Goal: Task Accomplishment & Management: Manage account settings

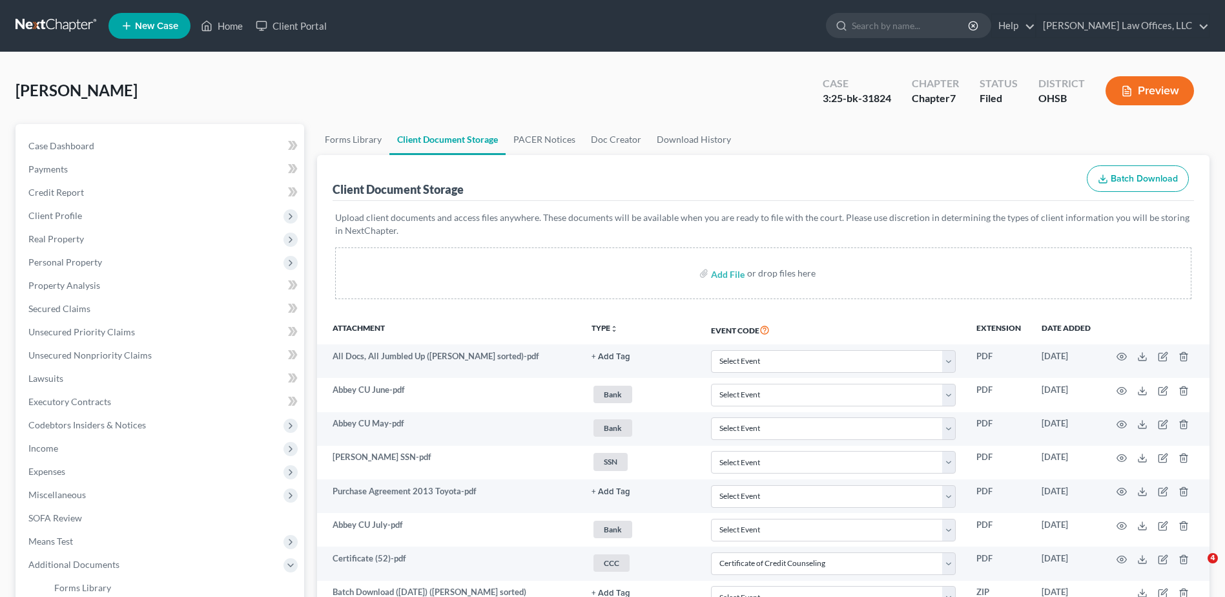
select select "7"
select select "52"
click at [71, 259] on span "Personal Property" at bounding box center [65, 261] width 74 height 11
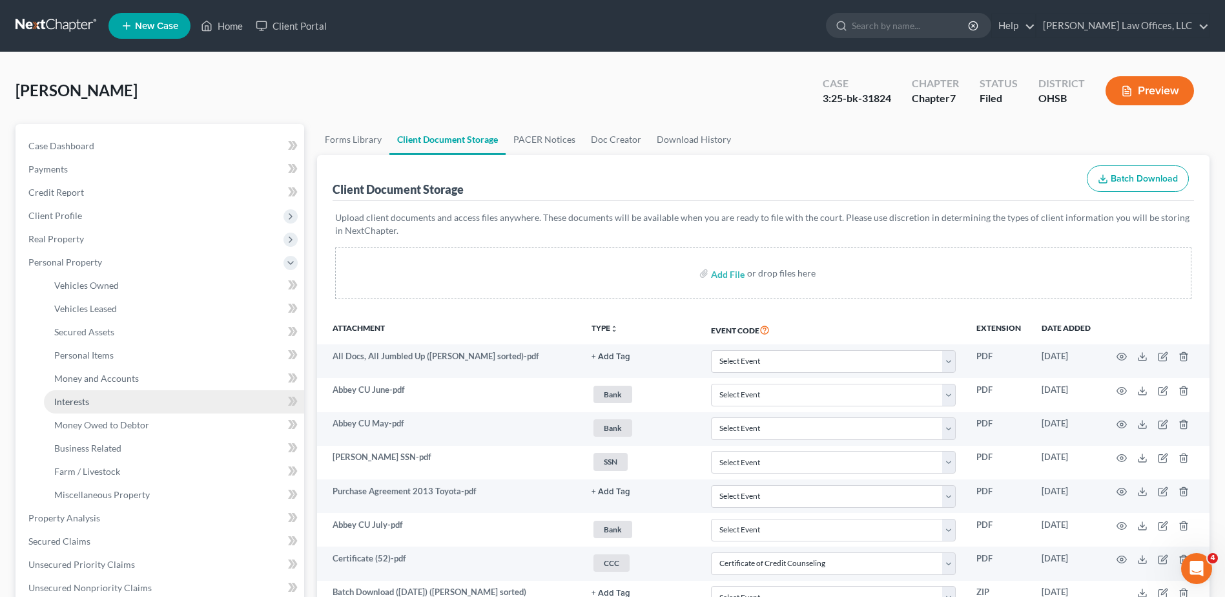
click at [90, 402] on link "Interests" at bounding box center [174, 401] width 260 height 23
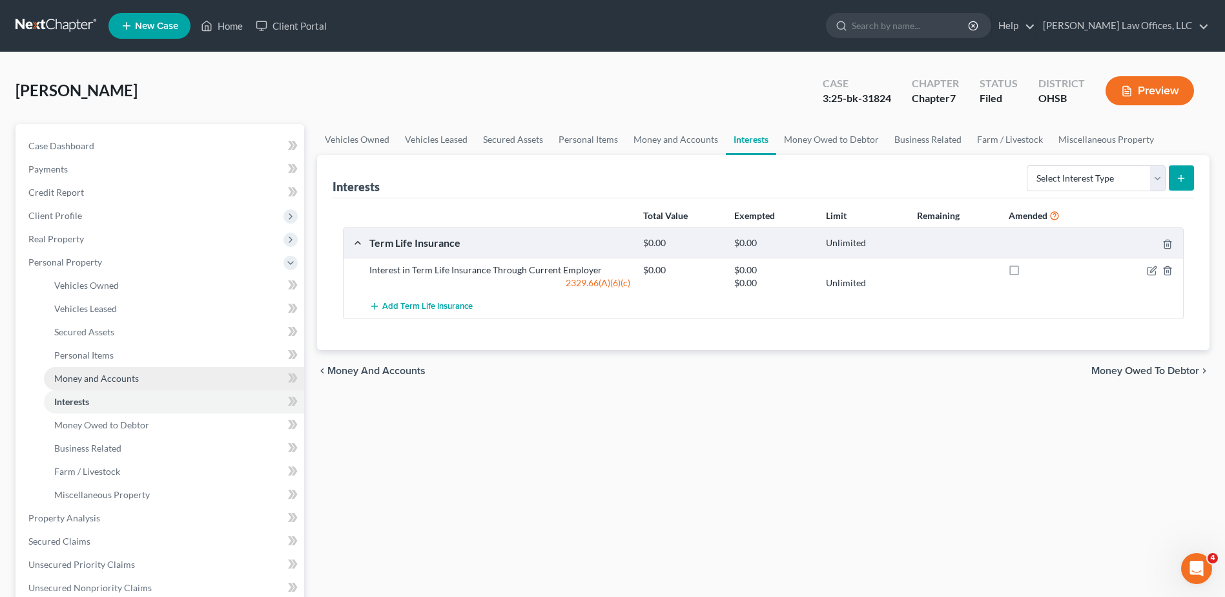
click at [71, 374] on span "Money and Accounts" at bounding box center [96, 378] width 85 height 11
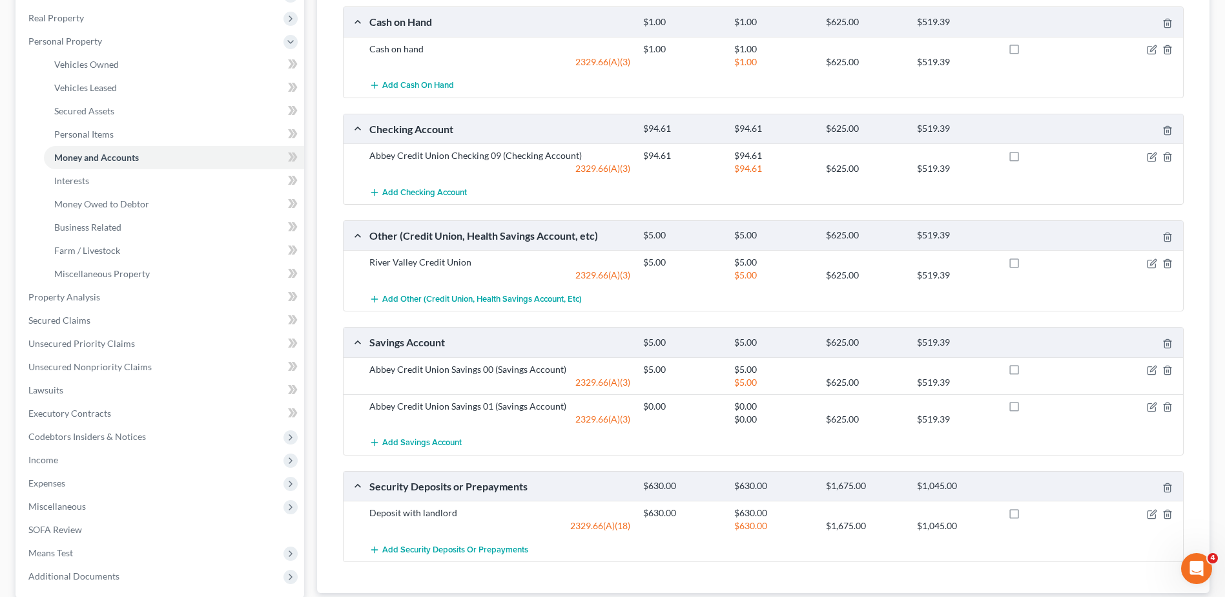
scroll to position [216, 0]
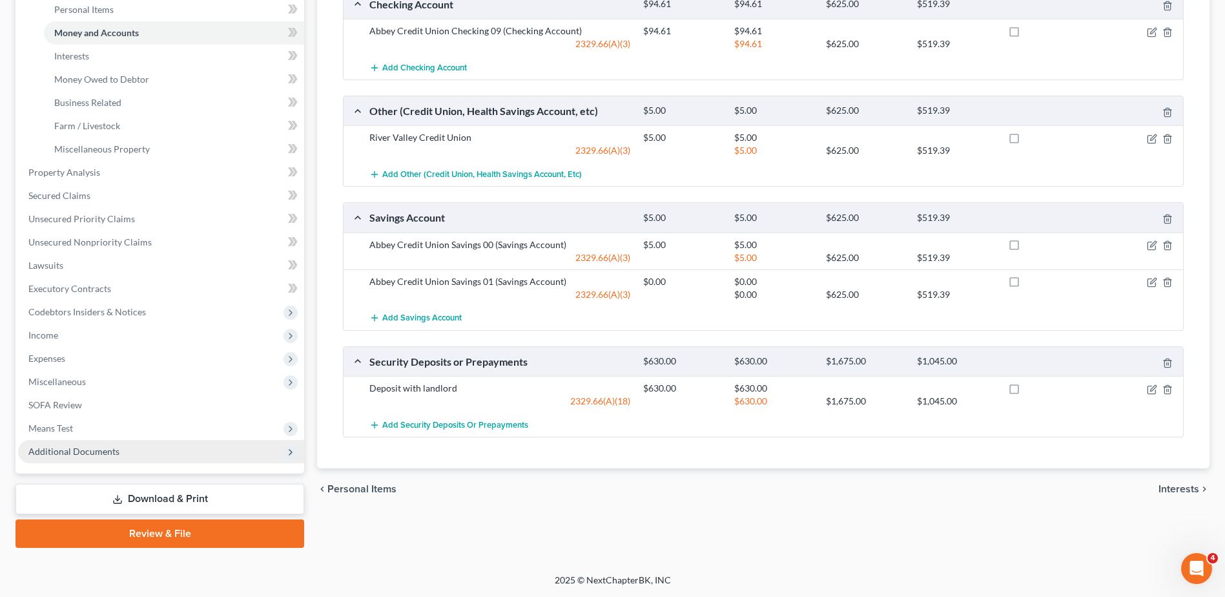
click at [73, 455] on span "Additional Documents" at bounding box center [73, 451] width 91 height 11
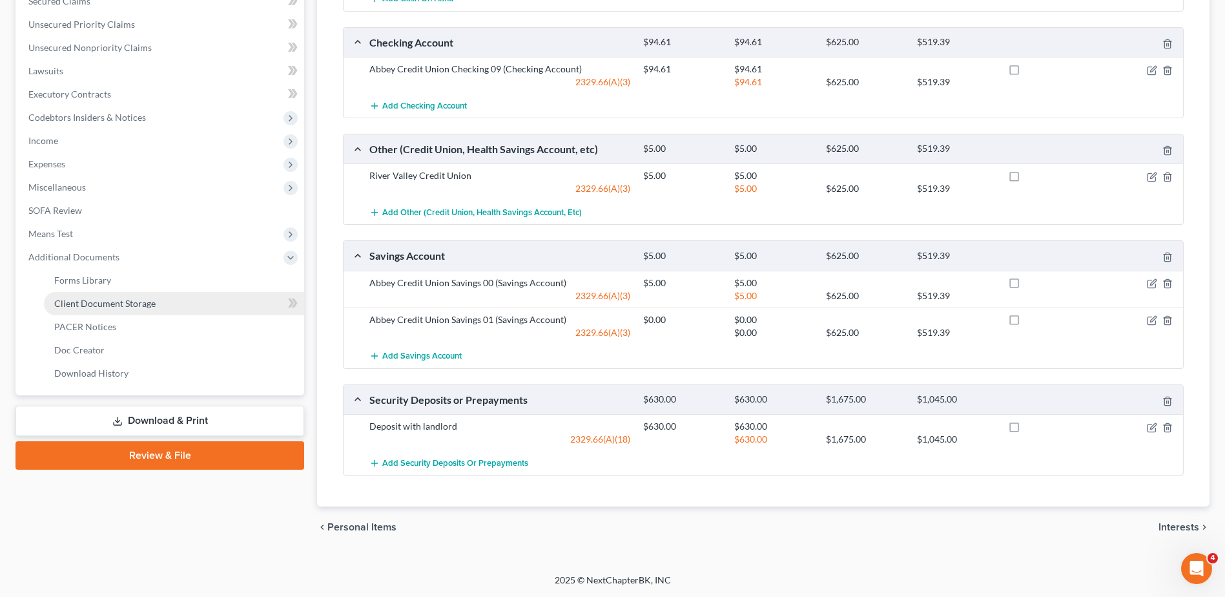
click at [120, 304] on span "Client Document Storage" at bounding box center [104, 303] width 101 height 11
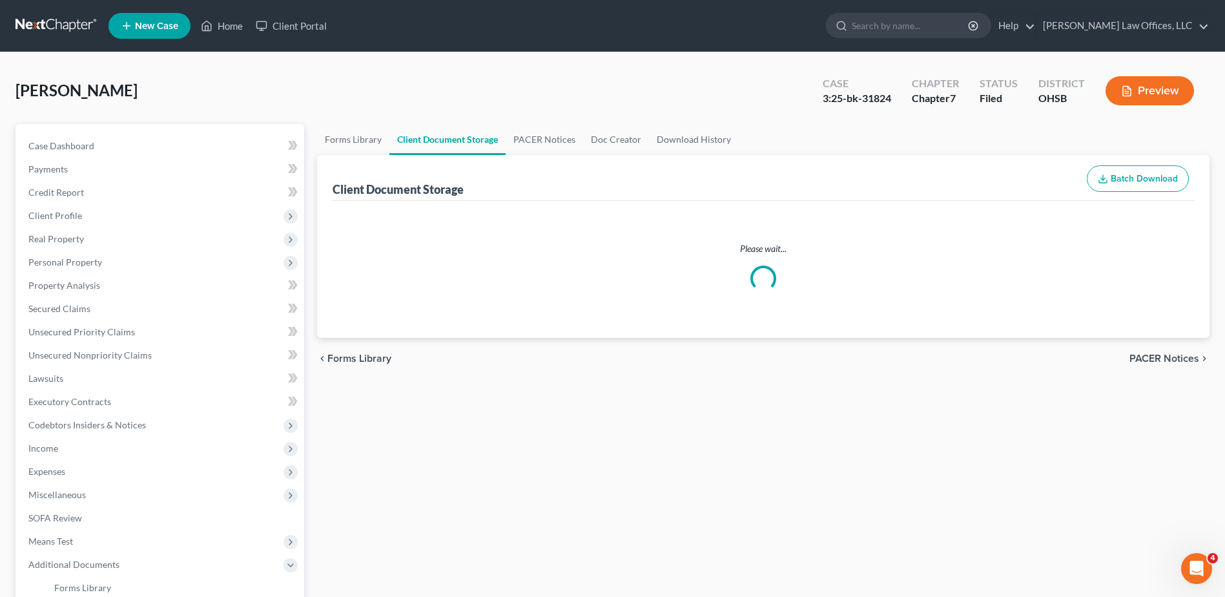
select select "7"
select select "52"
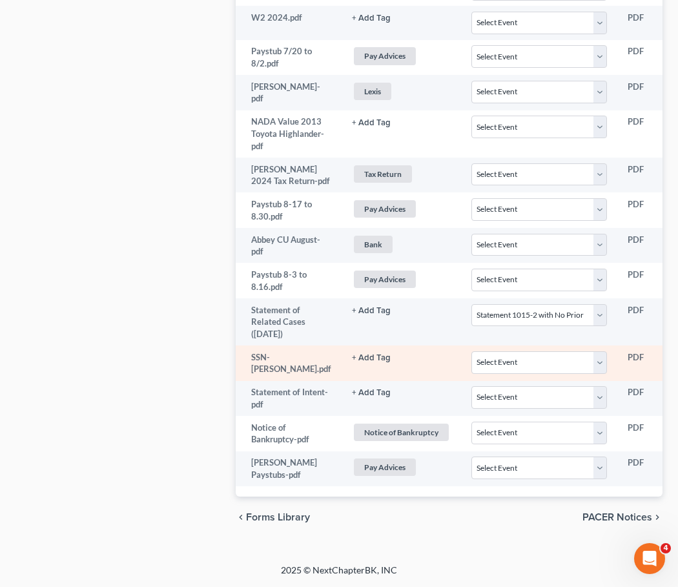
scroll to position [1102, 0]
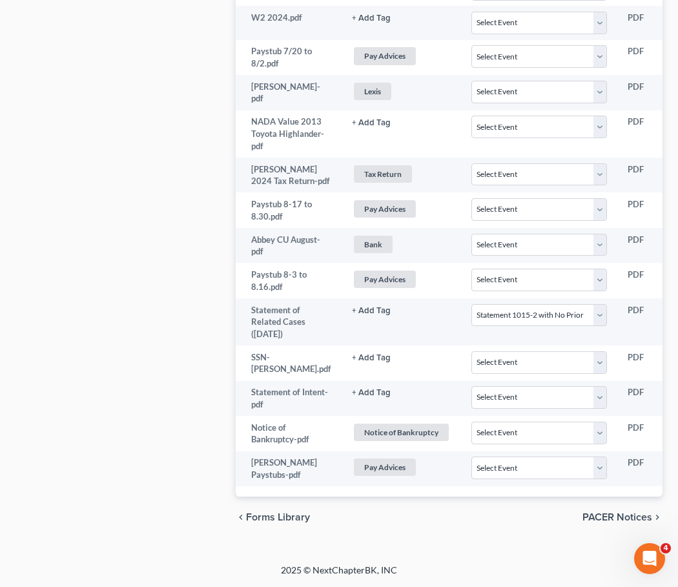
select select "7"
select select "52"
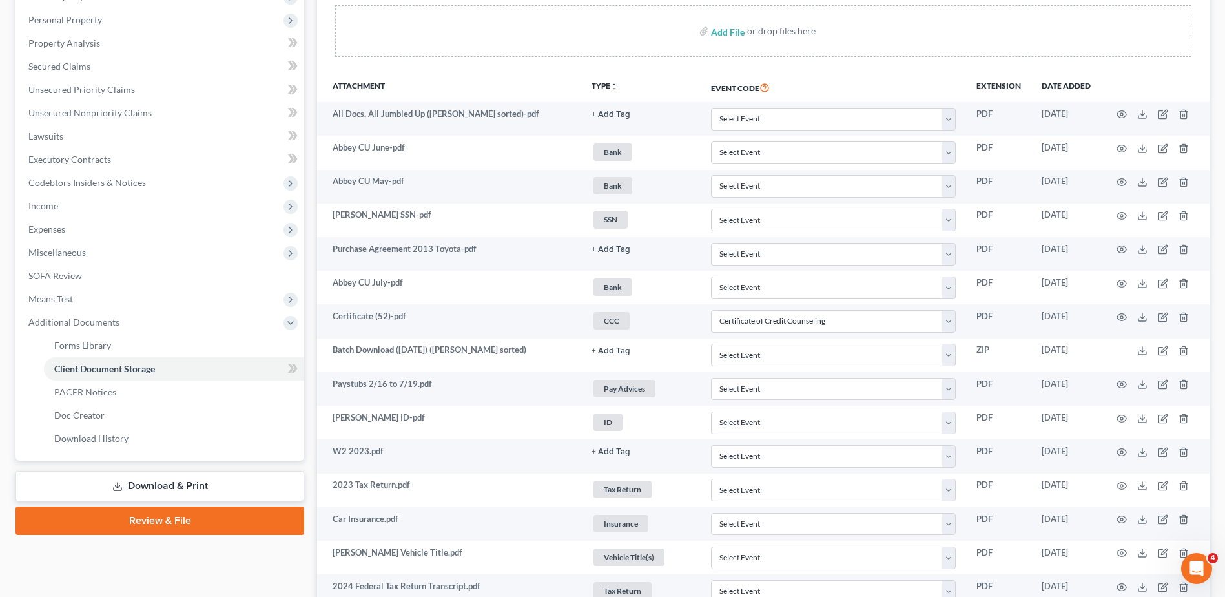
scroll to position [0, 0]
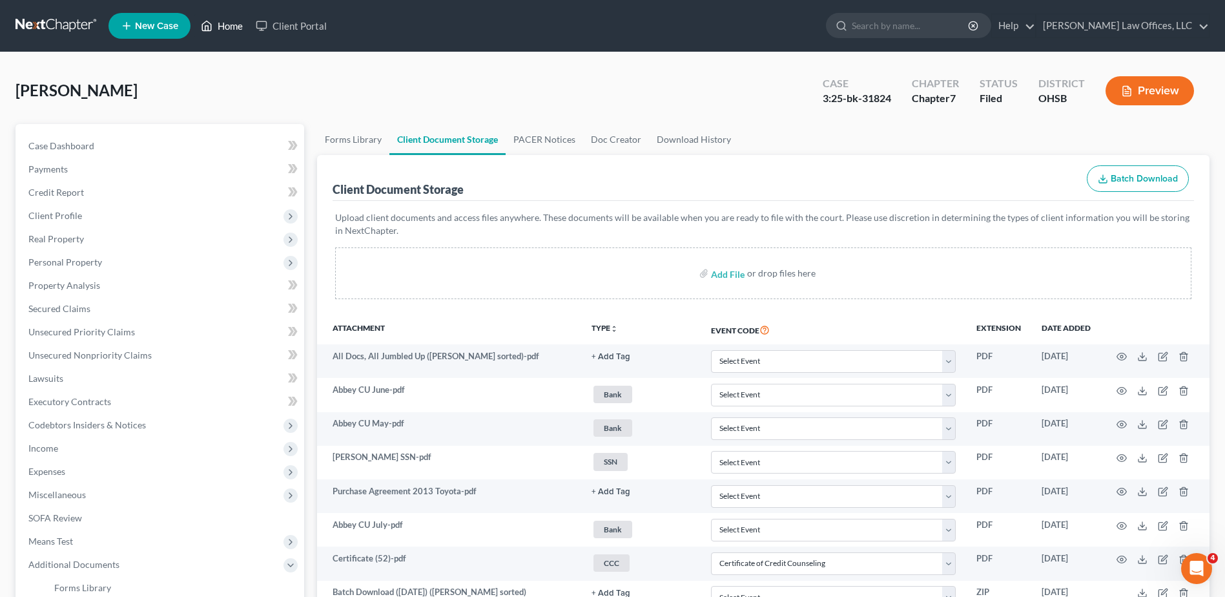
drag, startPoint x: 239, startPoint y: 25, endPoint x: 356, endPoint y: 45, distance: 118.6
click at [239, 25] on link "Home" at bounding box center [221, 25] width 55 height 23
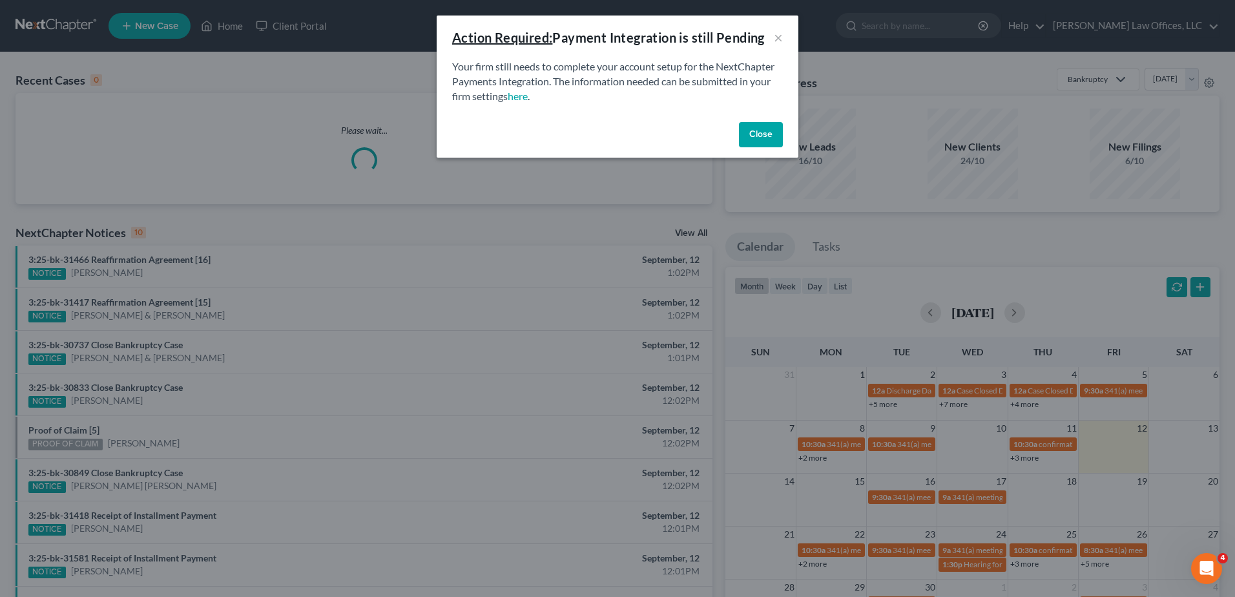
click at [759, 126] on button "Close" at bounding box center [761, 135] width 44 height 26
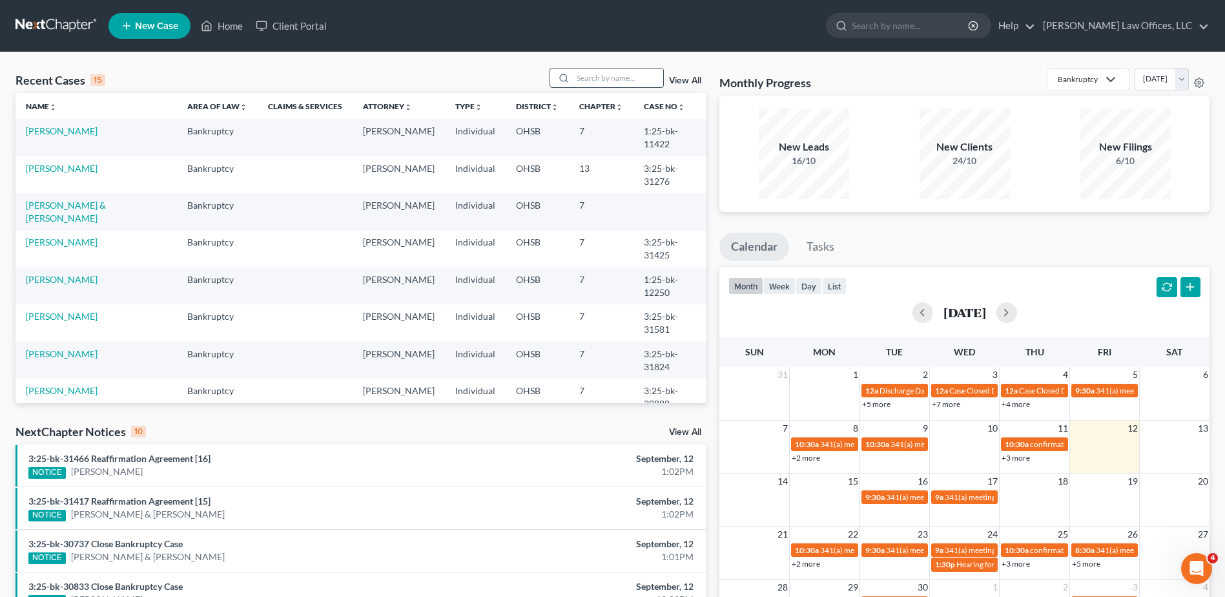
click at [610, 77] on input "search" at bounding box center [618, 77] width 90 height 19
type input "dennis"
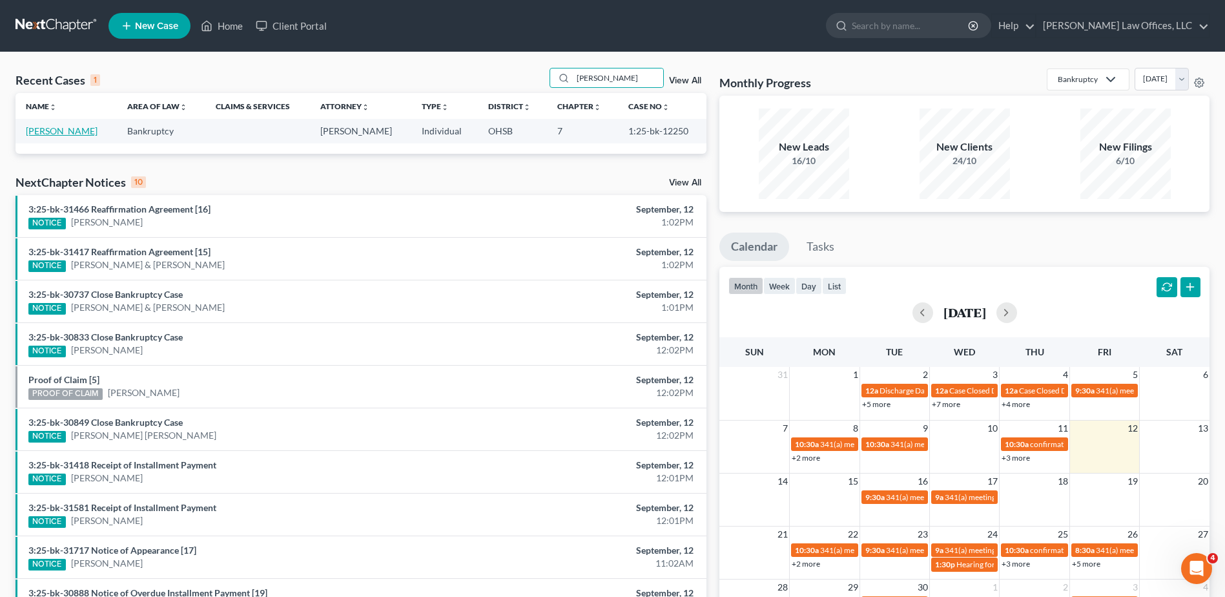
click at [28, 134] on link "[PERSON_NAME]" at bounding box center [62, 130] width 72 height 11
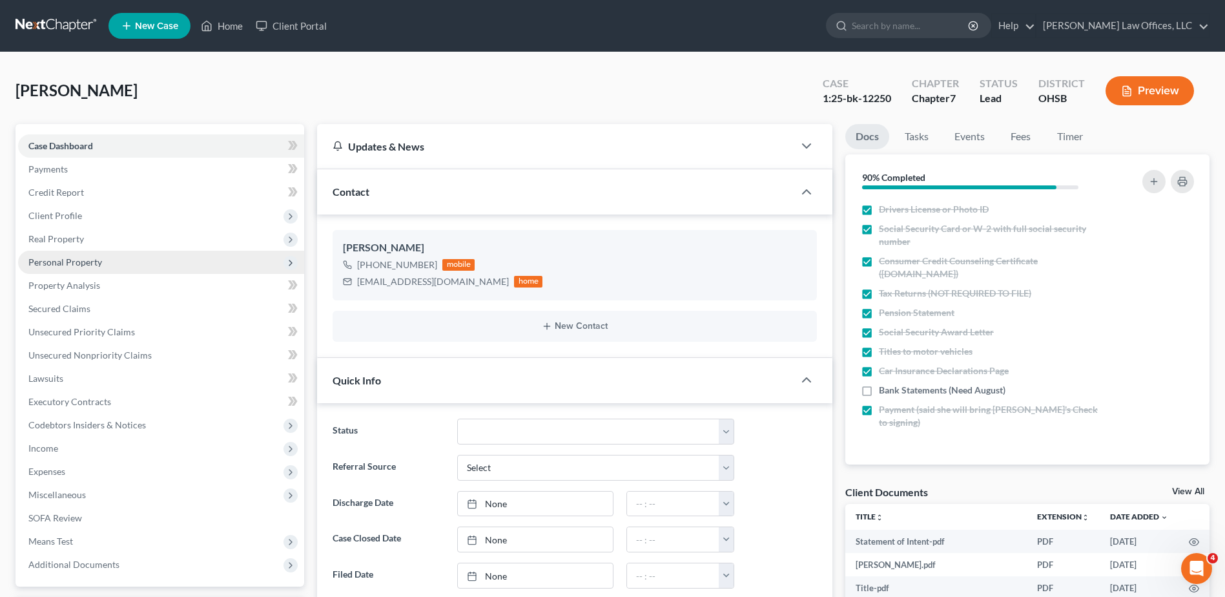
click at [90, 264] on span "Personal Property" at bounding box center [65, 261] width 74 height 11
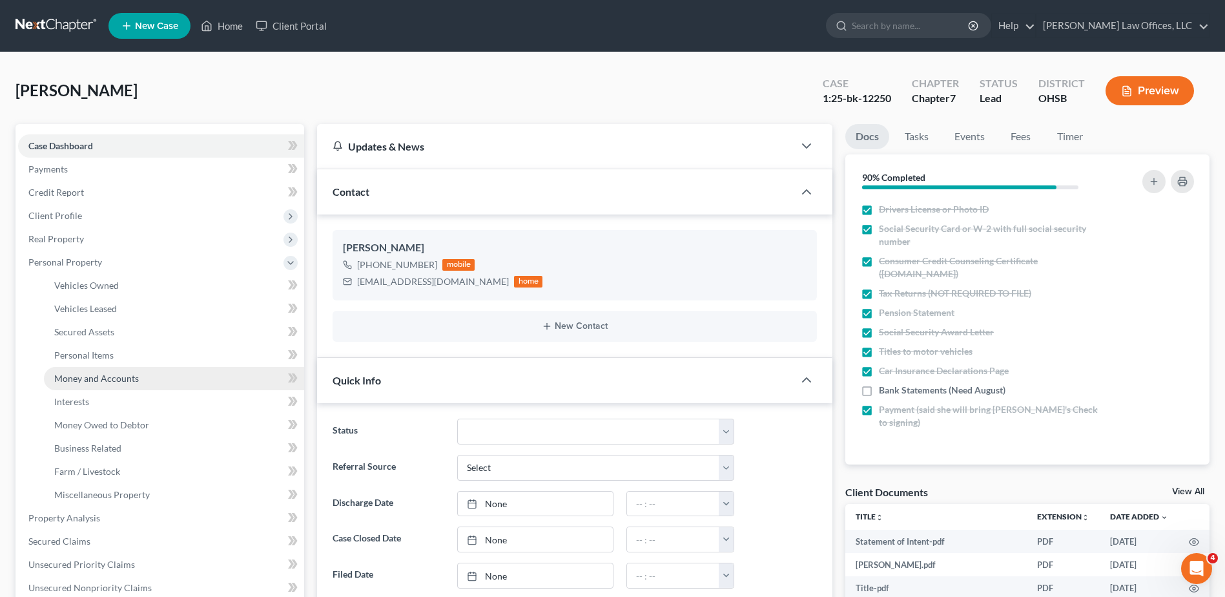
click at [96, 373] on span "Money and Accounts" at bounding box center [96, 378] width 85 height 11
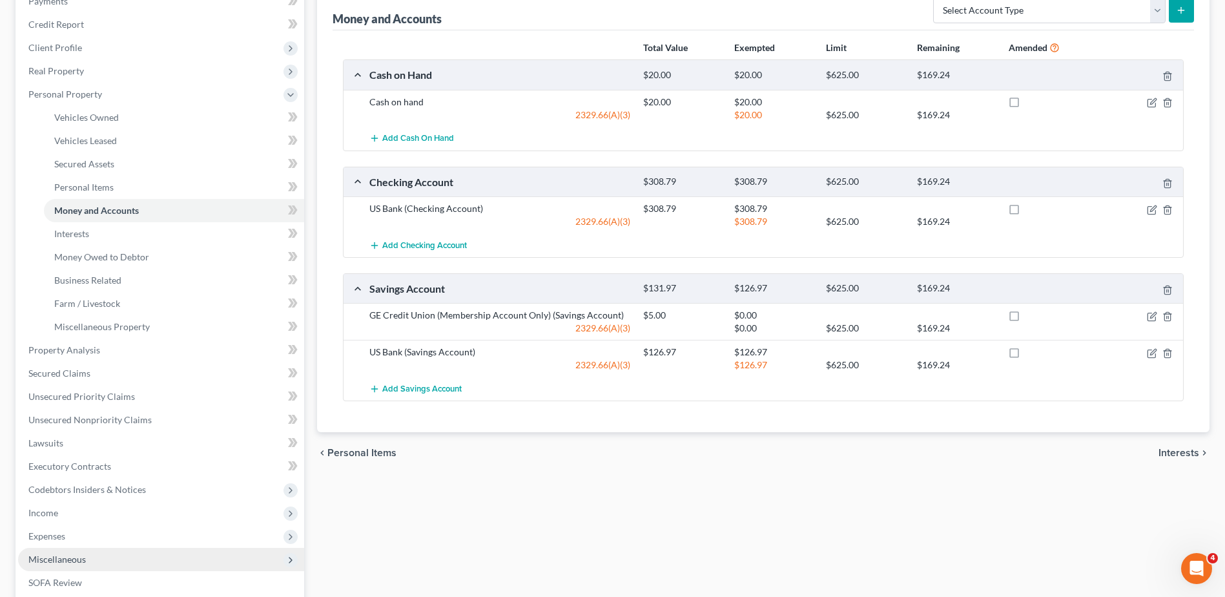
scroll to position [346, 0]
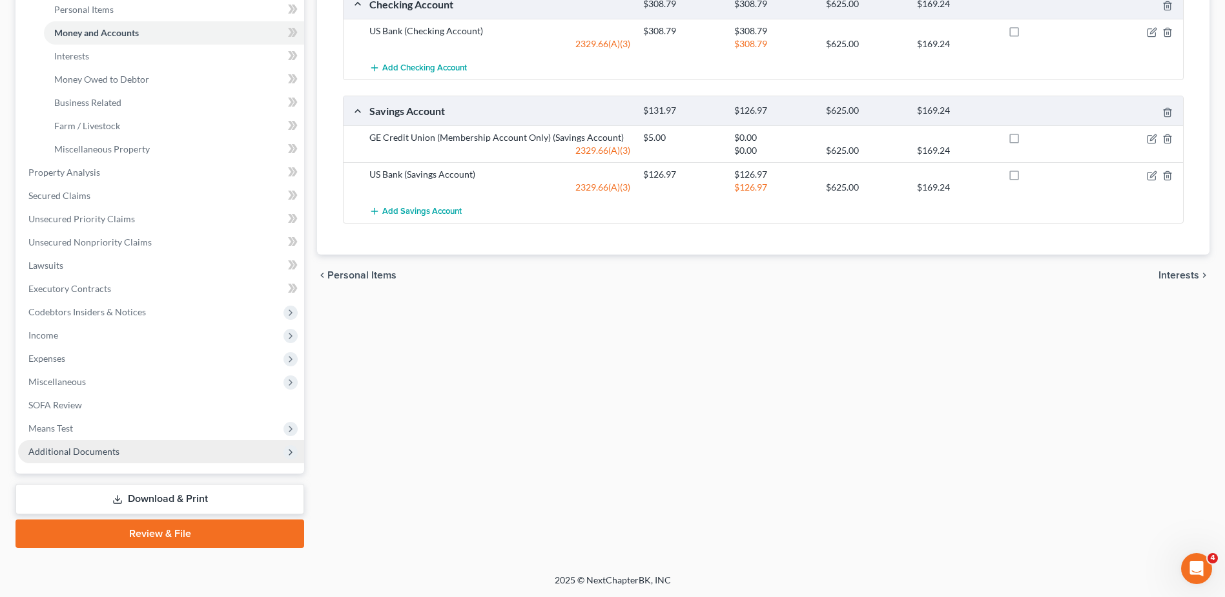
click at [102, 451] on span "Additional Documents" at bounding box center [73, 451] width 91 height 11
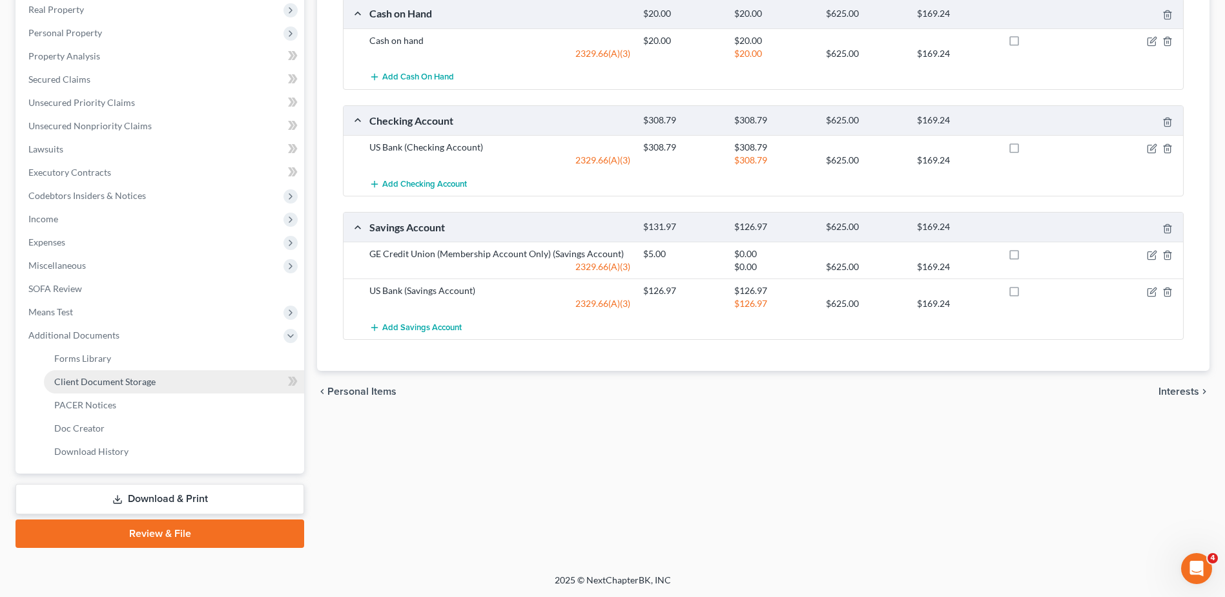
click at [110, 384] on span "Client Document Storage" at bounding box center [104, 381] width 101 height 11
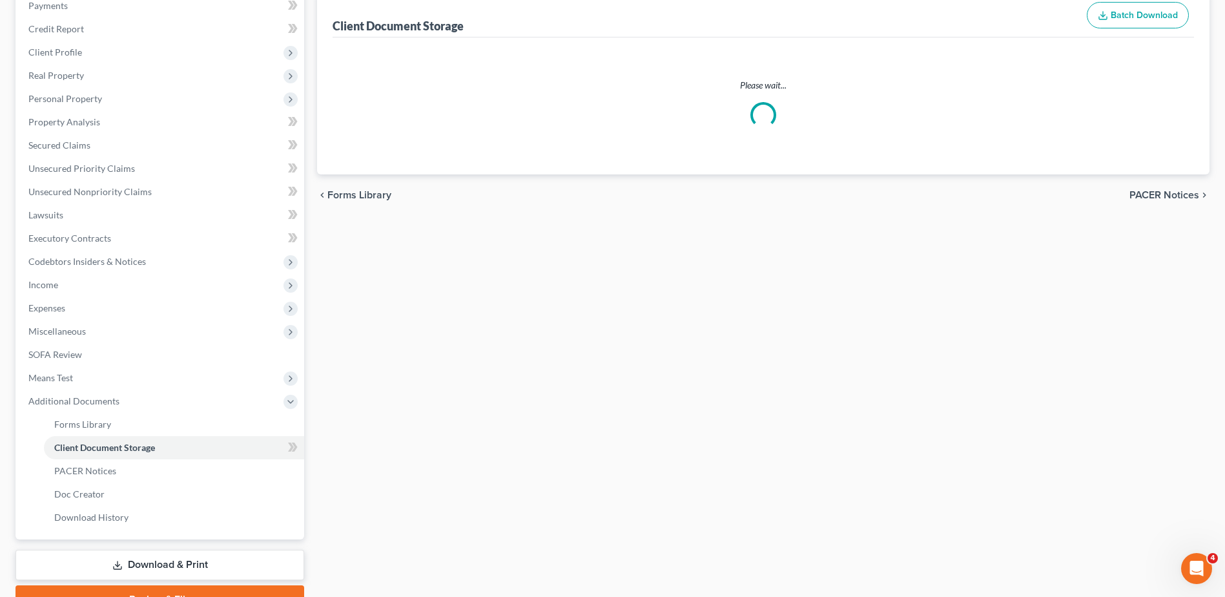
scroll to position [63, 0]
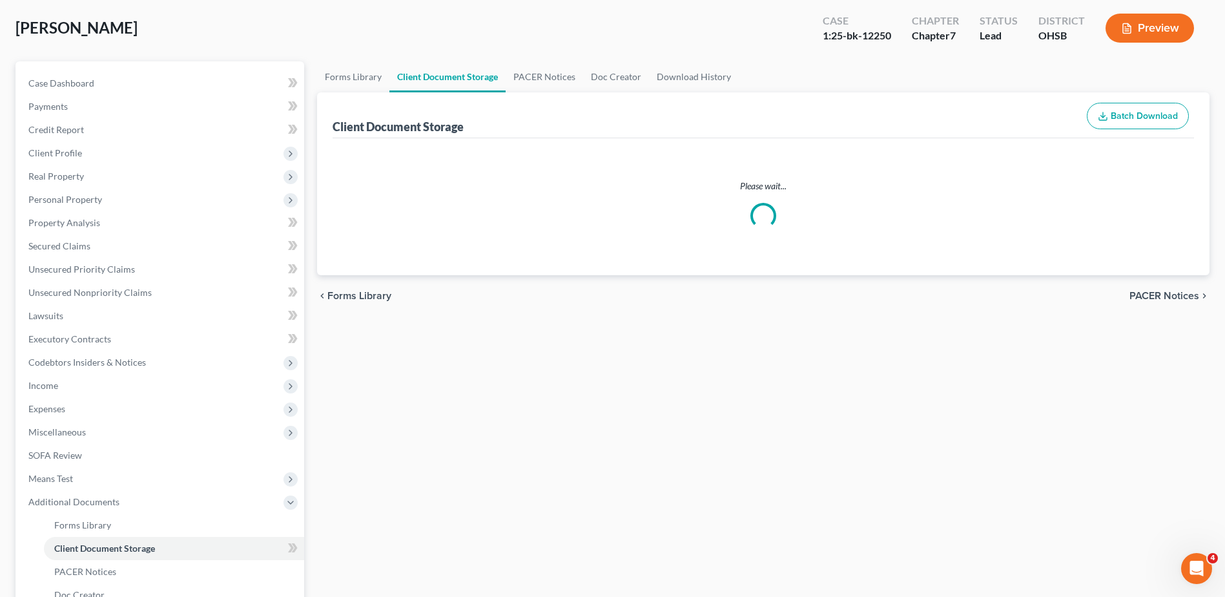
select select "7"
select select "52"
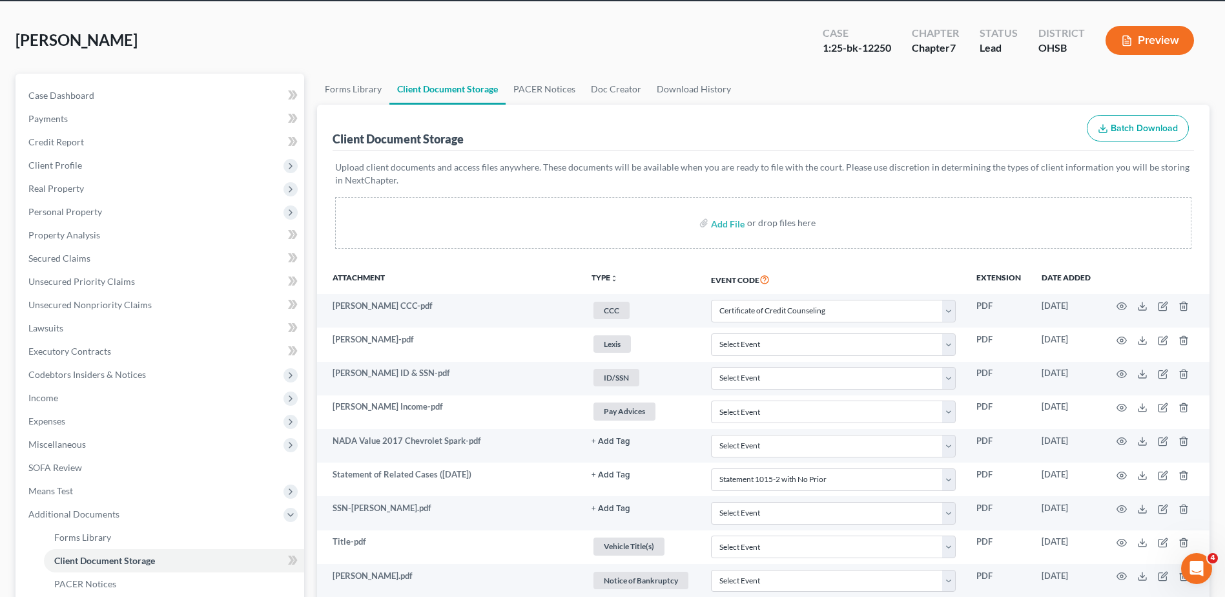
scroll to position [0, 0]
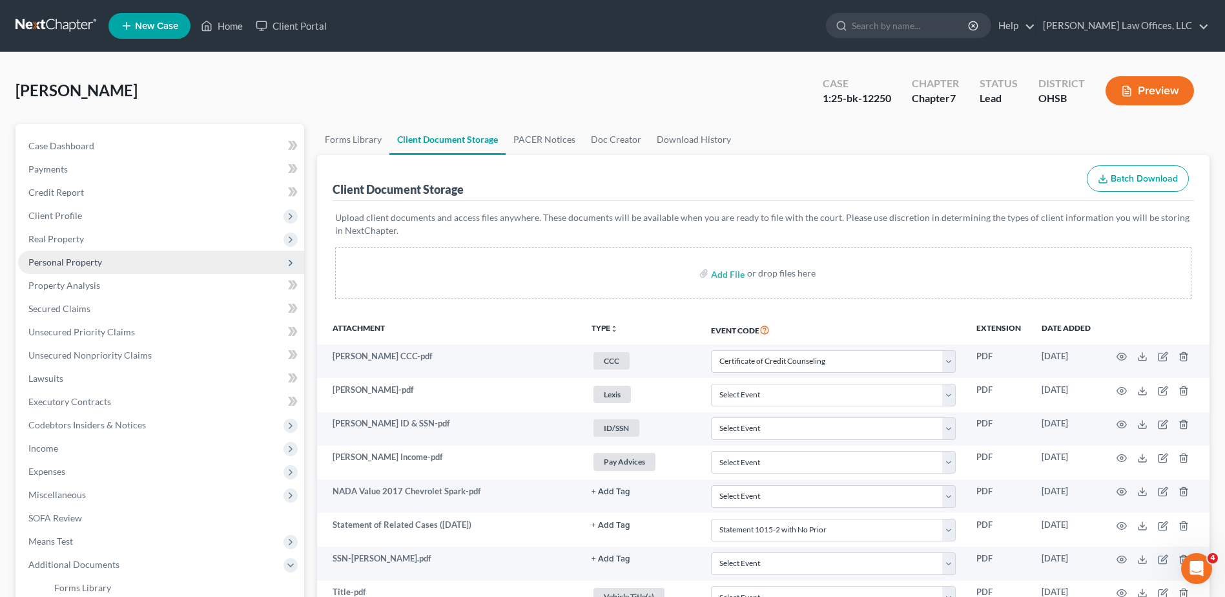
click at [67, 261] on span "Personal Property" at bounding box center [65, 261] width 74 height 11
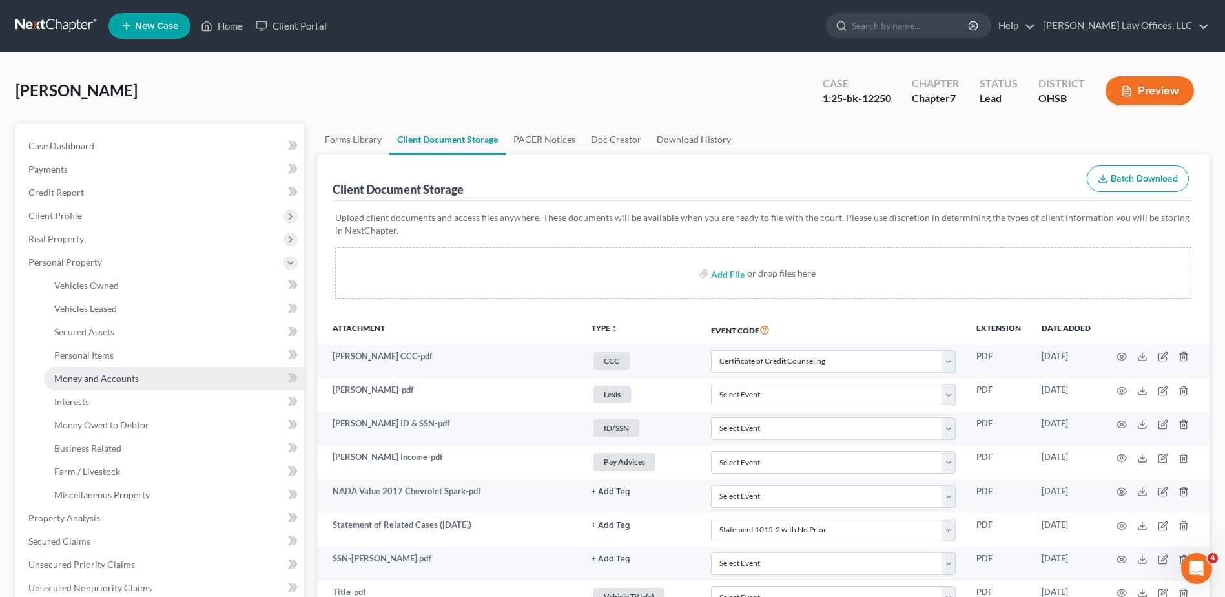
click at [67, 377] on span "Money and Accounts" at bounding box center [96, 378] width 85 height 11
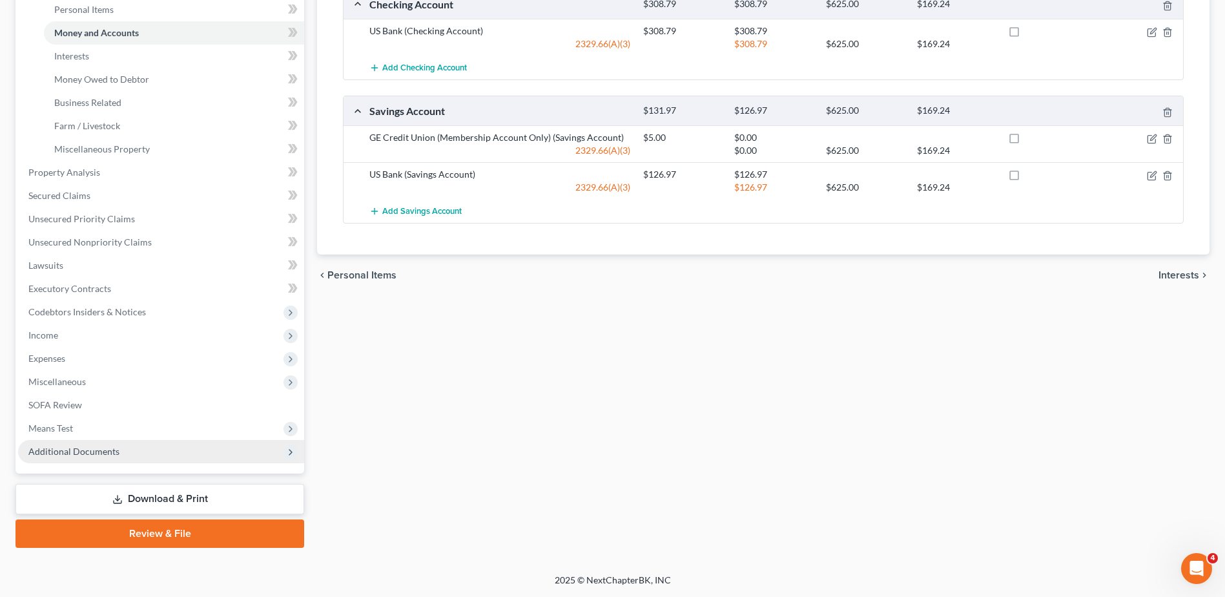
click at [67, 449] on span "Additional Documents" at bounding box center [73, 451] width 91 height 11
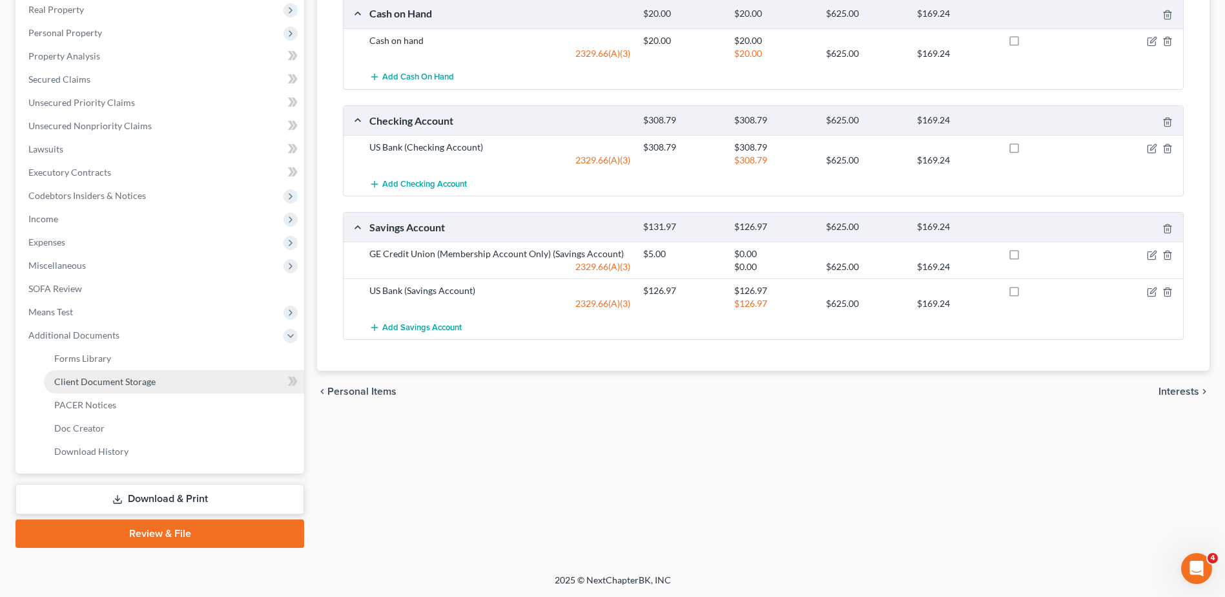
click at [115, 377] on span "Client Document Storage" at bounding box center [104, 381] width 101 height 11
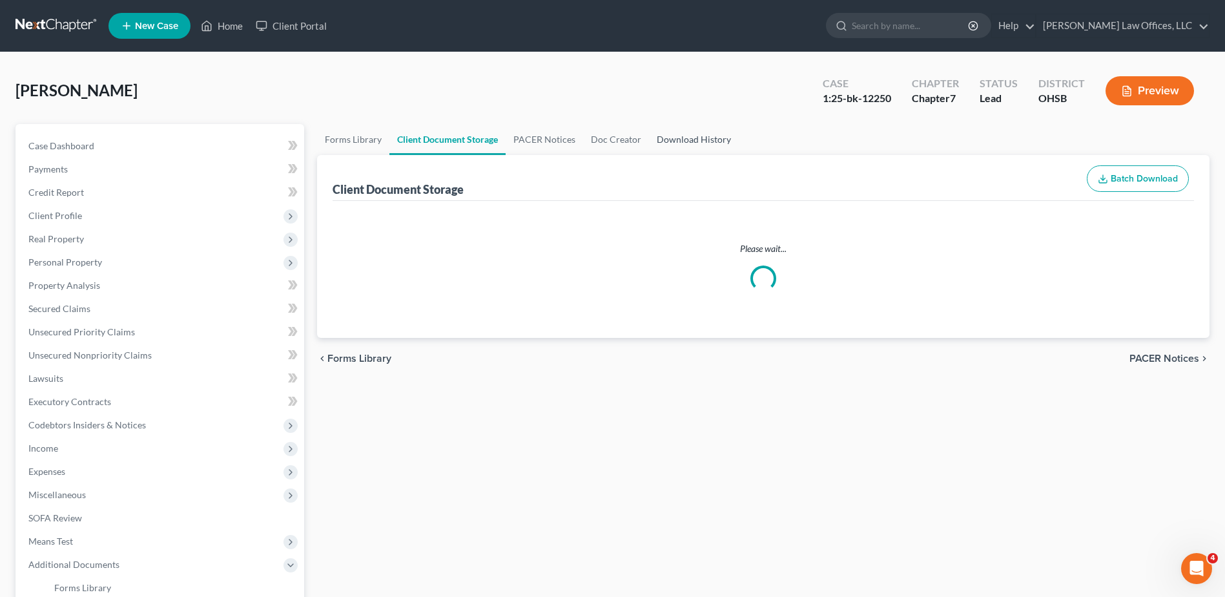
select select "7"
select select "52"
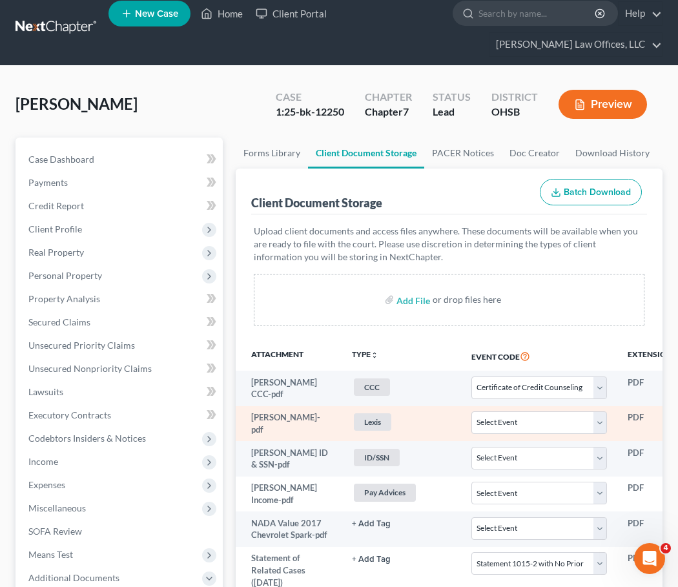
select select "7"
select select "52"
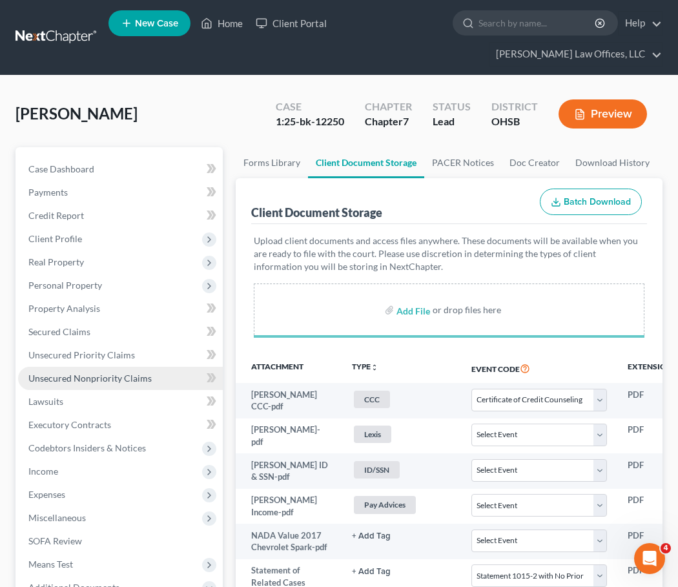
select select "7"
select select "52"
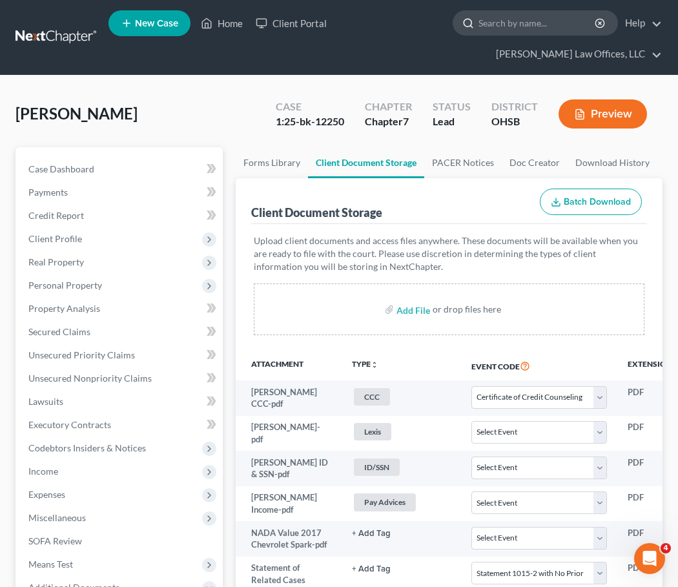
select select "7"
select select "52"
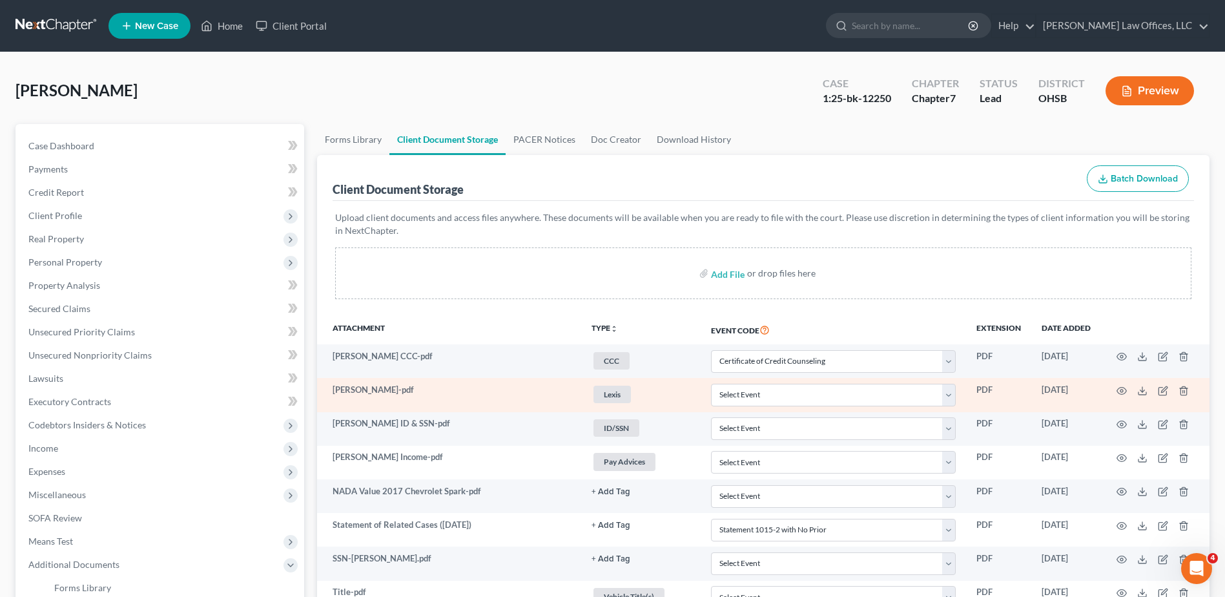
scroll to position [287, 0]
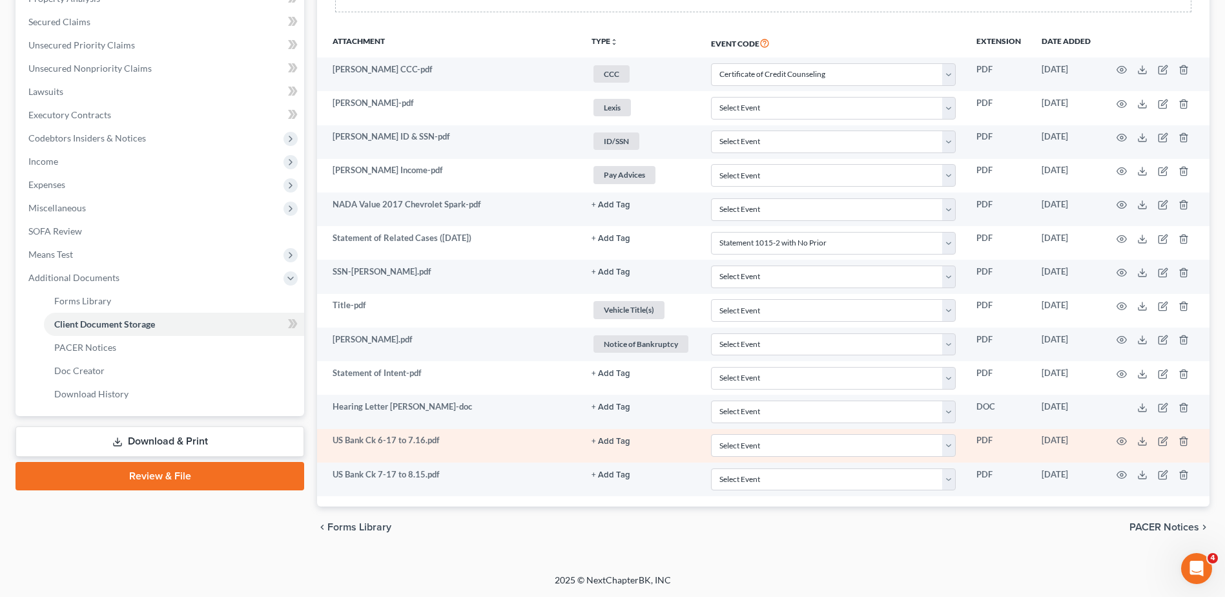
click at [611, 440] on button "+ Add Tag" at bounding box center [611, 441] width 39 height 8
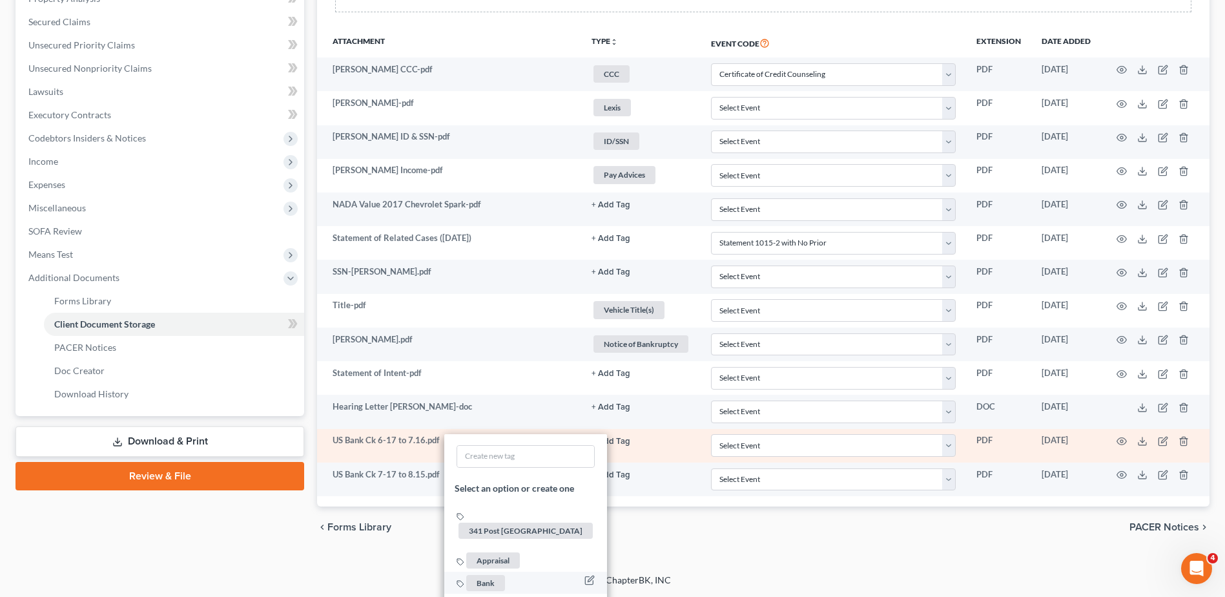
click at [481, 575] on span "Bank" at bounding box center [485, 583] width 39 height 16
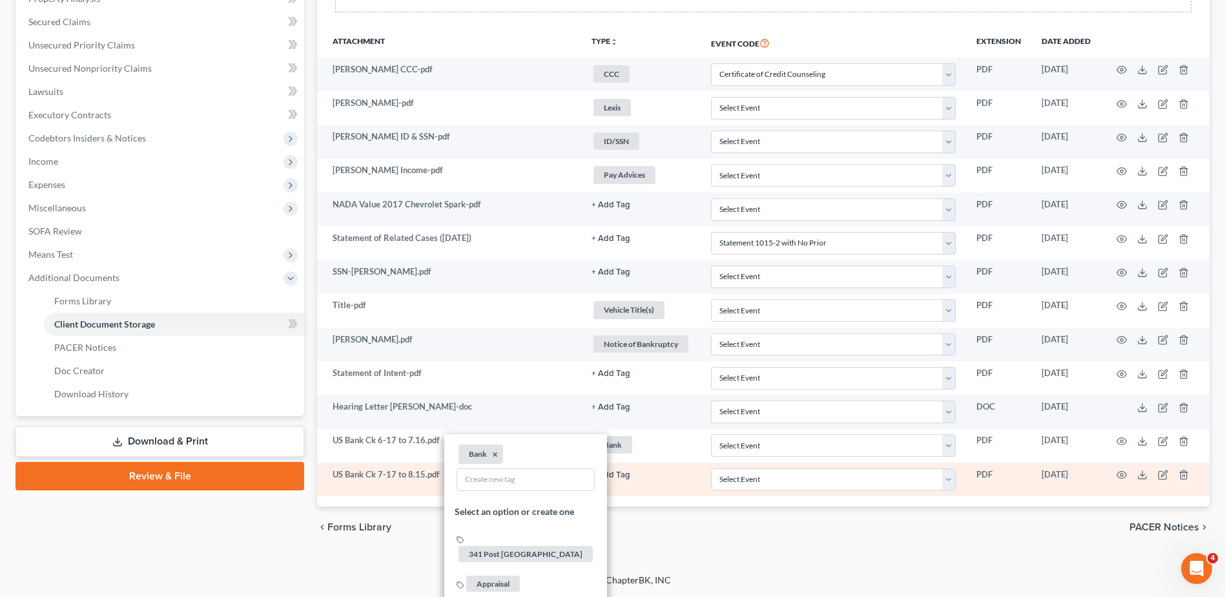
click at [614, 482] on td "+ Add Tag Select an option or create one 341 Post Dayton Appraisal Bank Busines…" at bounding box center [640, 479] width 119 height 34
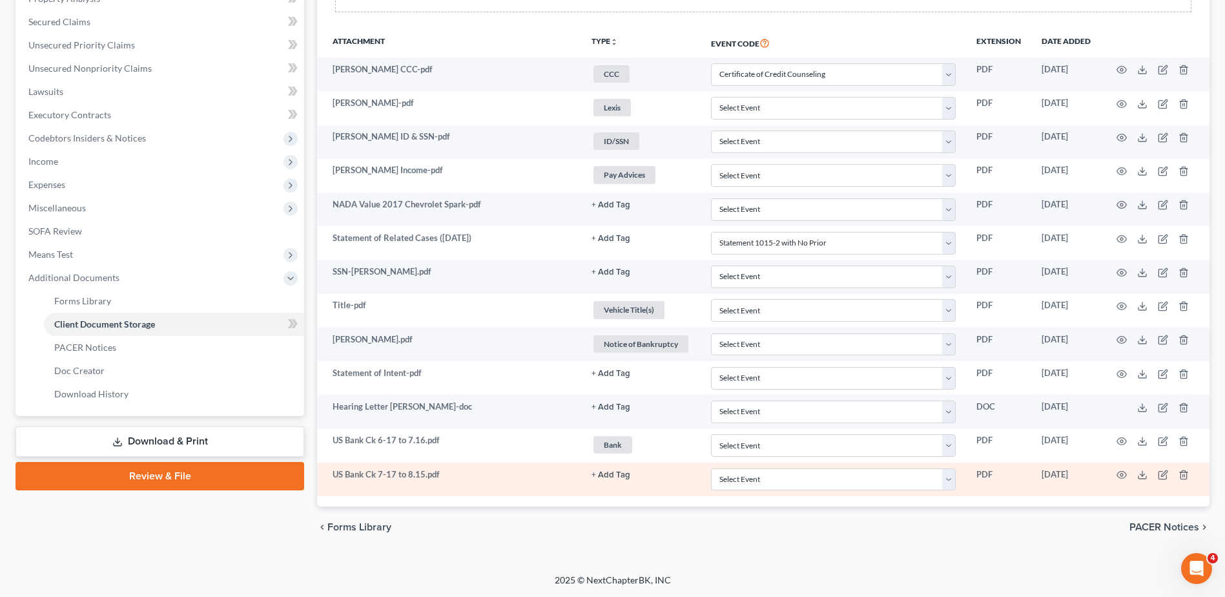
click at [614, 475] on button "+ Add Tag" at bounding box center [611, 475] width 39 height 8
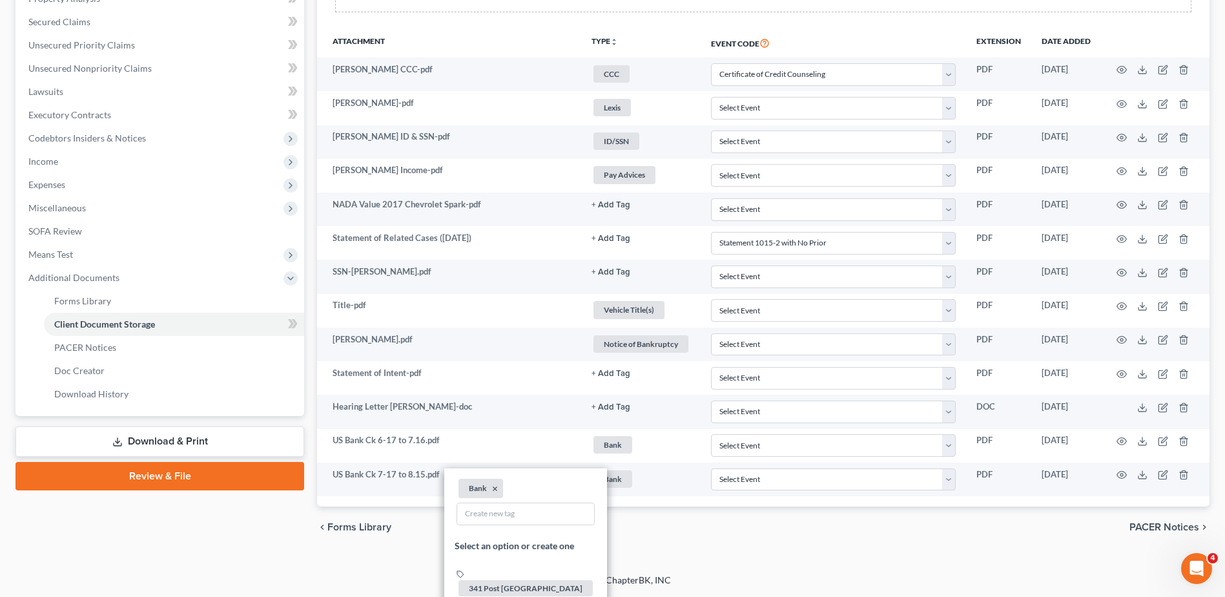
click at [734, 536] on div "chevron_left Forms Library PACER Notices chevron_right" at bounding box center [763, 526] width 893 height 41
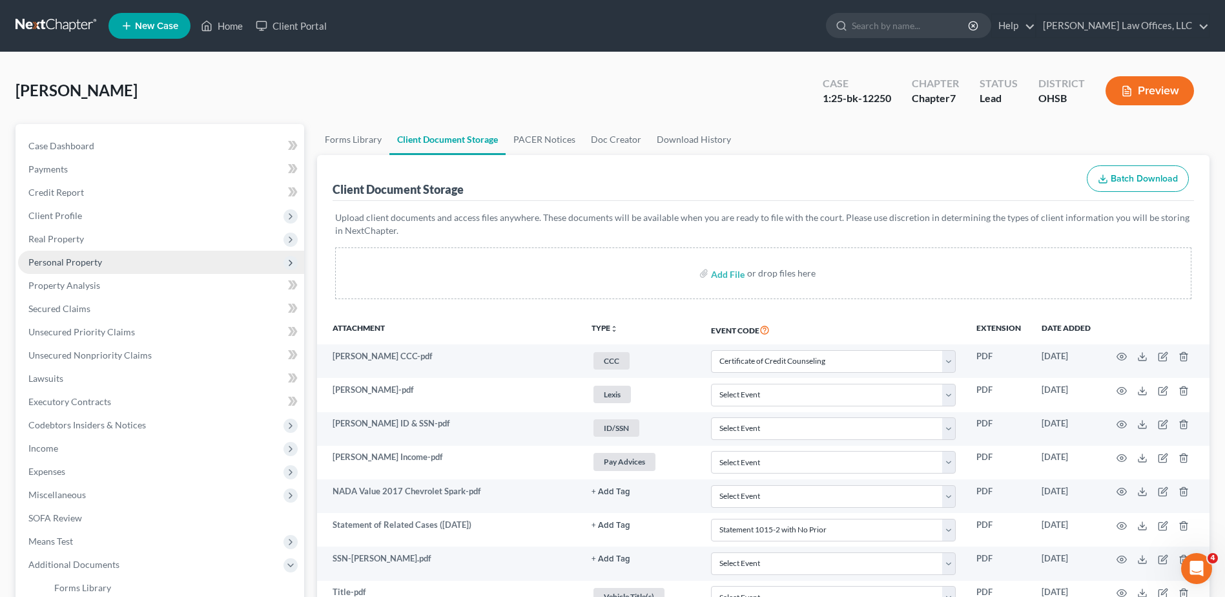
click at [79, 265] on span "Personal Property" at bounding box center [65, 261] width 74 height 11
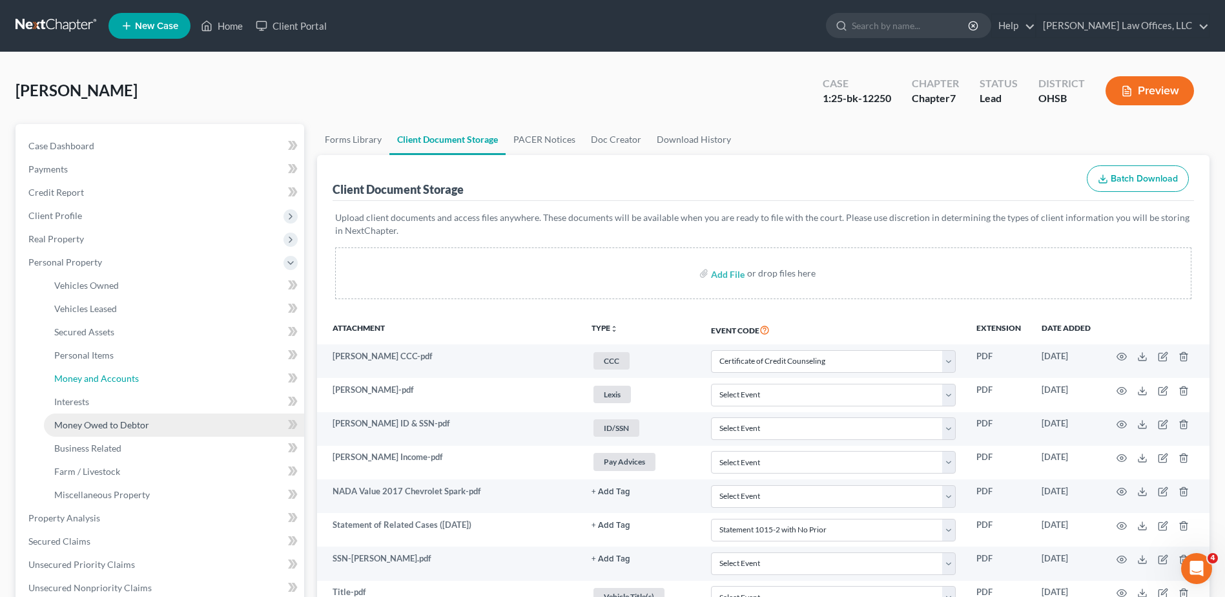
click at [77, 384] on link "Money and Accounts" at bounding box center [174, 378] width 260 height 23
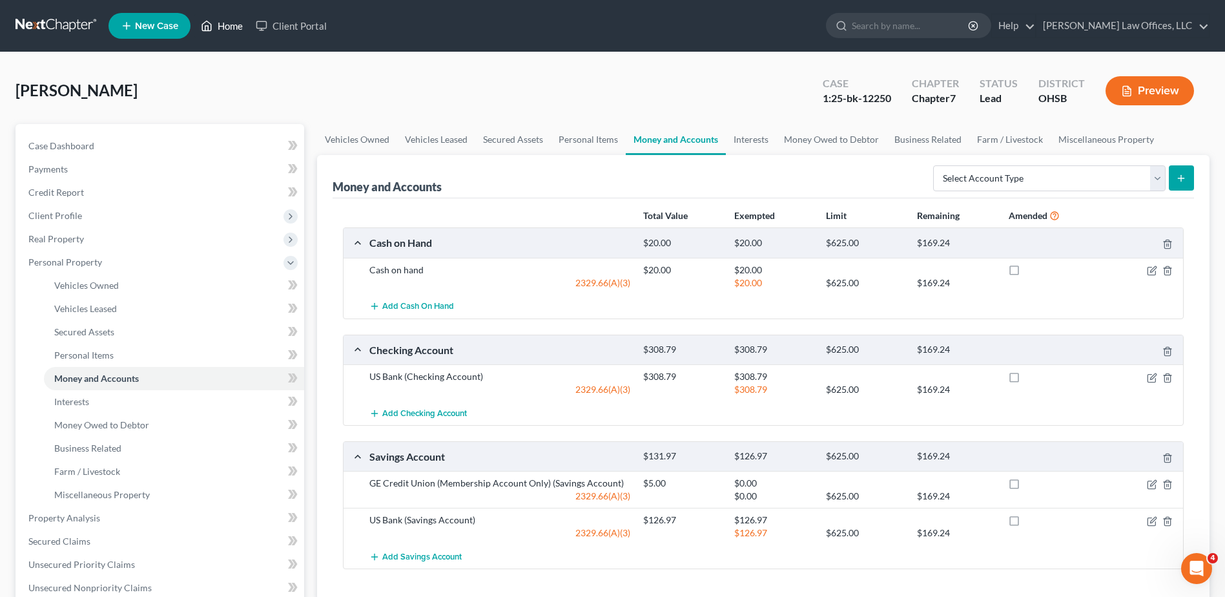
drag, startPoint x: 224, startPoint y: 24, endPoint x: 203, endPoint y: 20, distance: 21.7
click at [224, 24] on link "Home" at bounding box center [221, 25] width 55 height 23
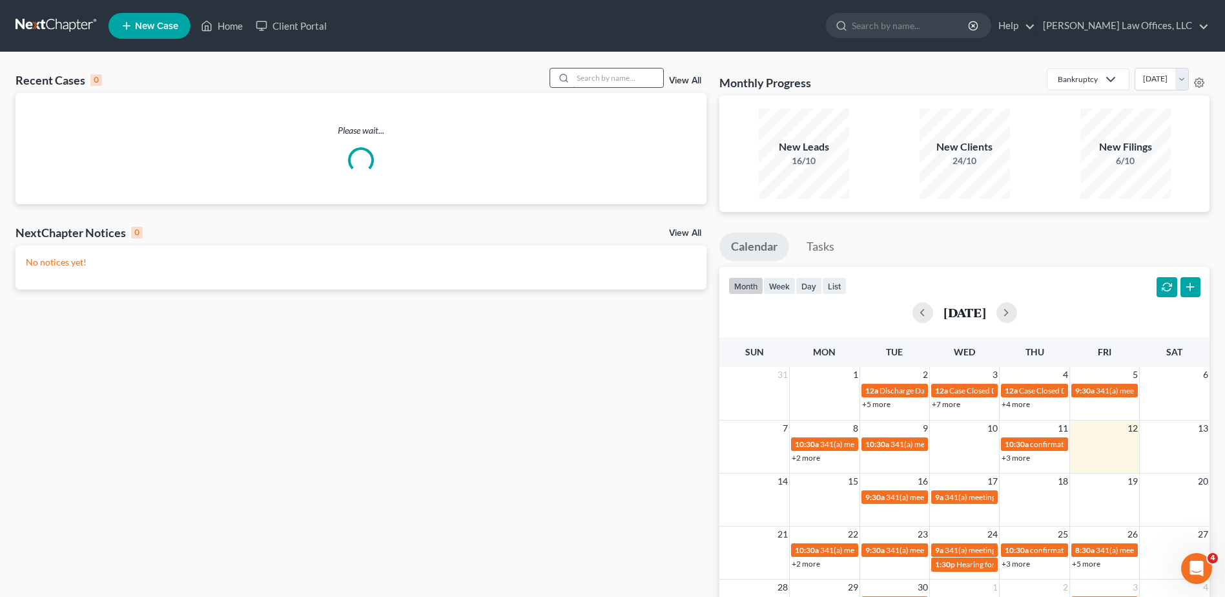
click at [619, 79] on input "search" at bounding box center [618, 77] width 90 height 19
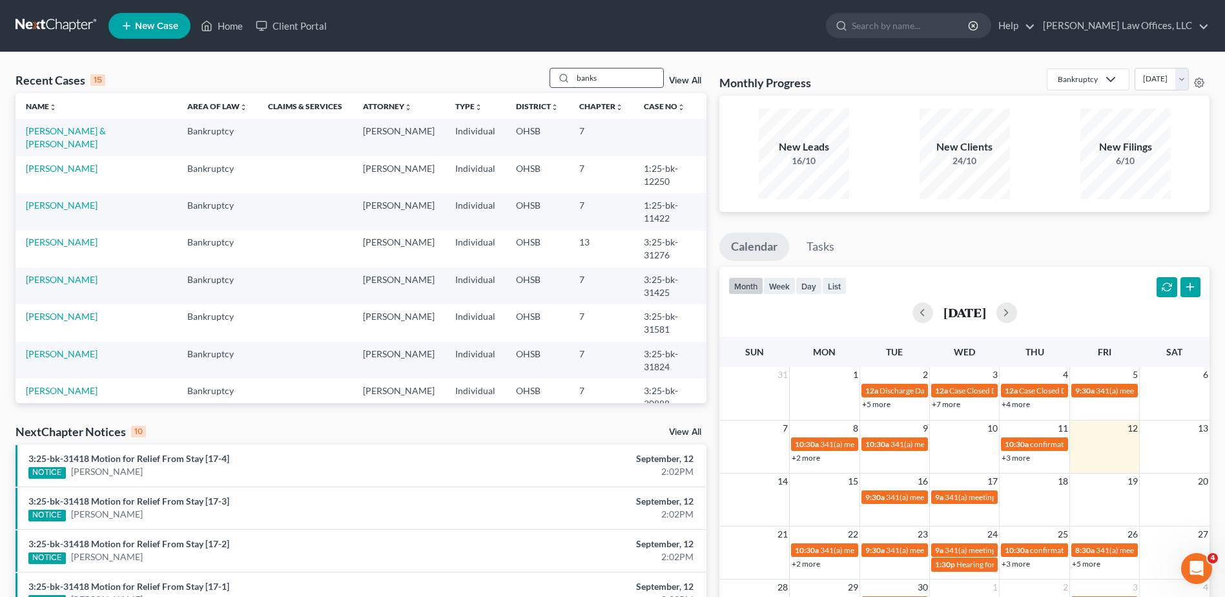
type input "banks"
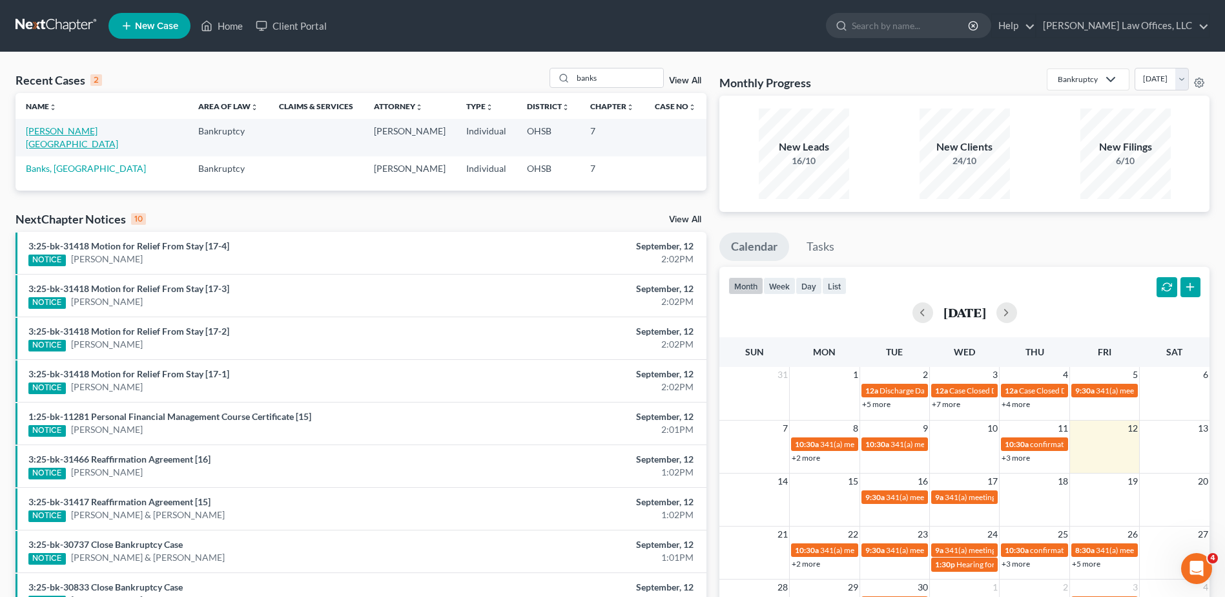
drag, startPoint x: 65, startPoint y: 130, endPoint x: 81, endPoint y: 138, distance: 17.9
click at [65, 130] on link "[PERSON_NAME][GEOGRAPHIC_DATA]" at bounding box center [72, 137] width 92 height 24
select select "0"
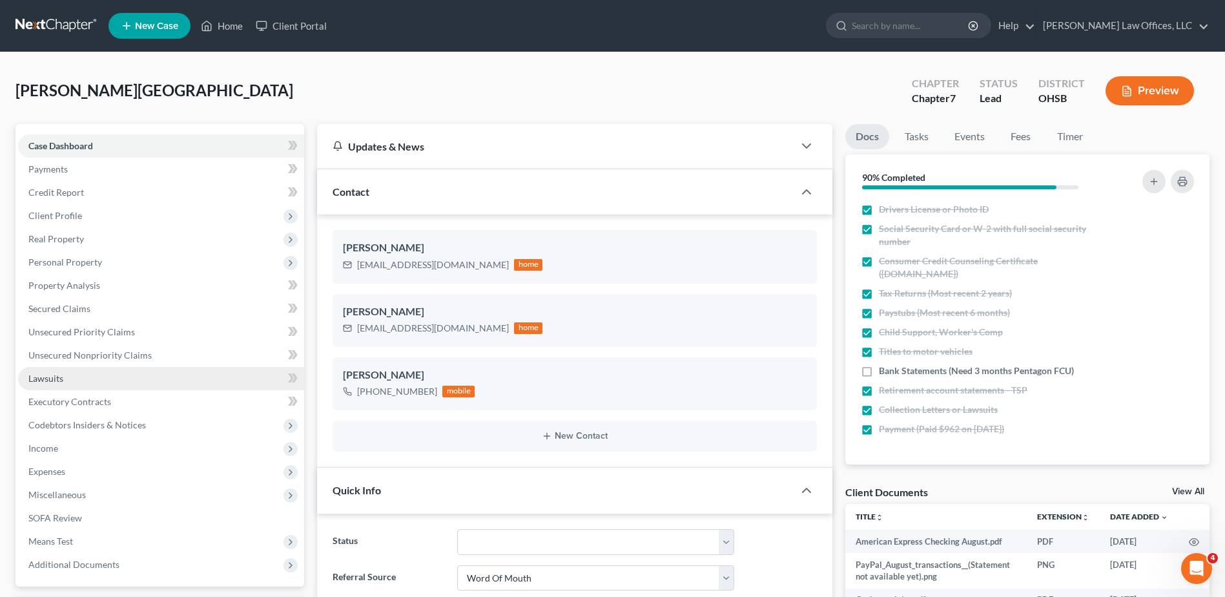
click at [45, 376] on span "Lawsuits" at bounding box center [45, 378] width 35 height 11
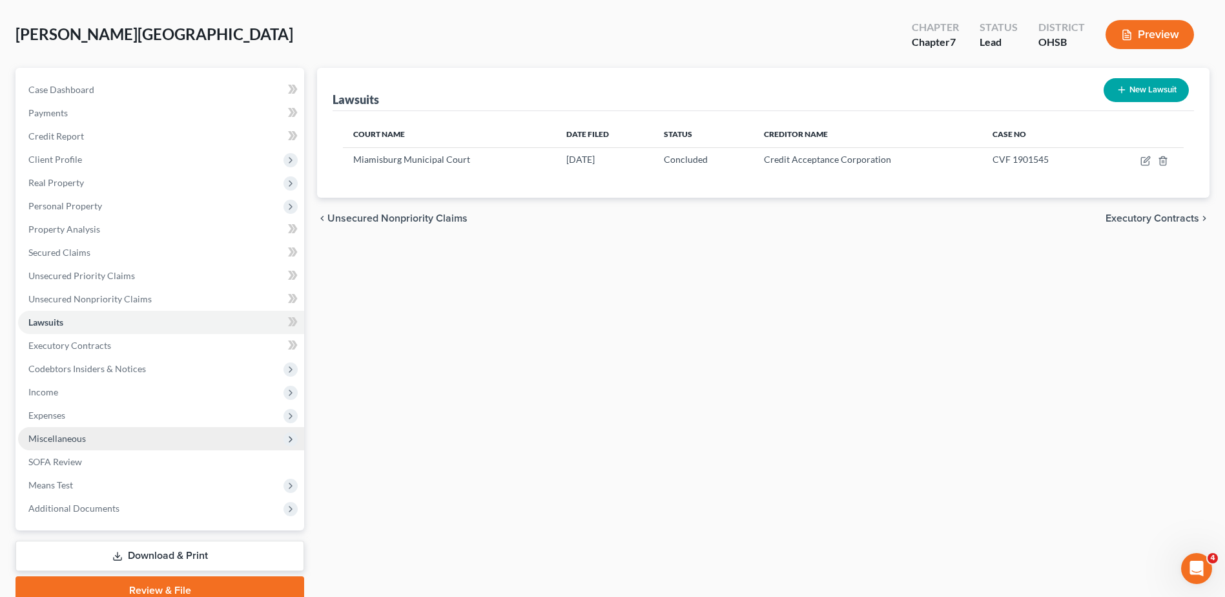
scroll to position [113, 0]
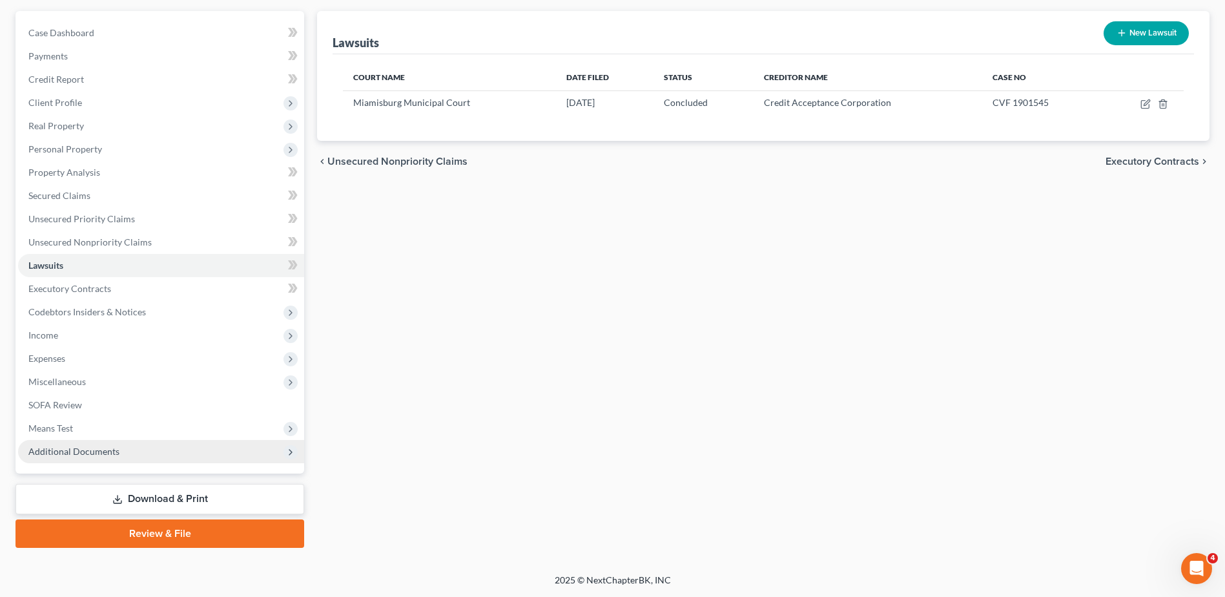
click at [79, 457] on span "Additional Documents" at bounding box center [161, 451] width 286 height 23
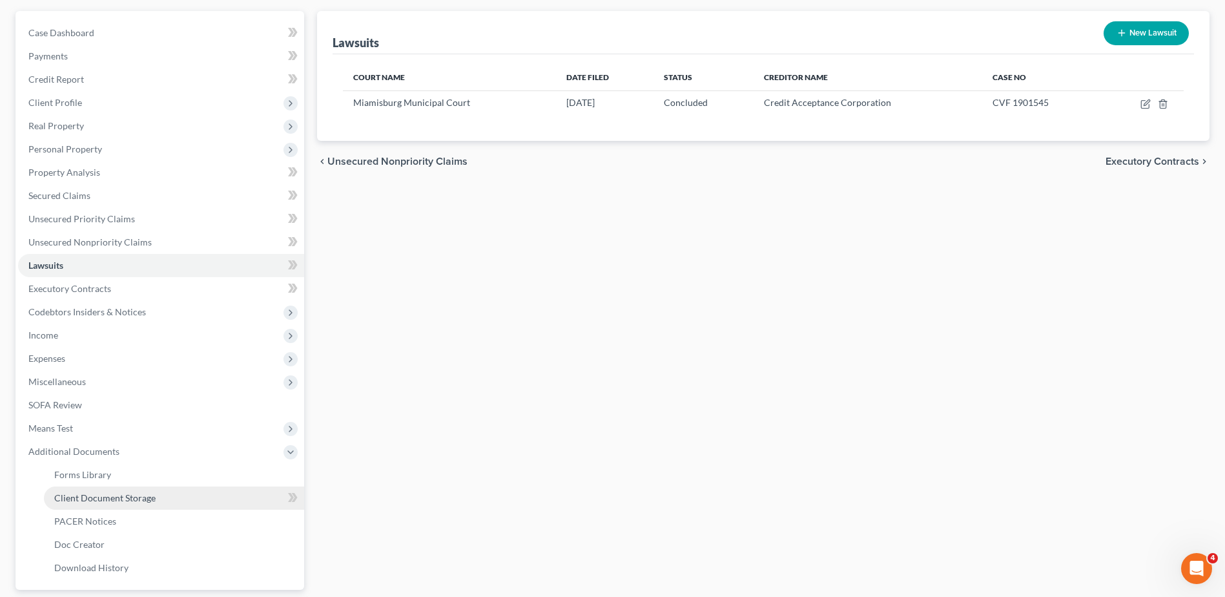
click at [83, 497] on span "Client Document Storage" at bounding box center [104, 497] width 101 height 11
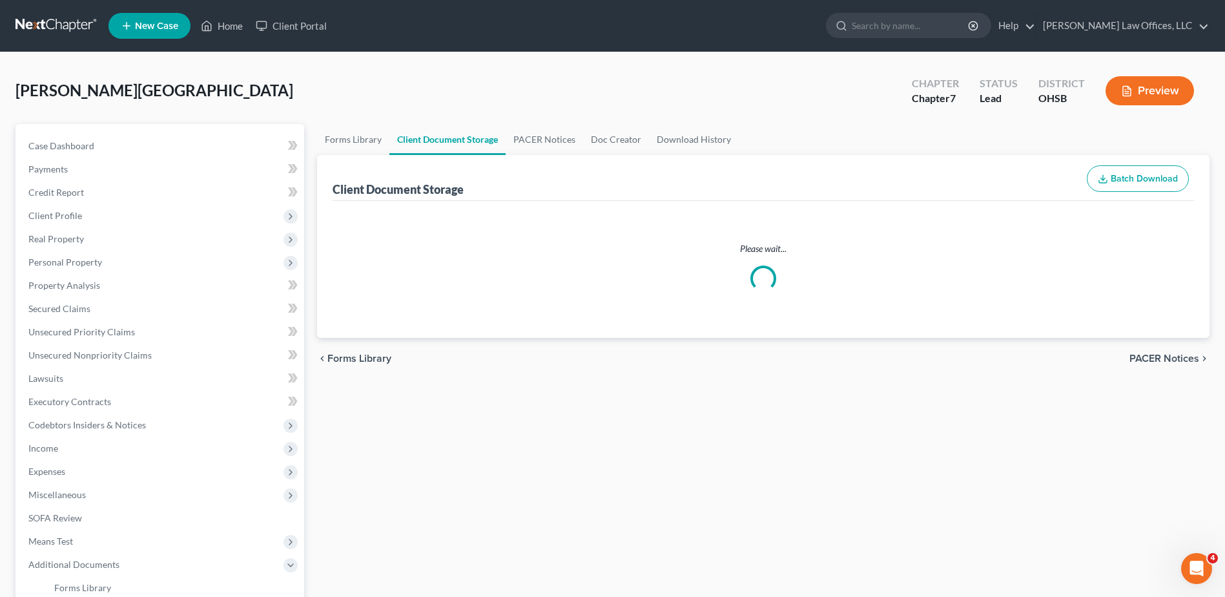
select select "7"
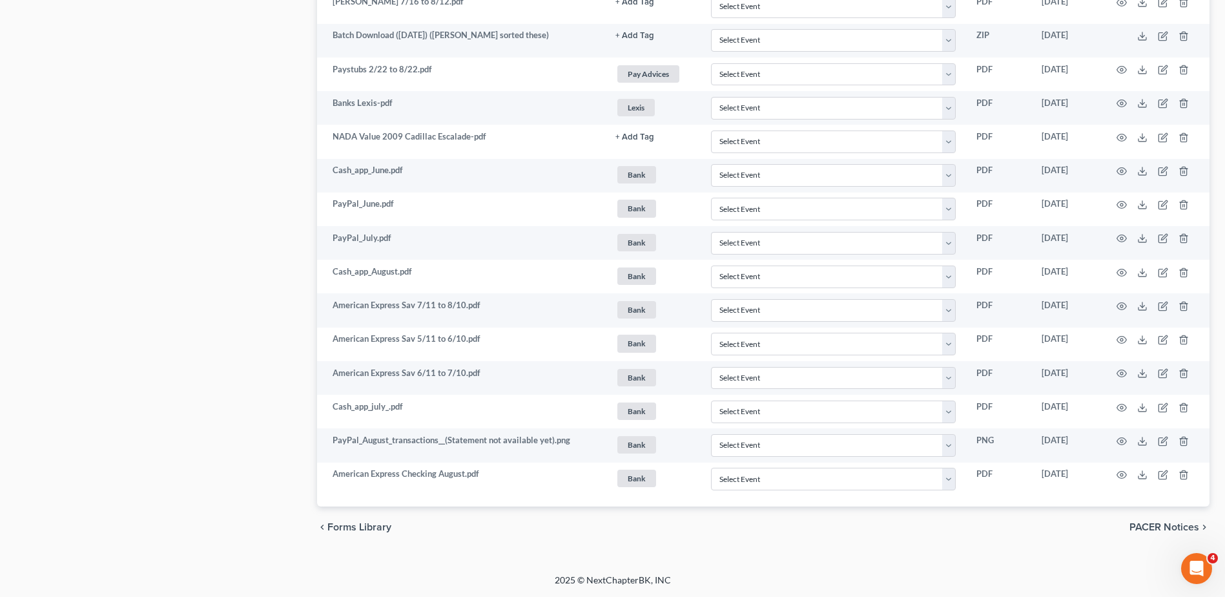
scroll to position [1400, 0]
select select "7"
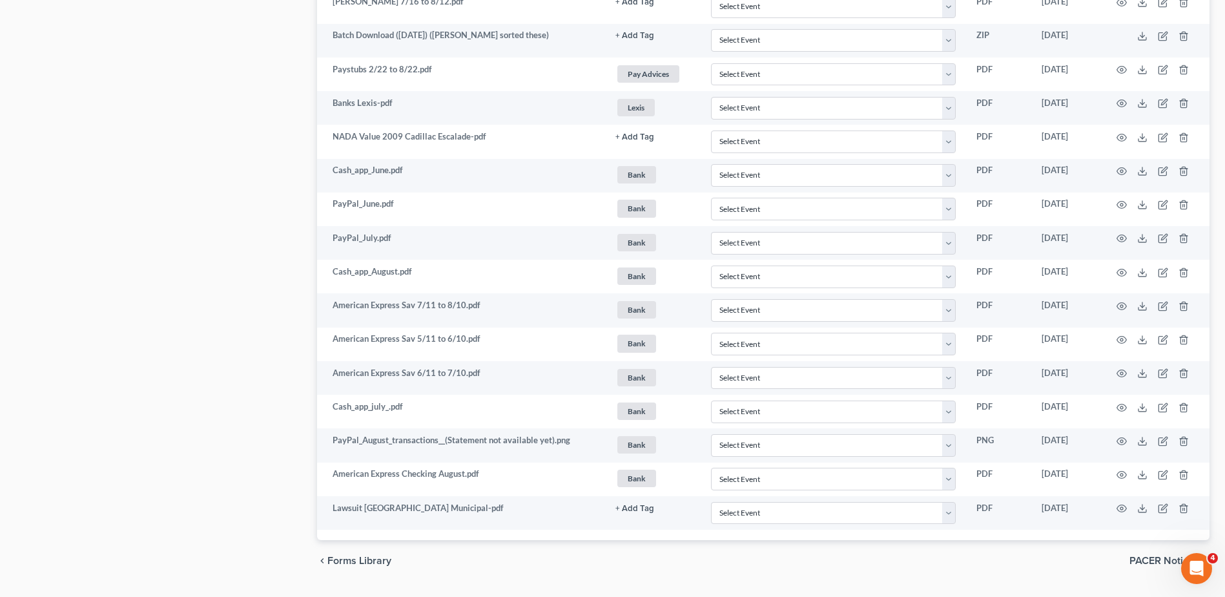
scroll to position [1403, 0]
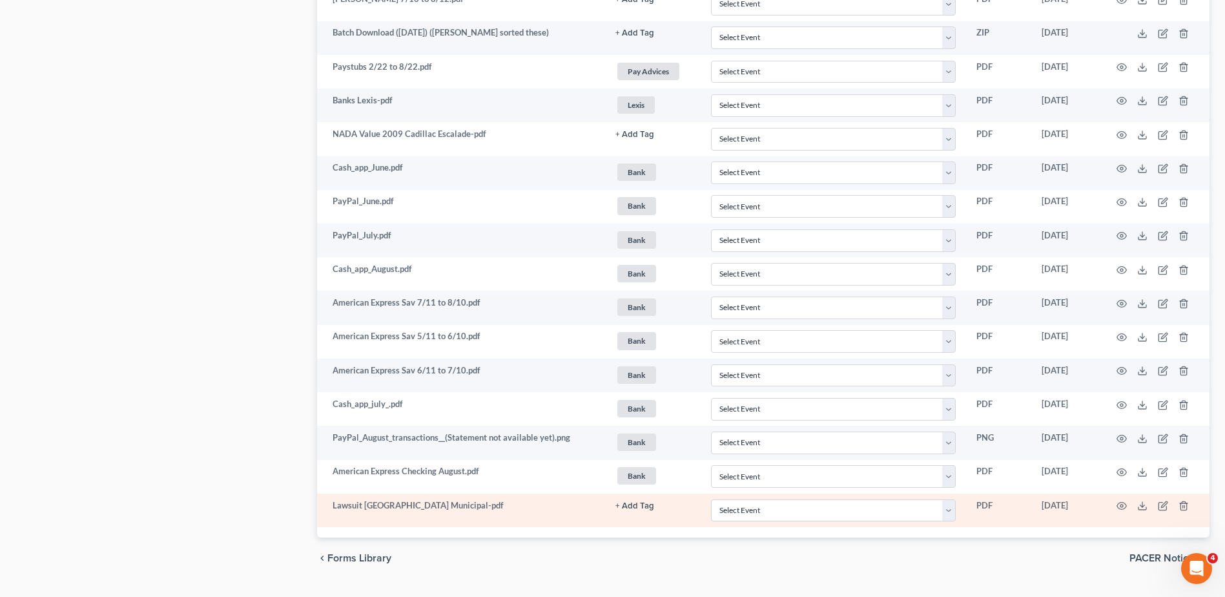
click at [633, 504] on button "+ Add Tag" at bounding box center [634, 506] width 39 height 8
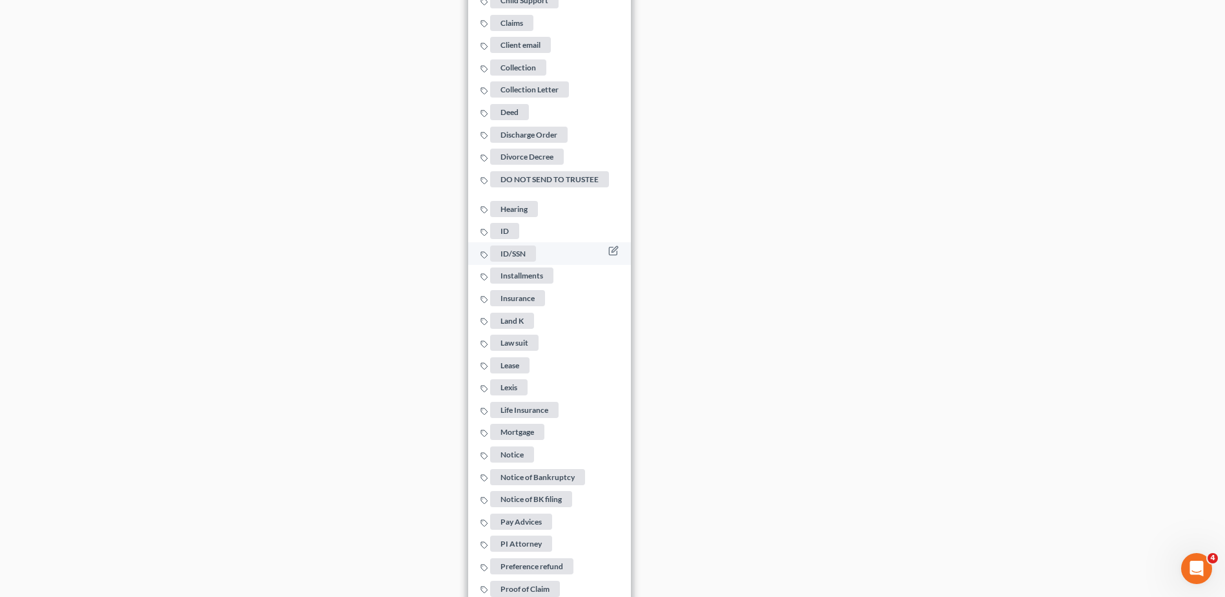
scroll to position [2178, 0]
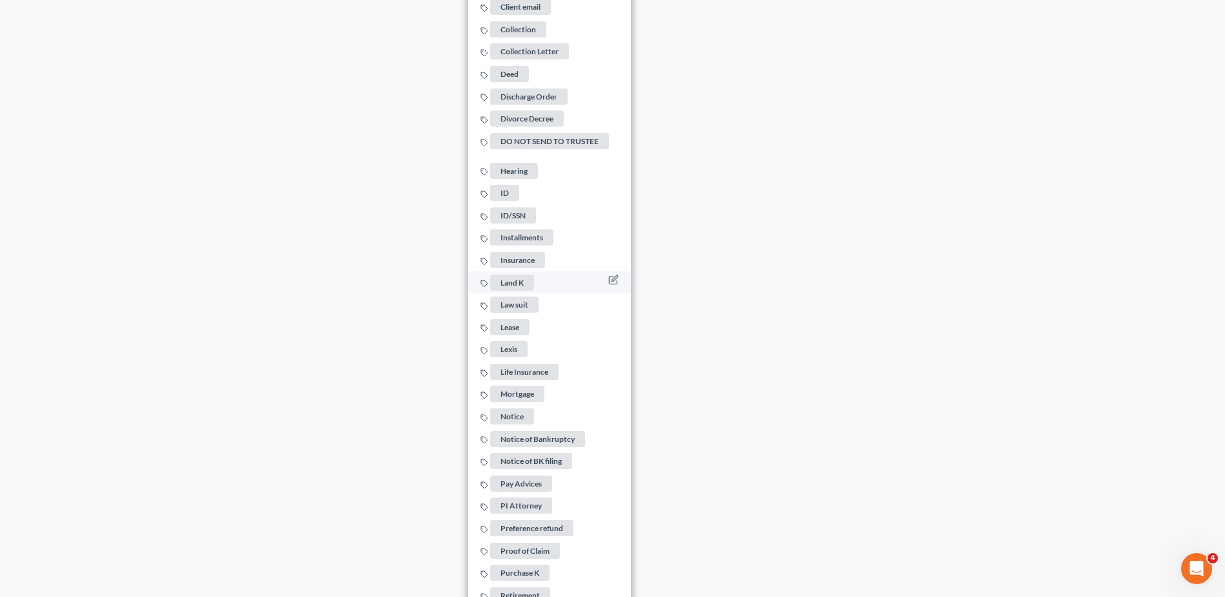
click at [519, 300] on span "Law suit" at bounding box center [514, 304] width 48 height 16
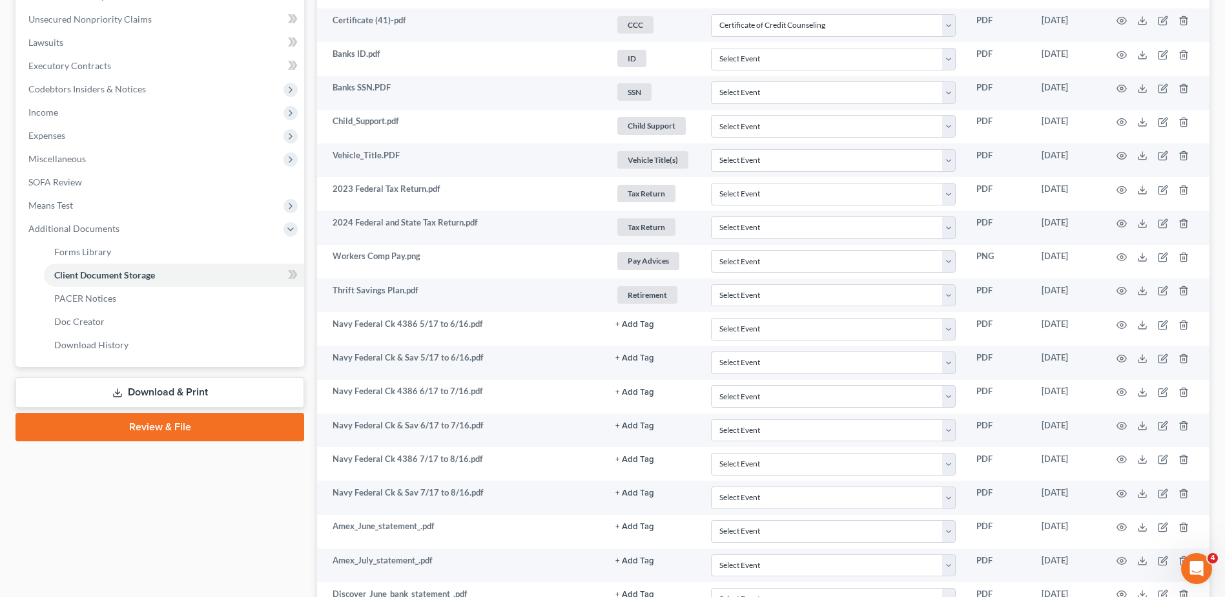
scroll to position [0, 0]
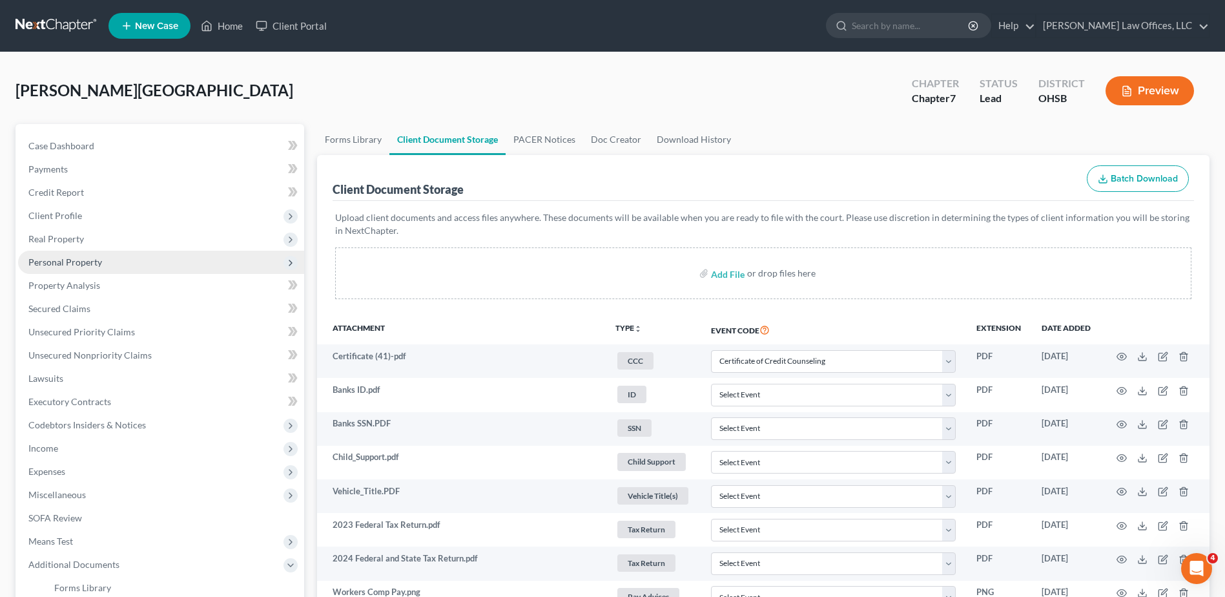
click at [79, 258] on span "Personal Property" at bounding box center [65, 261] width 74 height 11
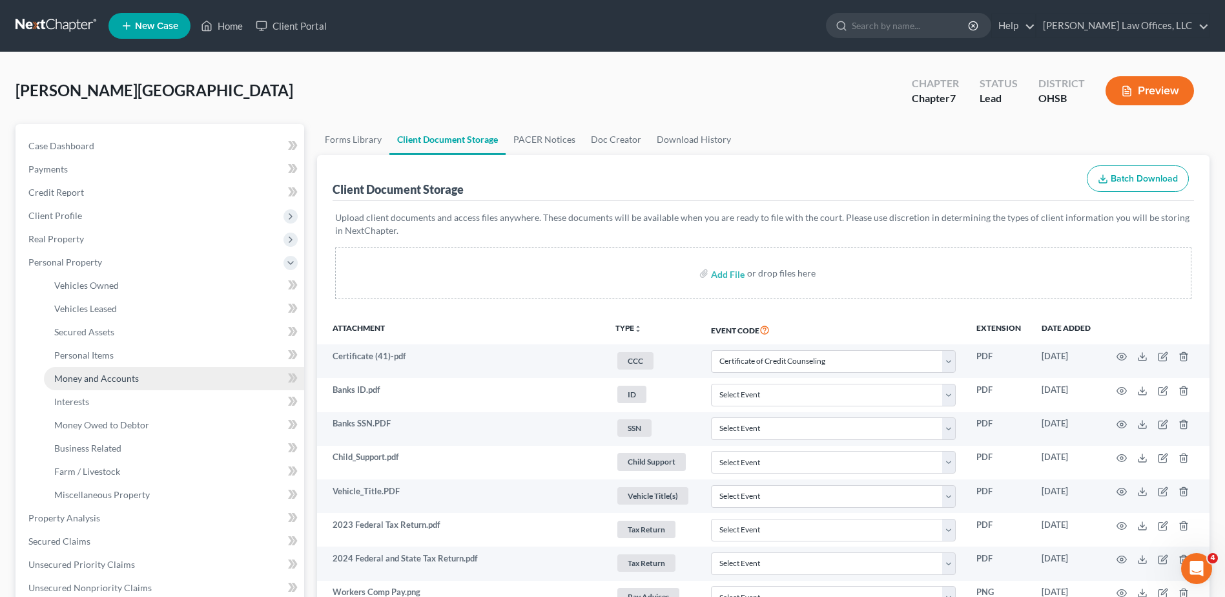
click at [95, 381] on span "Money and Accounts" at bounding box center [96, 378] width 85 height 11
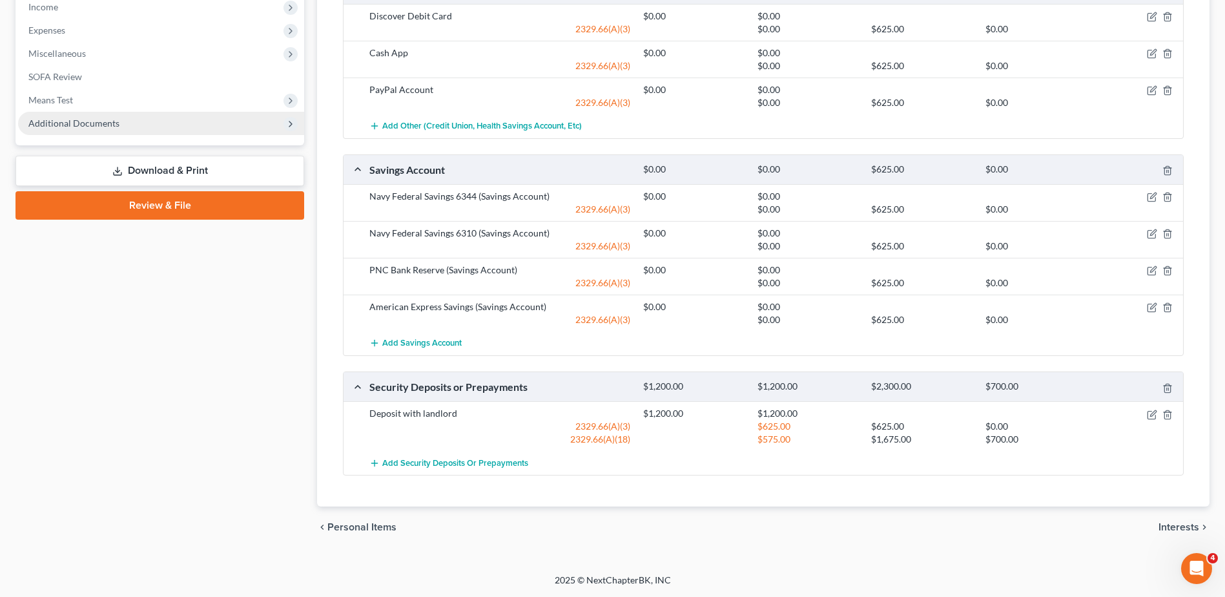
click at [100, 124] on span "Additional Documents" at bounding box center [73, 123] width 91 height 11
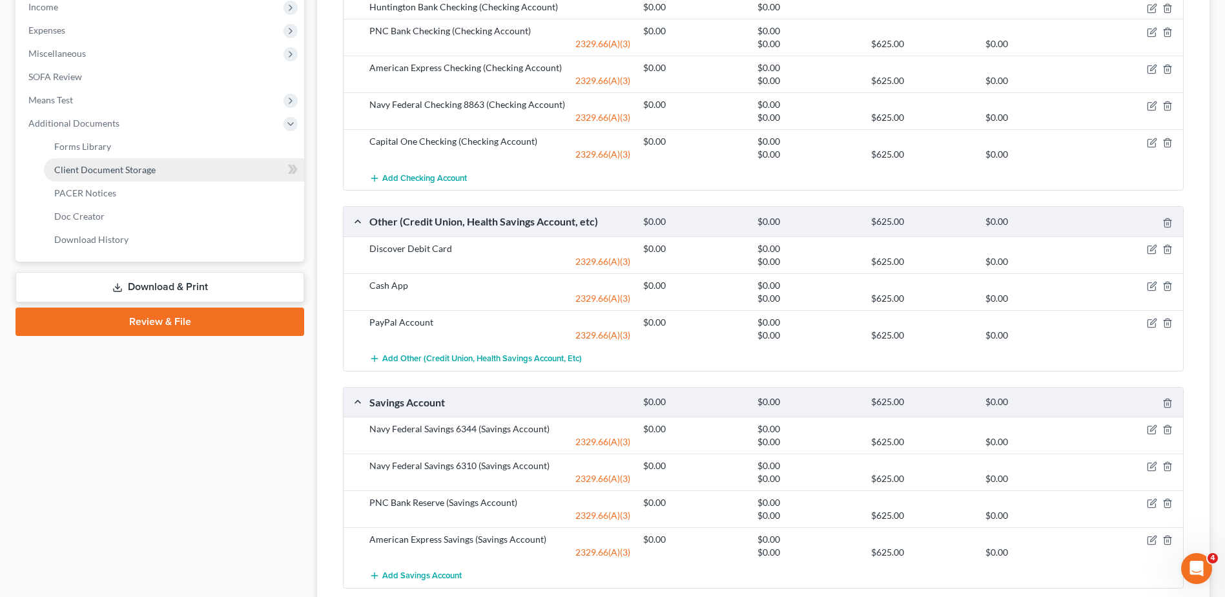
click at [111, 178] on link "Client Document Storage" at bounding box center [174, 169] width 260 height 23
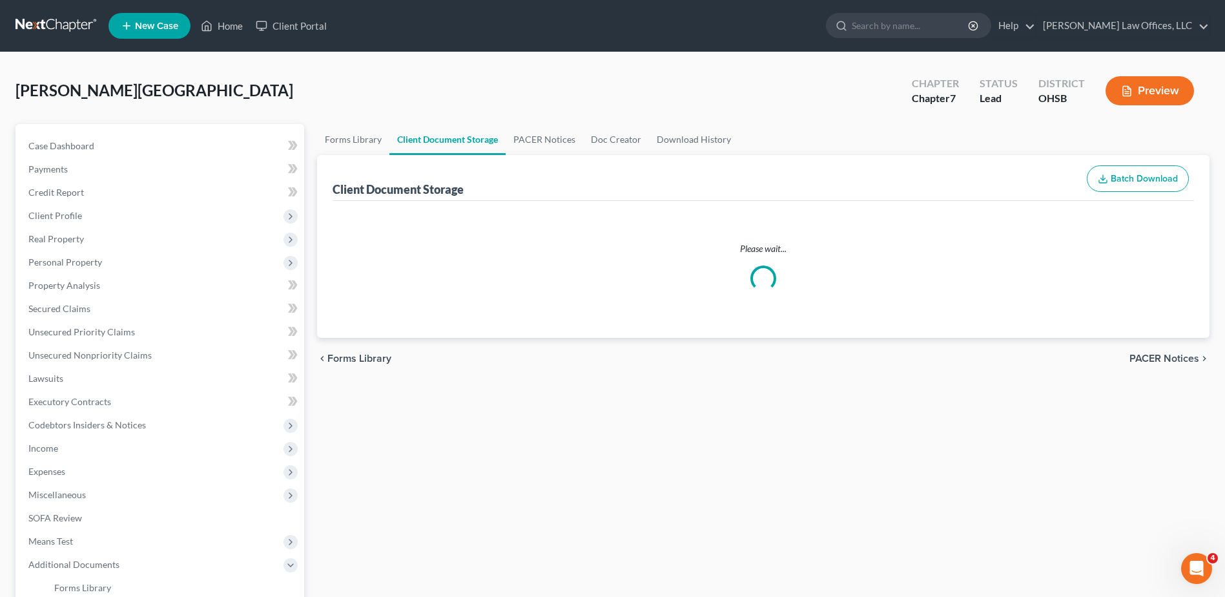
select select "7"
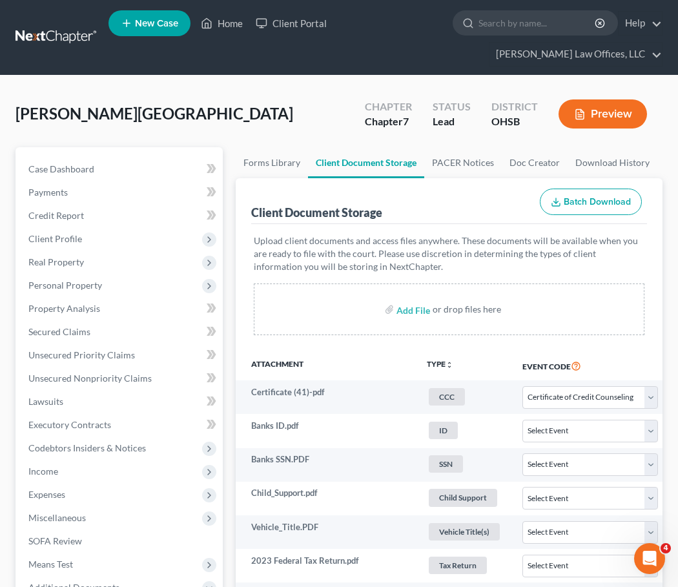
select select "7"
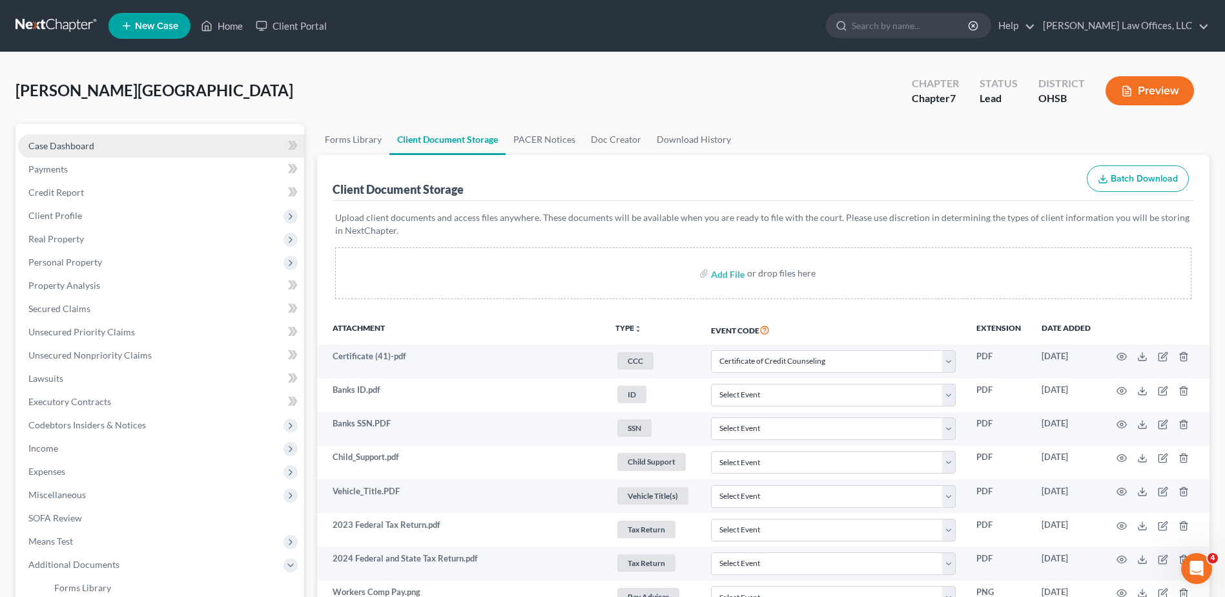
click at [88, 143] on span "Case Dashboard" at bounding box center [61, 145] width 66 height 11
select select "0"
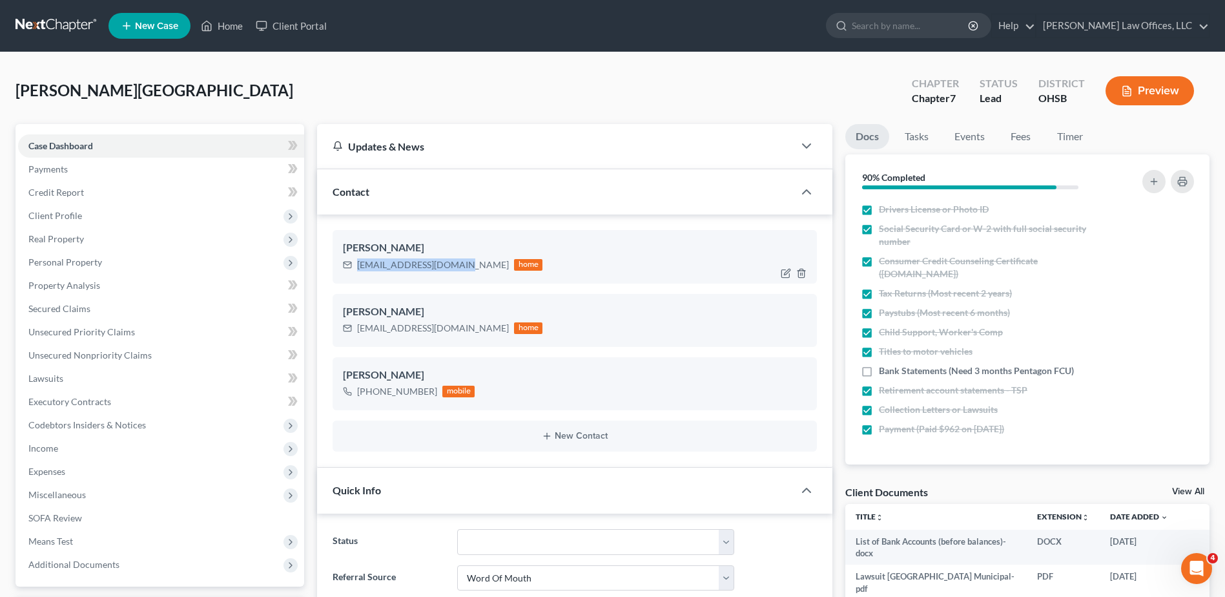
drag, startPoint x: 460, startPoint y: 267, endPoint x: 358, endPoint y: 267, distance: 102.7
click at [358, 267] on div "[EMAIL_ADDRESS][DOMAIN_NAME]" at bounding box center [433, 264] width 152 height 13
drag, startPoint x: 358, startPoint y: 267, endPoint x: 368, endPoint y: 266, distance: 10.4
copy div "[EMAIL_ADDRESS][DOMAIN_NAME]"
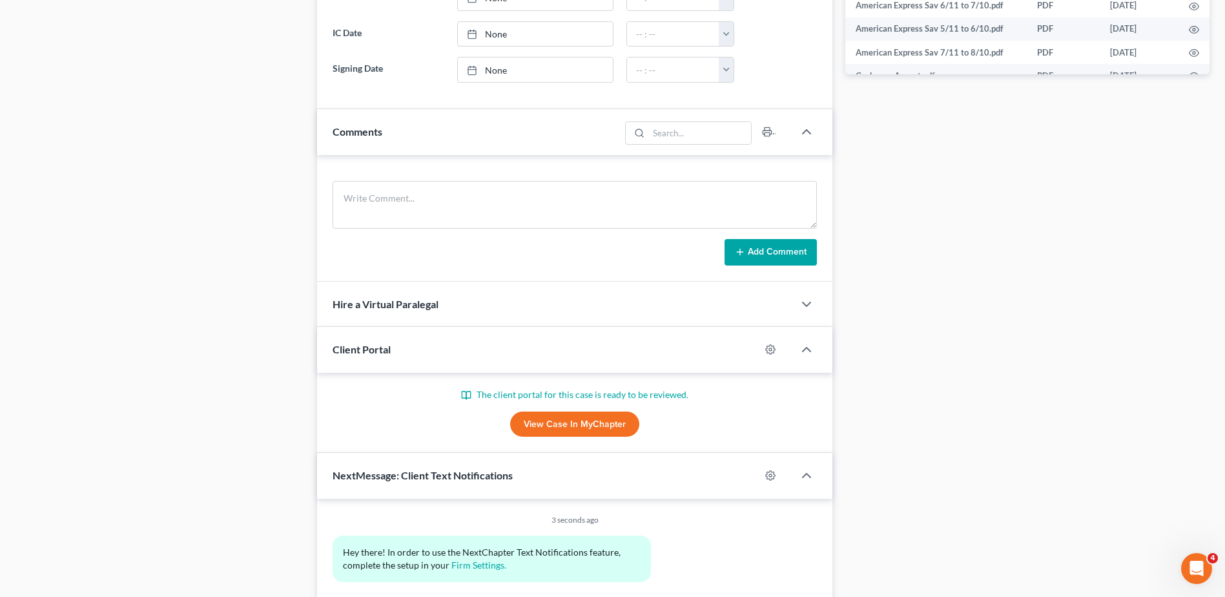
scroll to position [710, 0]
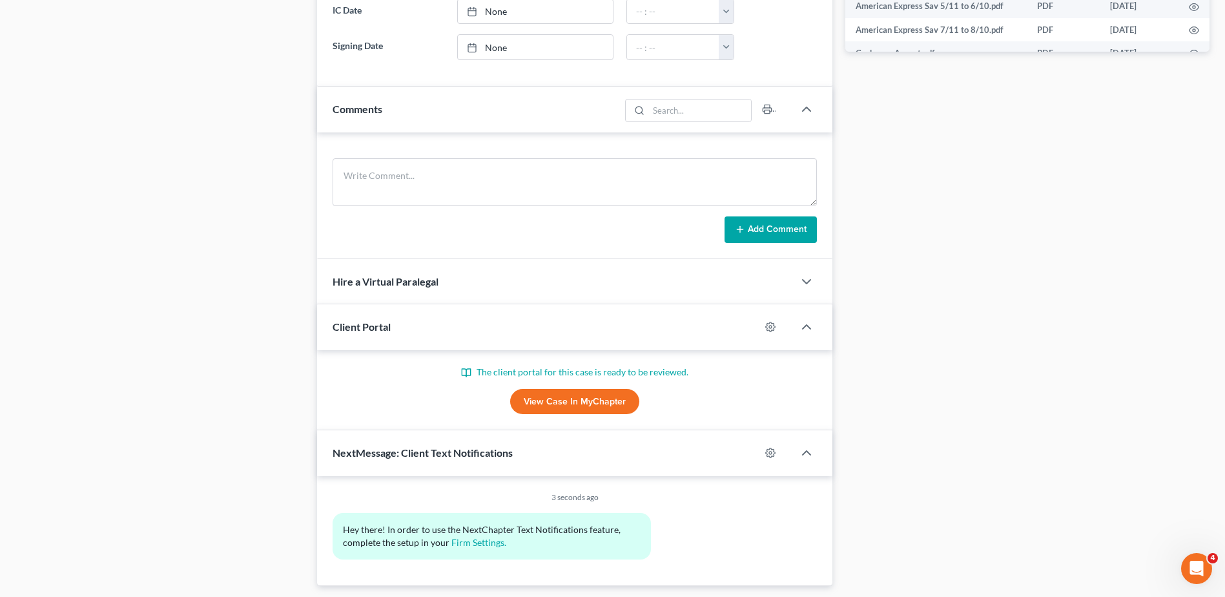
click at [577, 409] on link "View Case in MyChapter" at bounding box center [574, 402] width 129 height 26
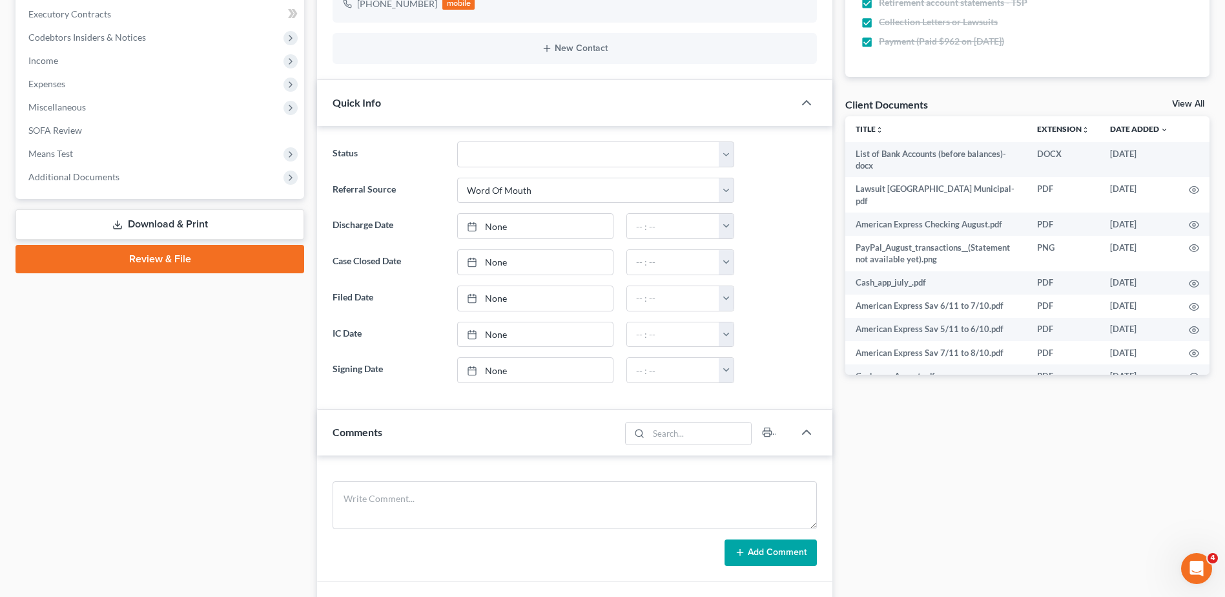
scroll to position [0, 0]
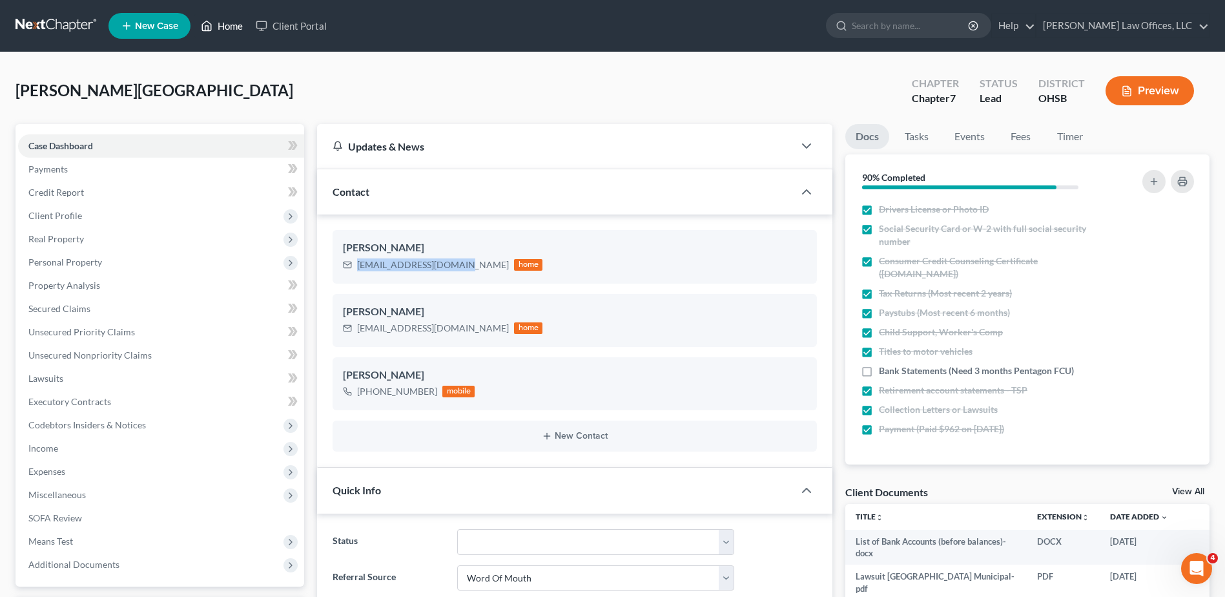
click at [236, 25] on link "Home" at bounding box center [221, 25] width 55 height 23
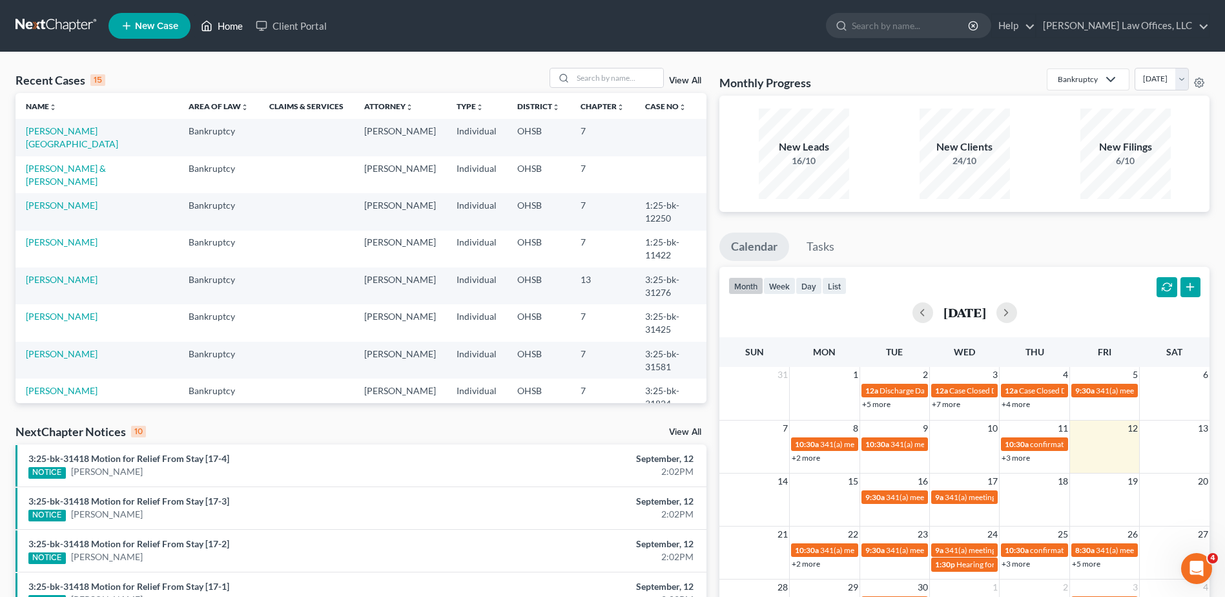
click at [229, 26] on link "Home" at bounding box center [221, 25] width 55 height 23
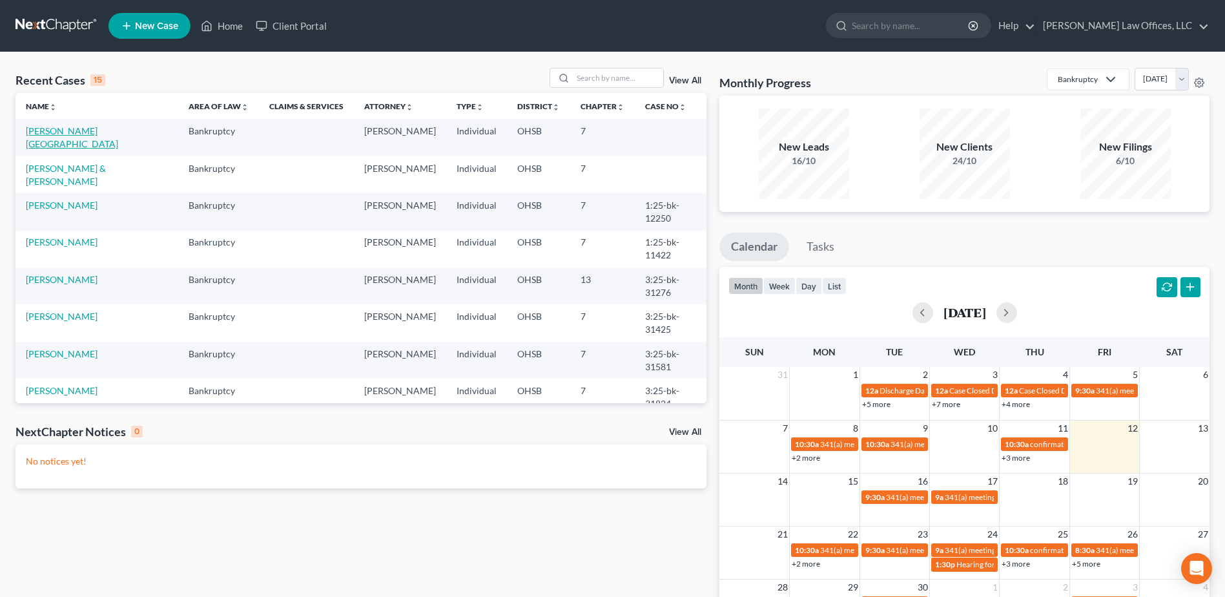
click at [57, 130] on link "[PERSON_NAME][GEOGRAPHIC_DATA]" at bounding box center [72, 137] width 92 height 24
select select "0"
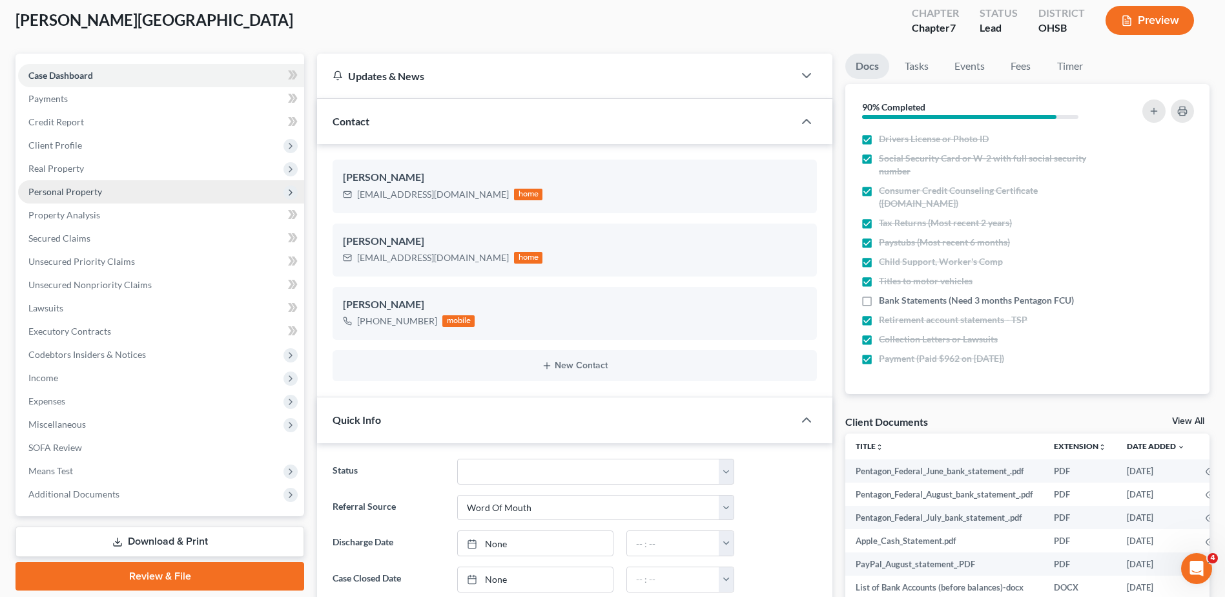
scroll to position [323, 0]
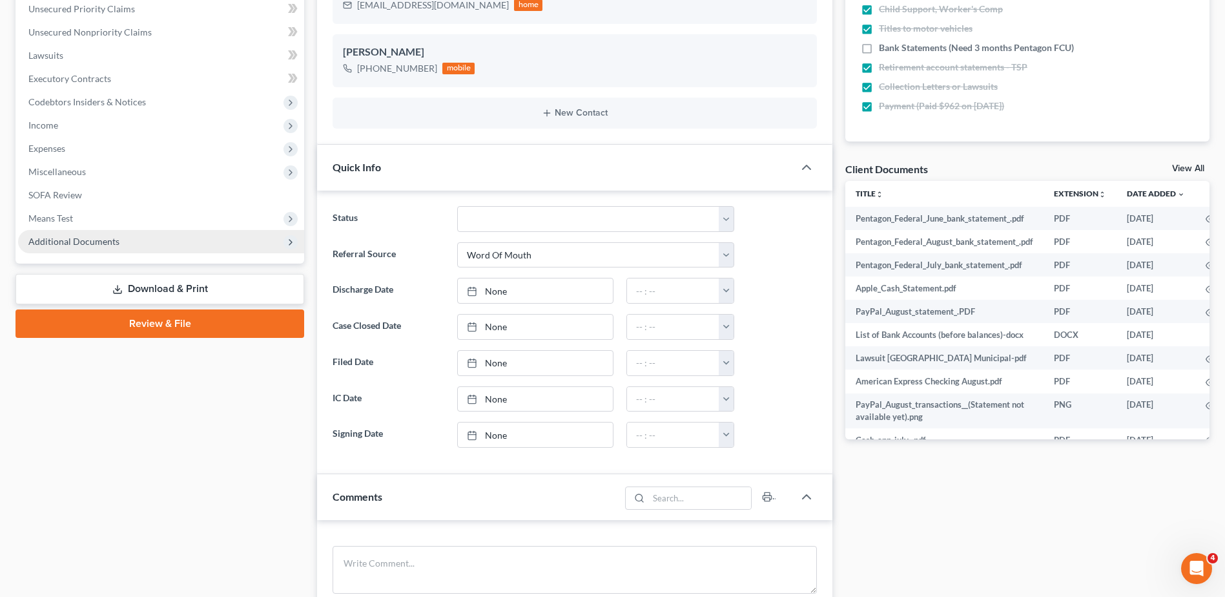
click at [86, 237] on span "Additional Documents" at bounding box center [73, 241] width 91 height 11
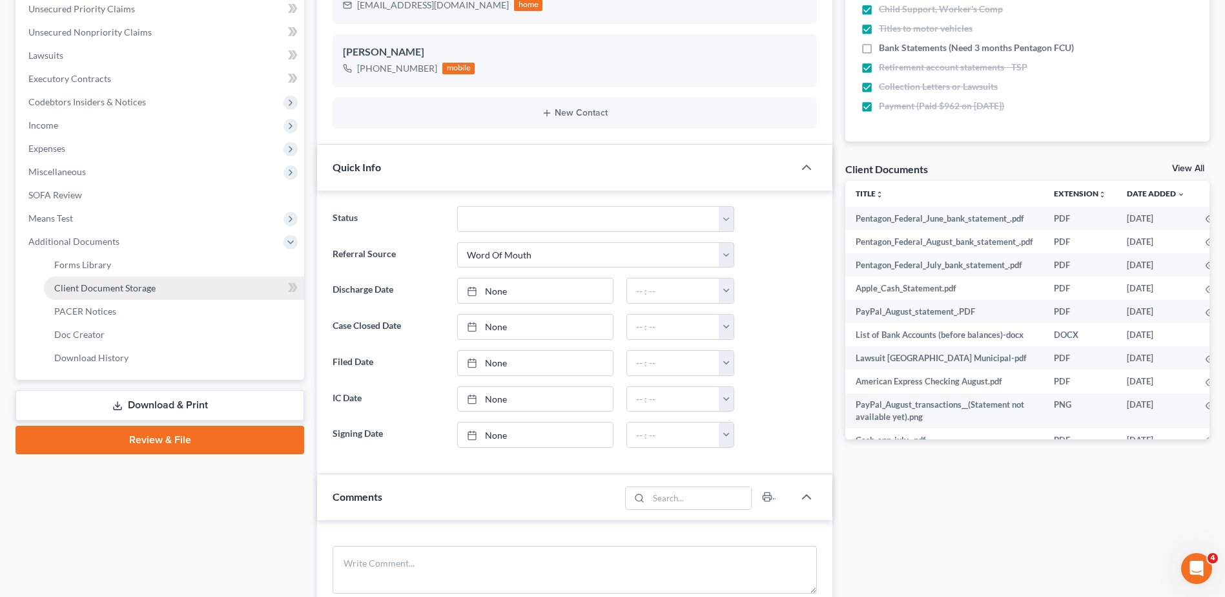
click at [91, 283] on span "Client Document Storage" at bounding box center [104, 287] width 101 height 11
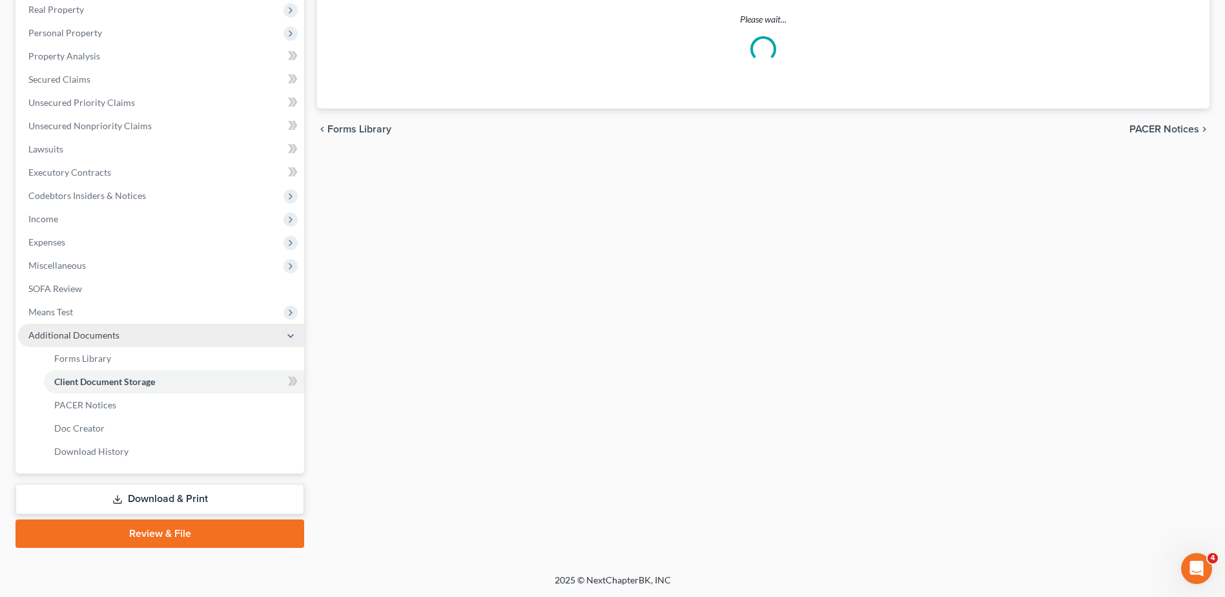
scroll to position [163, 0]
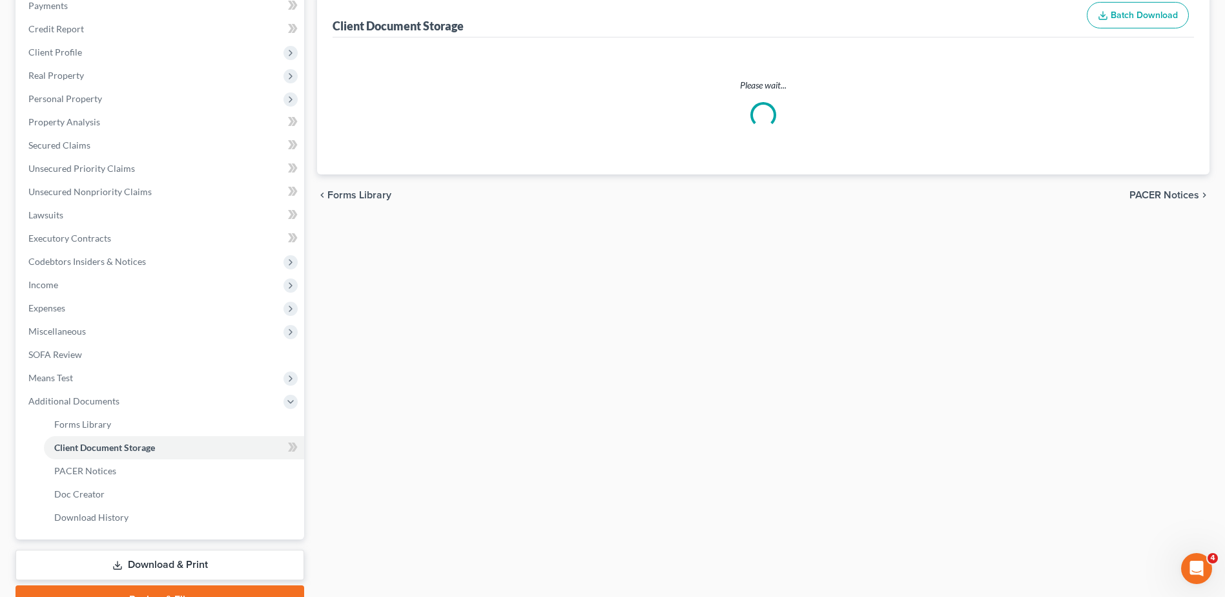
select select "7"
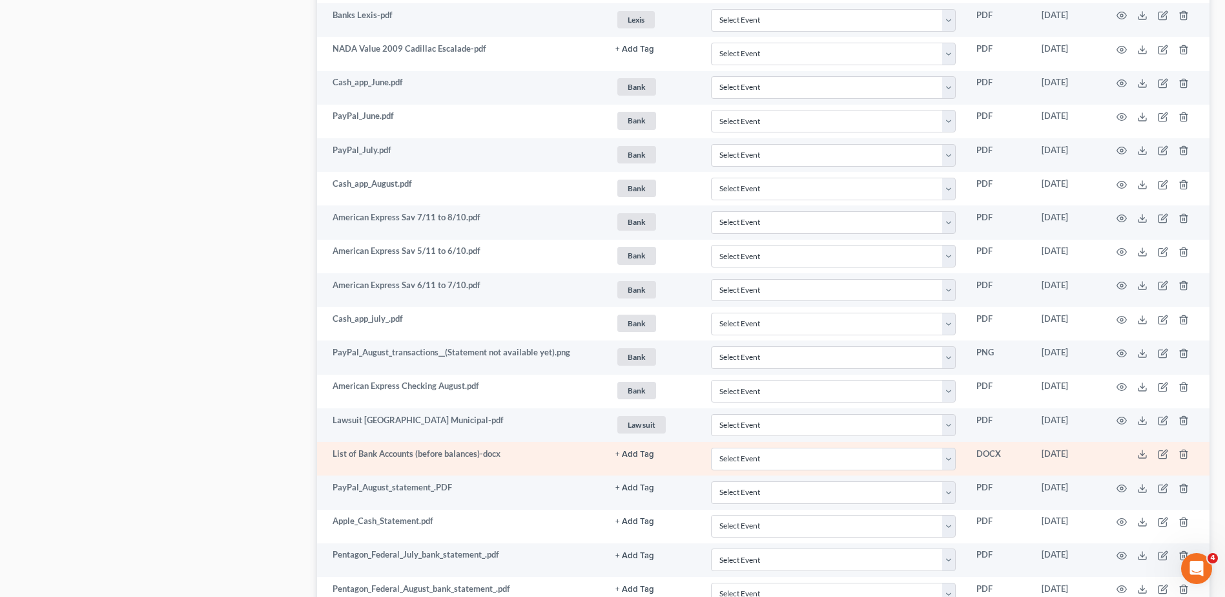
scroll to position [1636, 0]
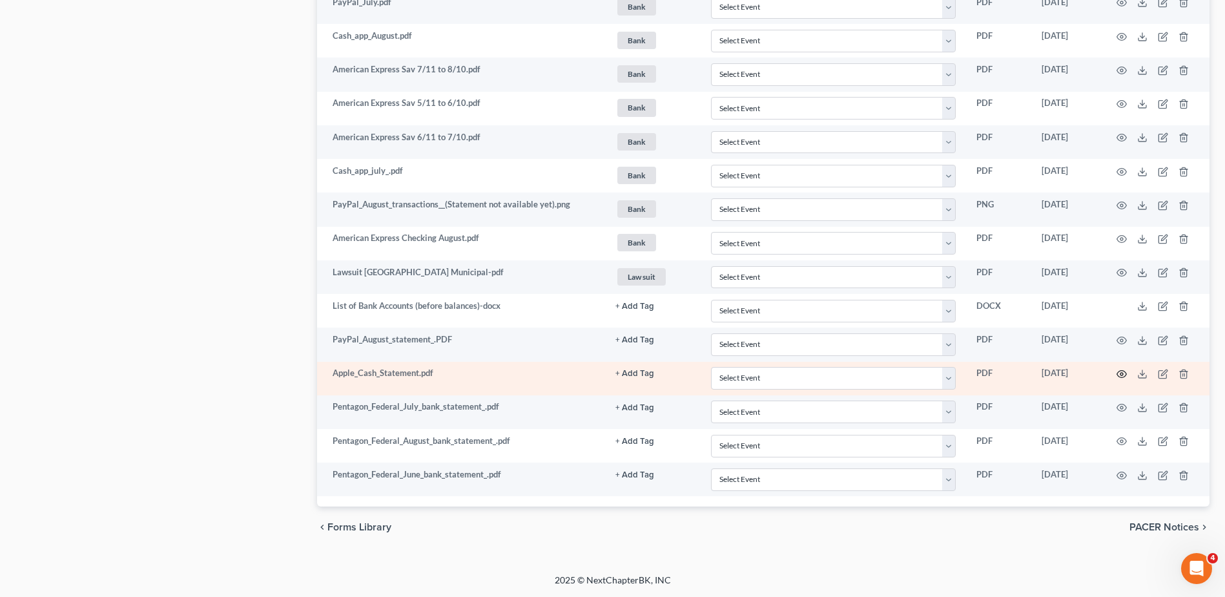
click at [1119, 375] on icon "button" at bounding box center [1122, 374] width 10 height 10
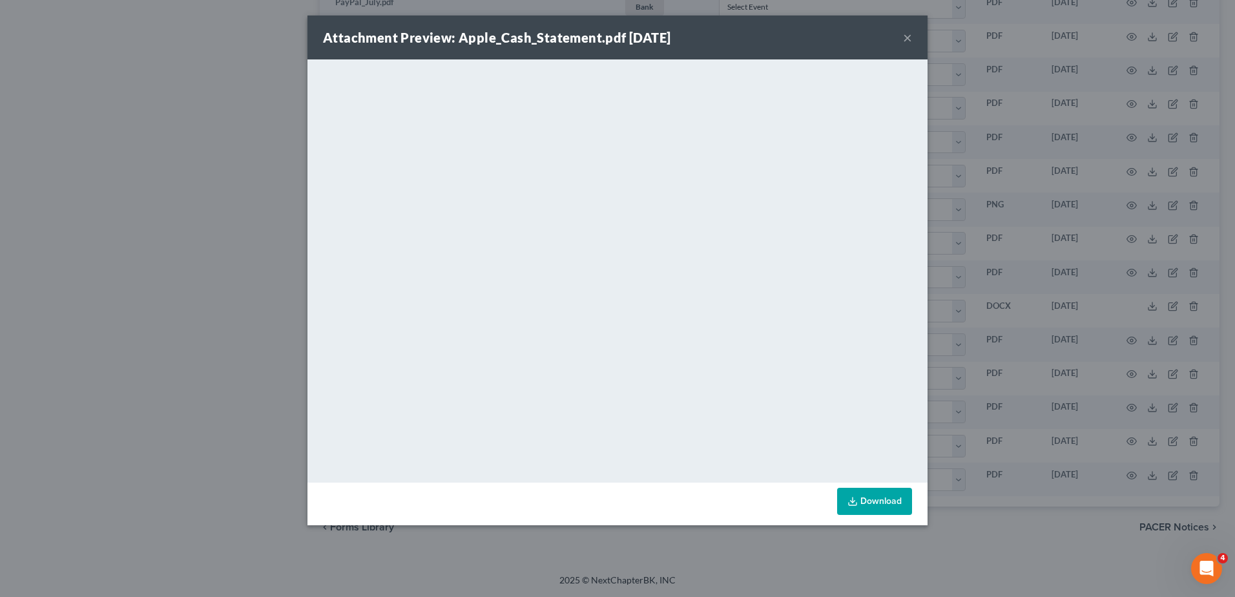
click at [908, 37] on button "×" at bounding box center [907, 37] width 9 height 15
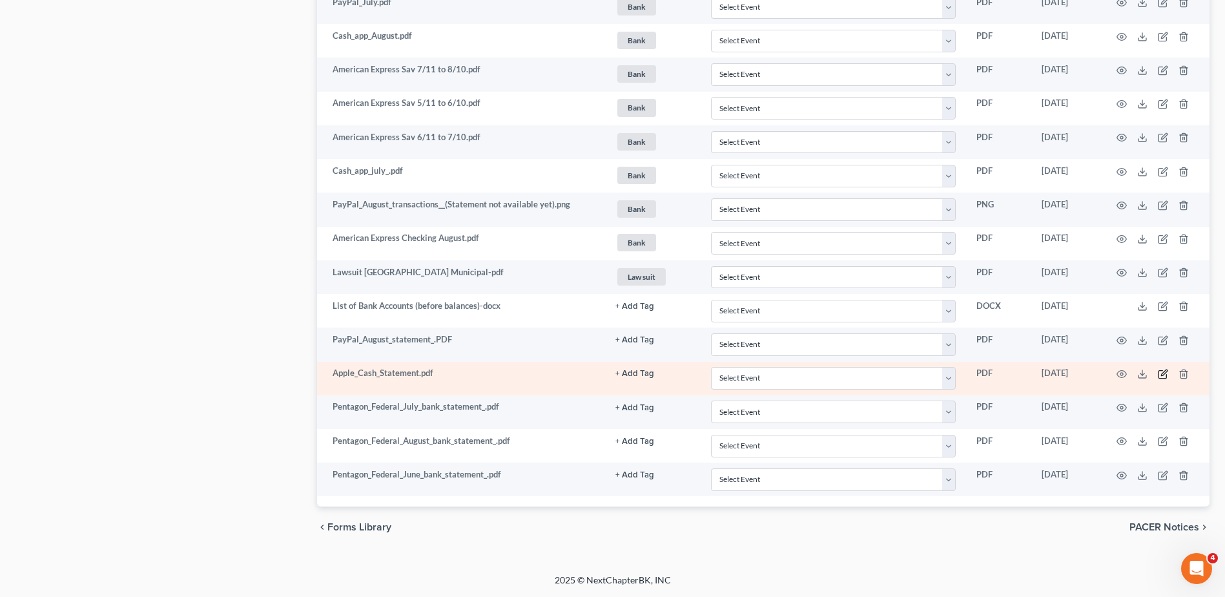
click at [1160, 371] on icon "button" at bounding box center [1163, 374] width 10 height 10
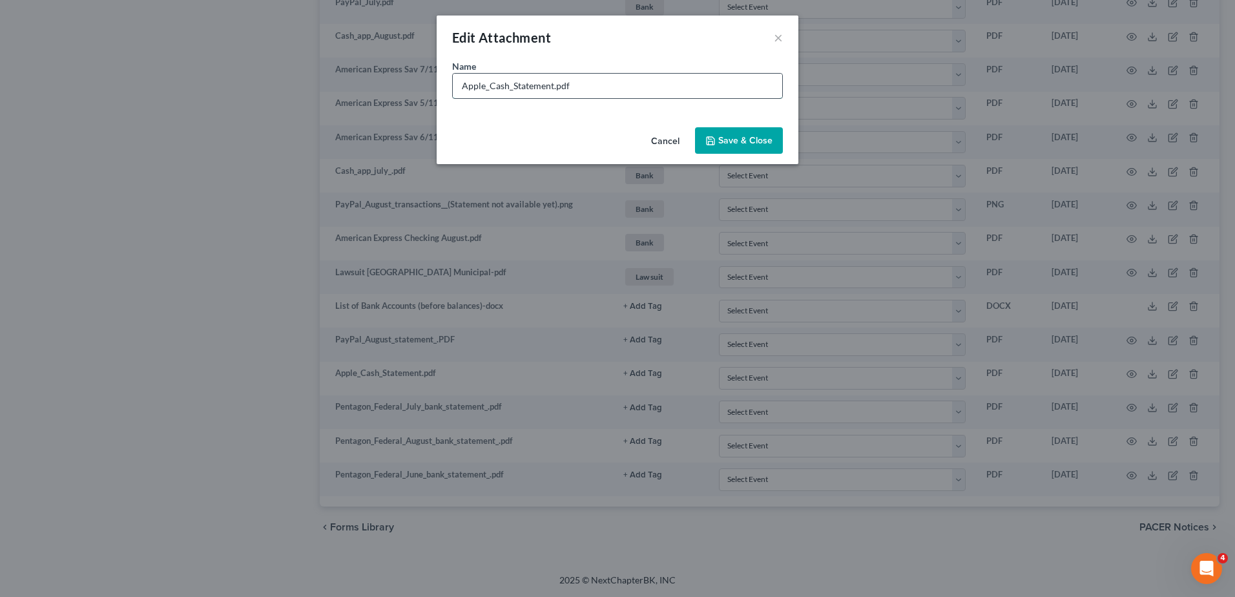
click at [553, 87] on input "Apple_Cash_Statement.pdf" at bounding box center [617, 86] width 329 height 25
type input "Apple_Cash_Statement June, July, August.pdf"
click at [723, 147] on button "Save & Close" at bounding box center [739, 140] width 88 height 27
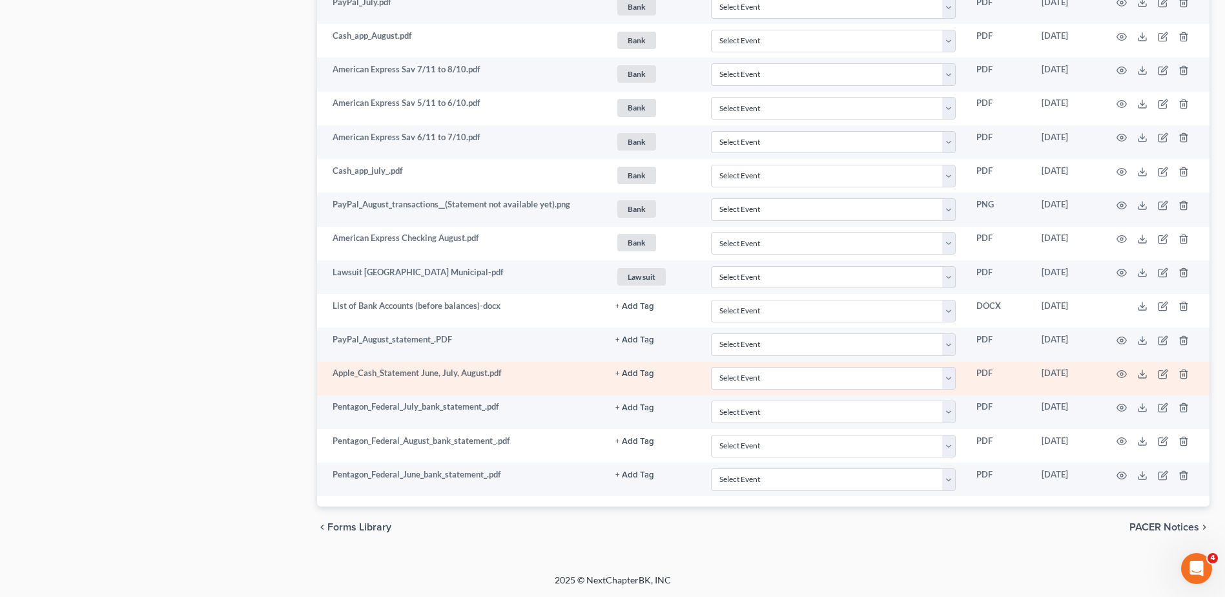
click at [627, 374] on button "+ Add Tag" at bounding box center [634, 373] width 39 height 8
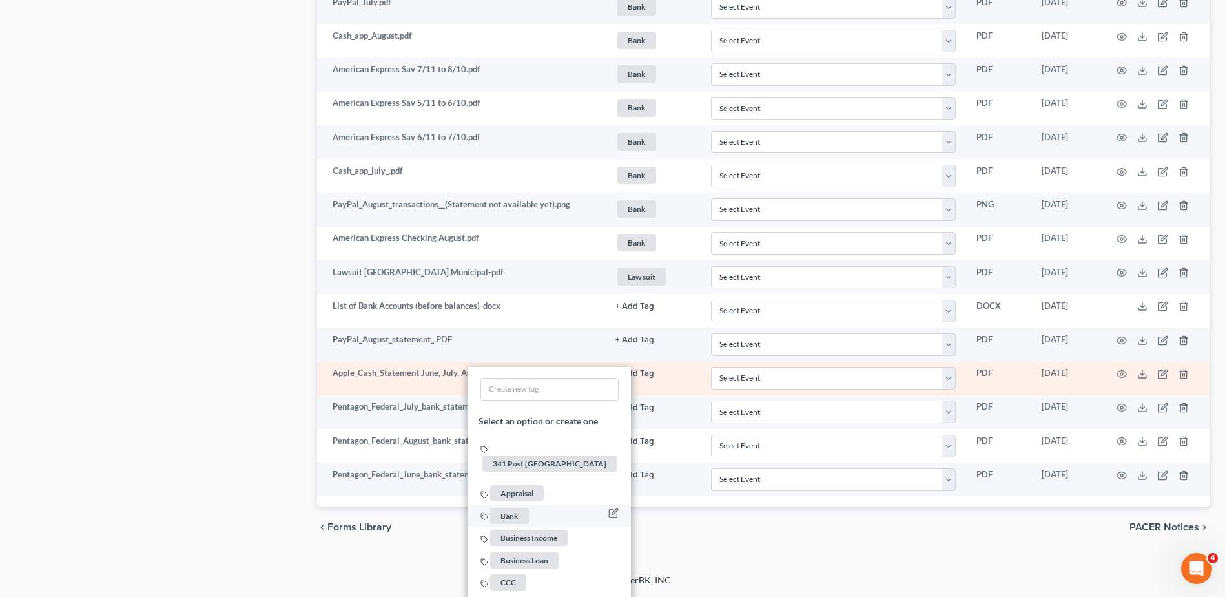
click at [512, 508] on span "Bank" at bounding box center [509, 516] width 39 height 16
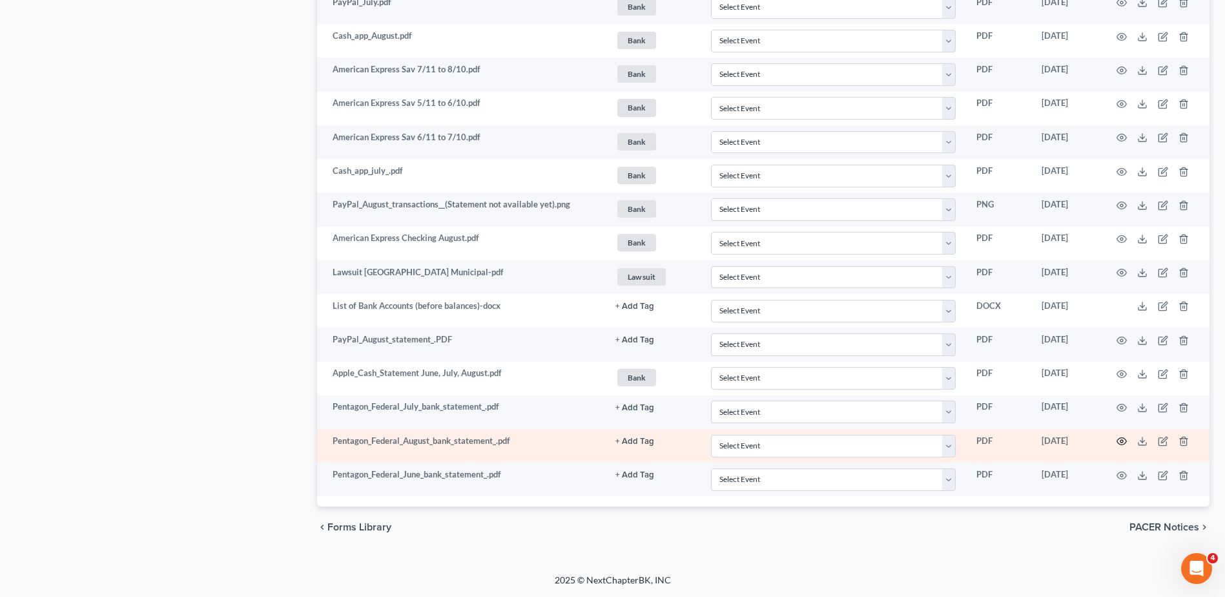
click at [1122, 440] on circle "button" at bounding box center [1121, 441] width 3 height 3
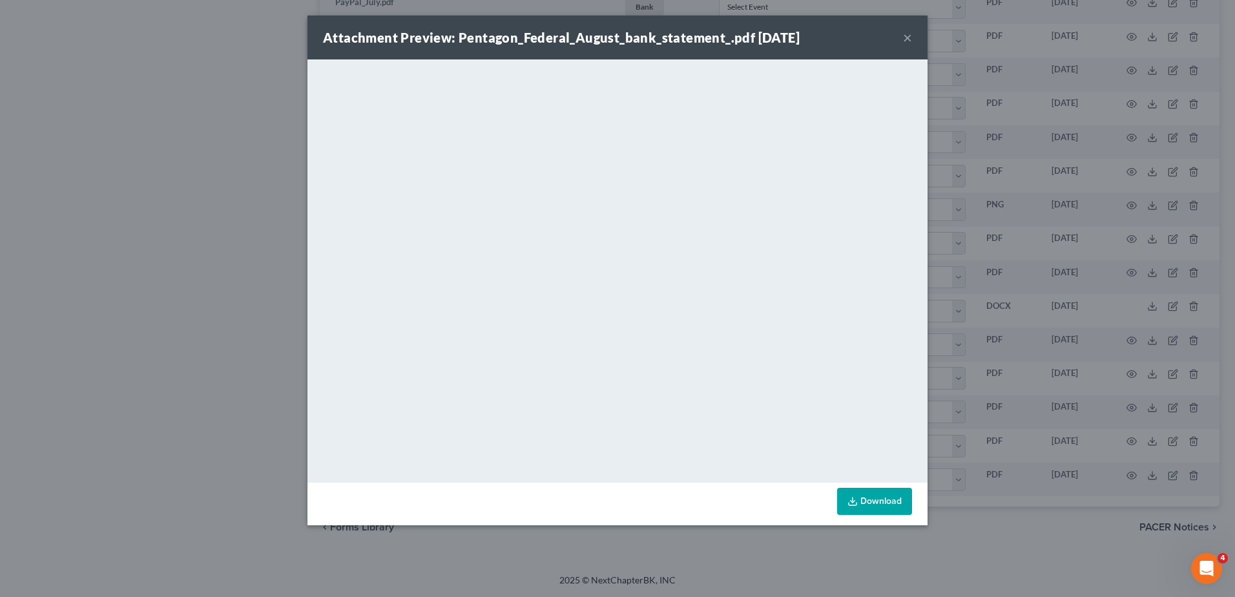
click at [909, 41] on button "×" at bounding box center [907, 37] width 9 height 15
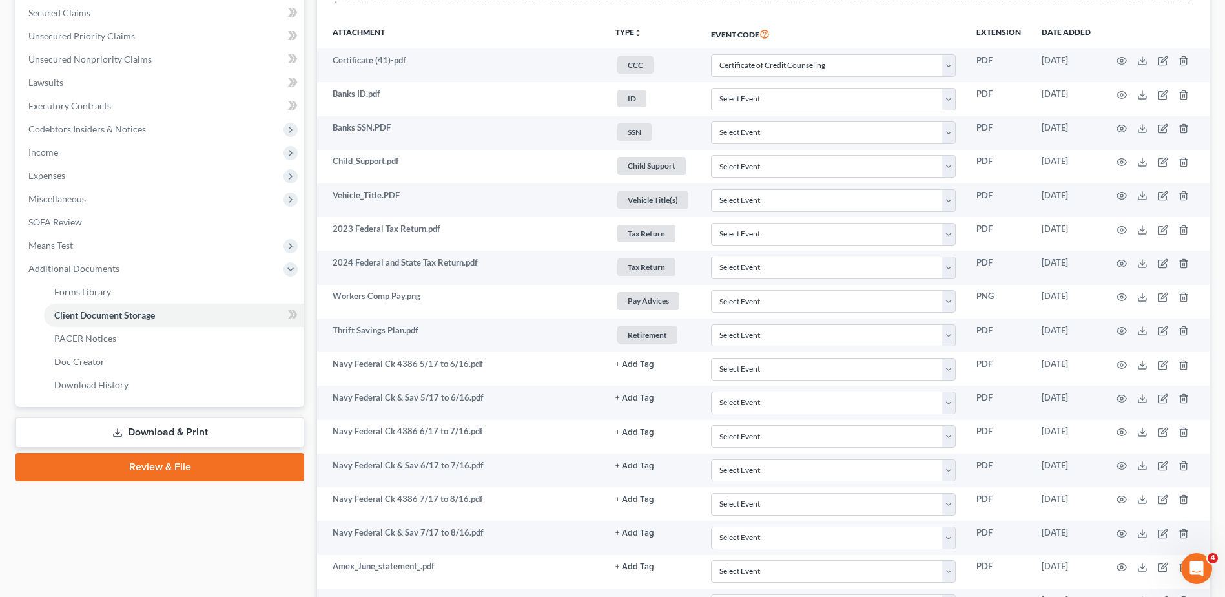
scroll to position [0, 0]
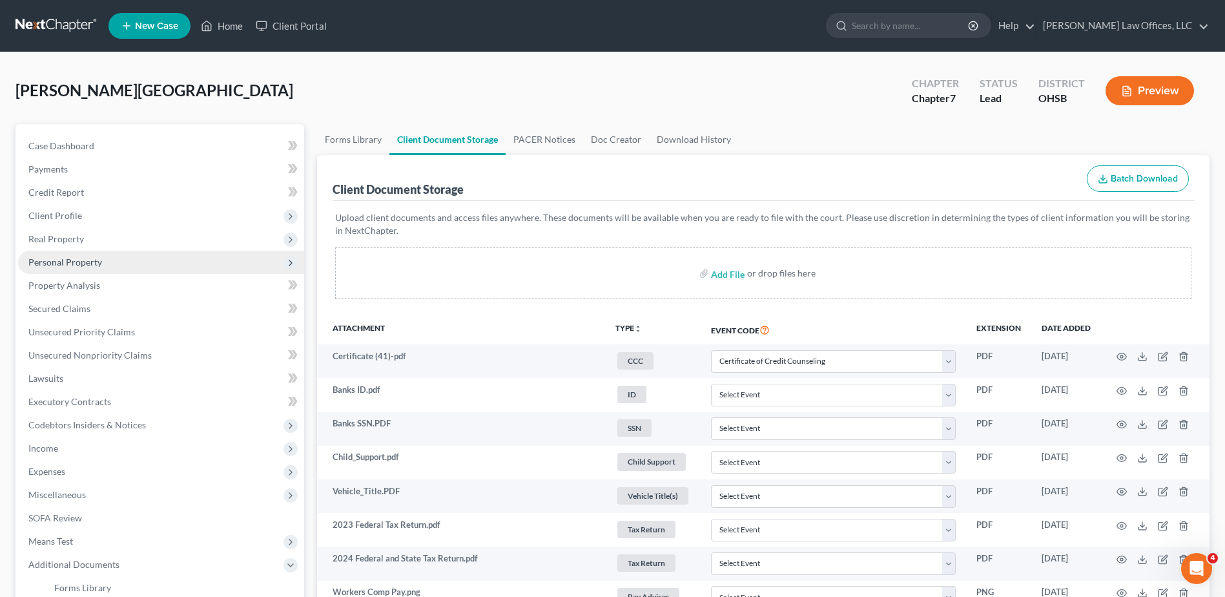
click at [81, 263] on span "Personal Property" at bounding box center [65, 261] width 74 height 11
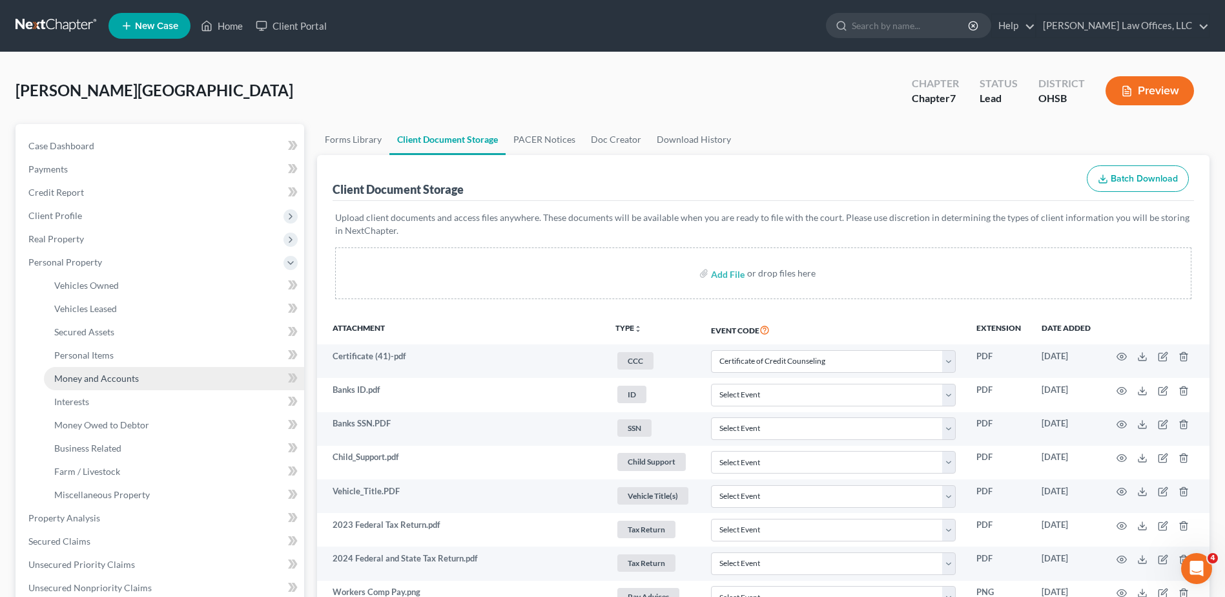
click at [83, 378] on span "Money and Accounts" at bounding box center [96, 378] width 85 height 11
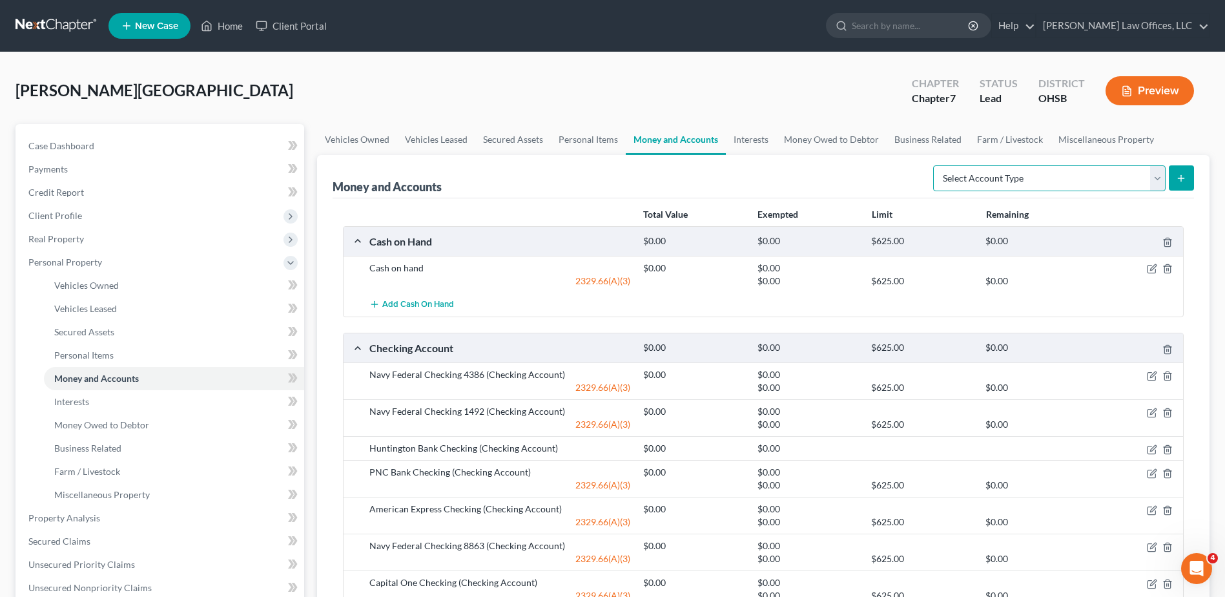
click at [1158, 180] on select "Select Account Type Brokerage Cash on Hand Certificates of Deposit Checking Acc…" at bounding box center [1049, 178] width 232 height 26
select select "other"
click at [936, 165] on select "Select Account Type Brokerage Cash on Hand Certificates of Deposit Checking Acc…" at bounding box center [1049, 178] width 232 height 26
click at [1177, 177] on icon "submit" at bounding box center [1181, 178] width 10 height 10
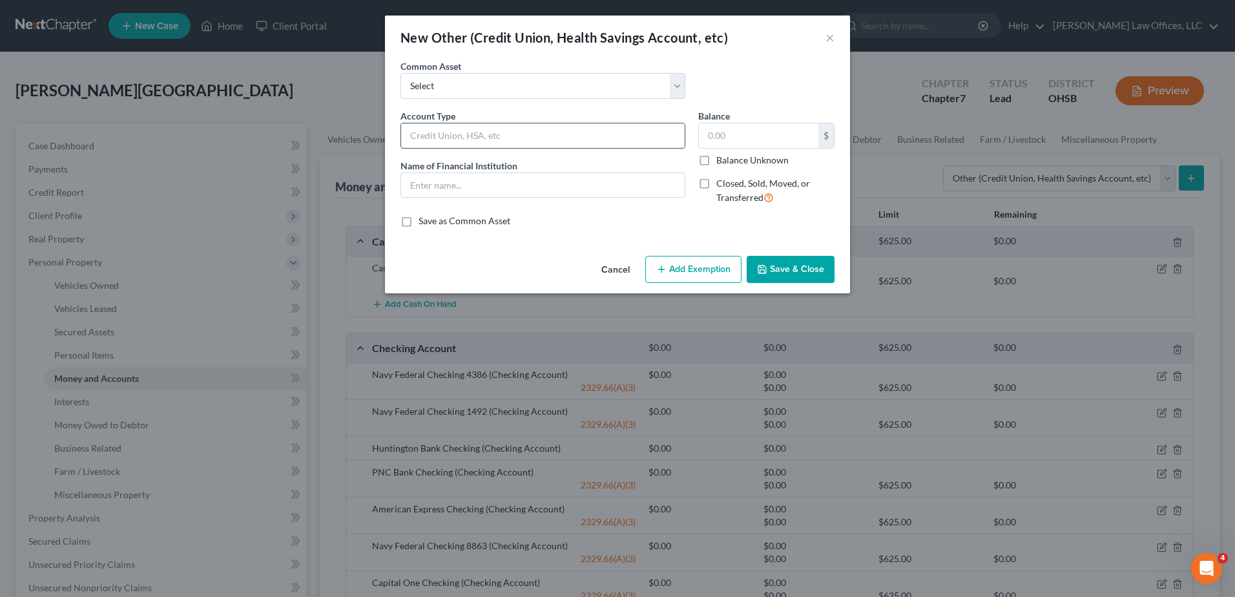
click at [429, 134] on input "text" at bounding box center [543, 135] width 284 height 25
type input "Apple Cash"
click at [441, 183] on input "text" at bounding box center [543, 185] width 284 height 25
type input "Apple Cash"
click at [696, 271] on button "Add Exemption" at bounding box center [693, 269] width 96 height 27
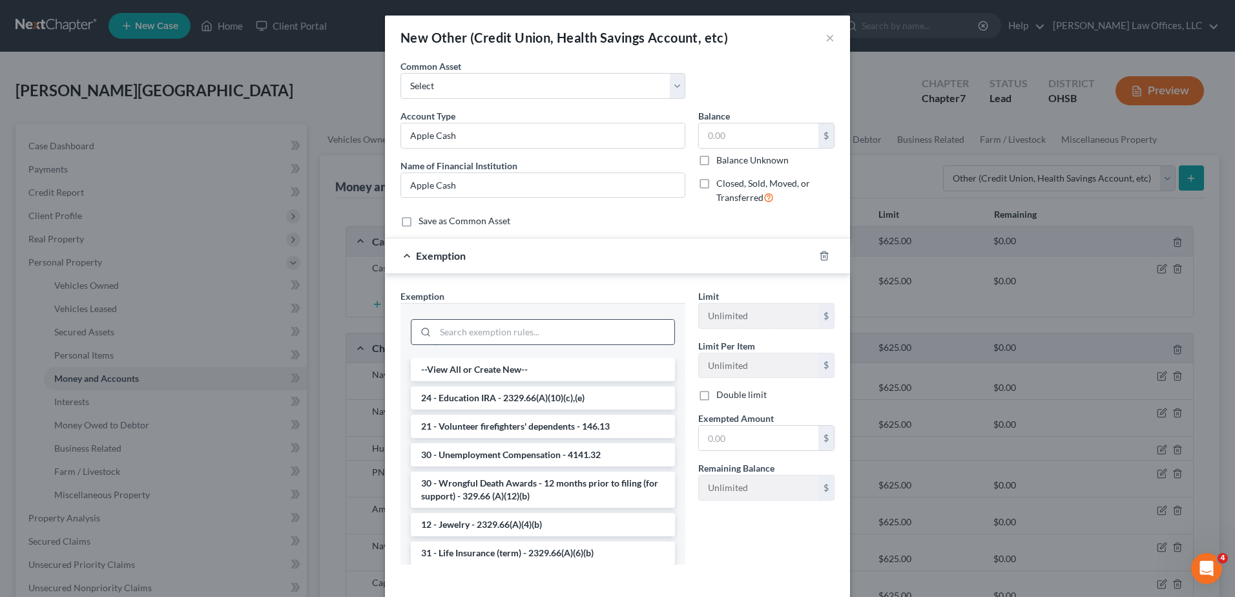
click at [522, 335] on input "search" at bounding box center [554, 332] width 239 height 25
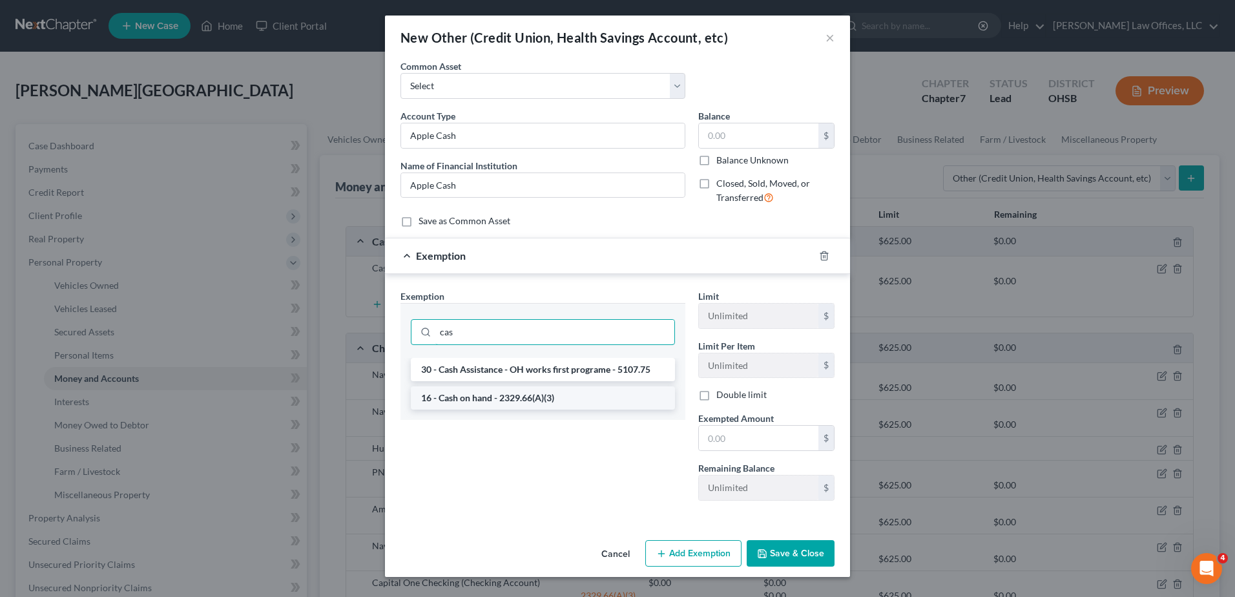
type input "cas"
click at [506, 399] on li "16 - Cash on hand - 2329.66(A)(3)" at bounding box center [543, 397] width 264 height 23
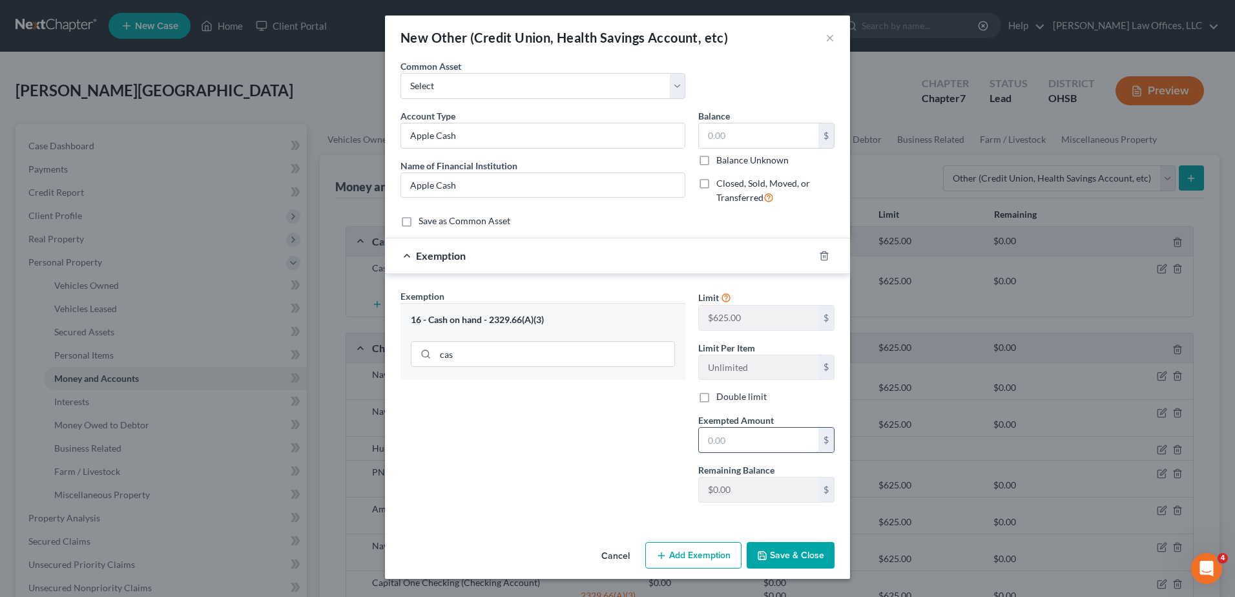
click at [747, 440] on input "text" at bounding box center [758, 440] width 119 height 25
type input "0"
drag, startPoint x: 788, startPoint y: 557, endPoint x: 781, endPoint y: 486, distance: 72.0
click at [788, 557] on button "Save & Close" at bounding box center [791, 555] width 88 height 27
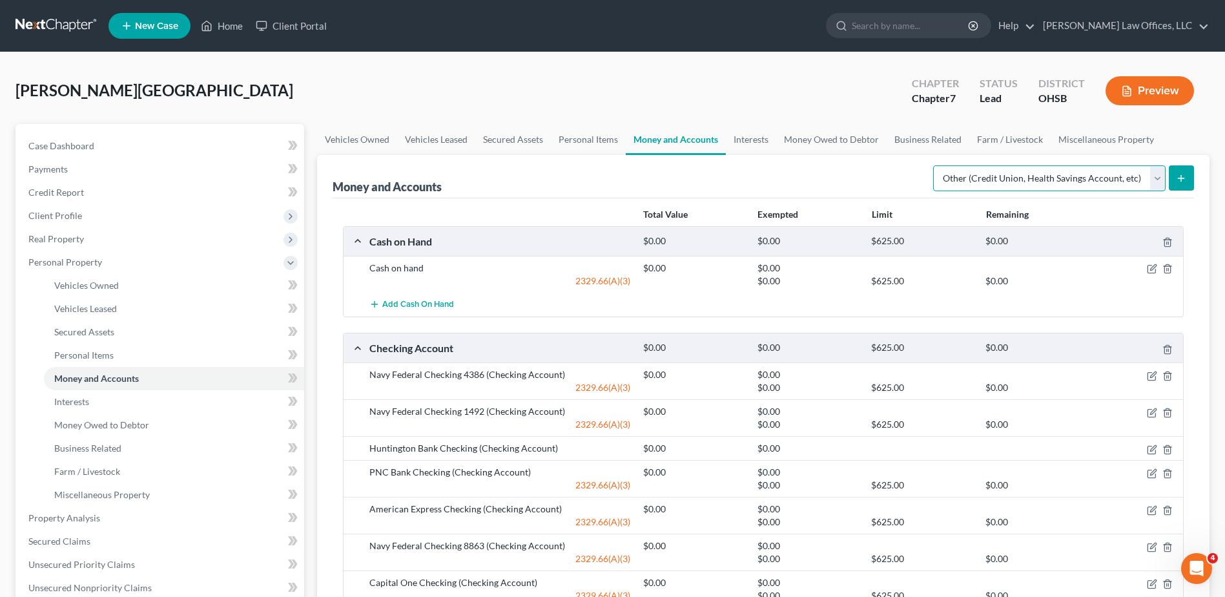
click at [1150, 180] on select "Select Account Type Brokerage Cash on Hand Certificates of Deposit Checking Acc…" at bounding box center [1049, 178] width 232 height 26
select select "checking"
click at [936, 165] on select "Select Account Type Brokerage Cash on Hand Certificates of Deposit Checking Acc…" at bounding box center [1049, 178] width 232 height 26
click at [1182, 174] on icon "submit" at bounding box center [1181, 178] width 10 height 10
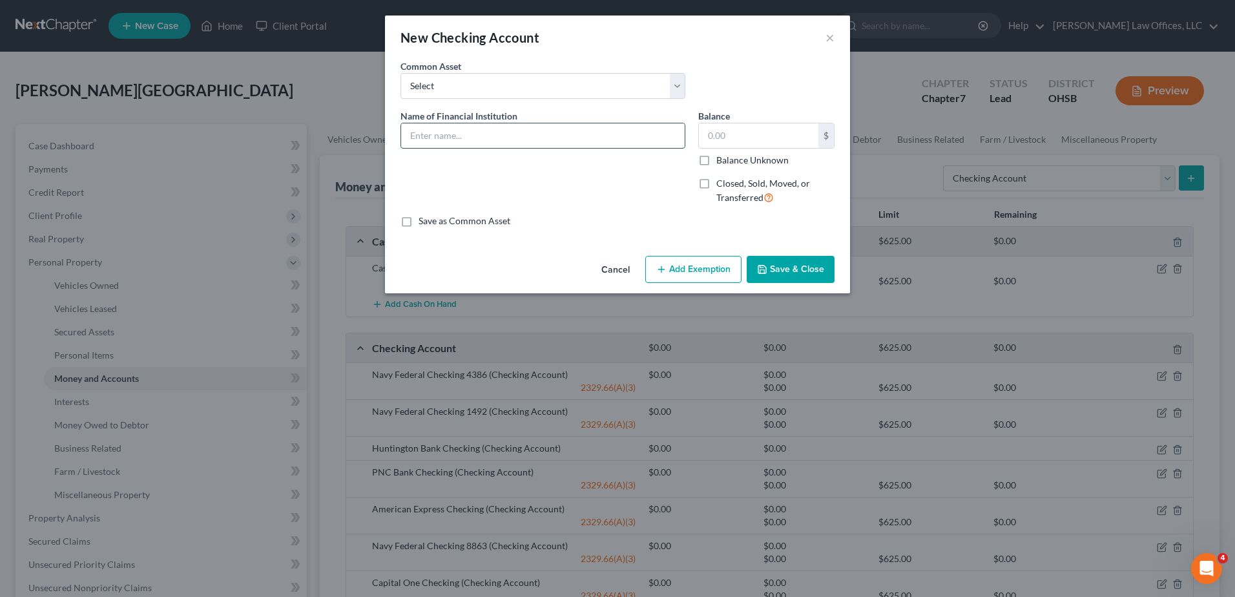
click at [538, 138] on input "text" at bounding box center [543, 135] width 284 height 25
type input "Pentagon Federal Credit Union"
click at [676, 271] on button "Add Exemption" at bounding box center [693, 269] width 96 height 27
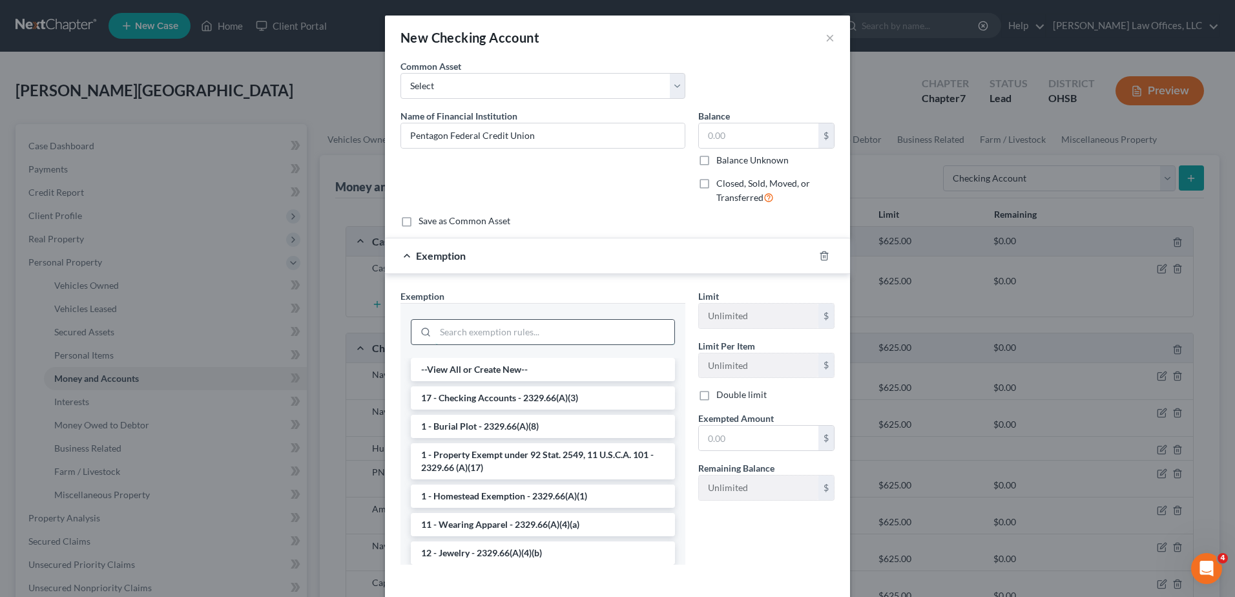
click at [473, 333] on input "search" at bounding box center [554, 332] width 239 height 25
click at [473, 391] on li "17 - Checking Accounts - 2329.66(A)(3)" at bounding box center [543, 397] width 264 height 23
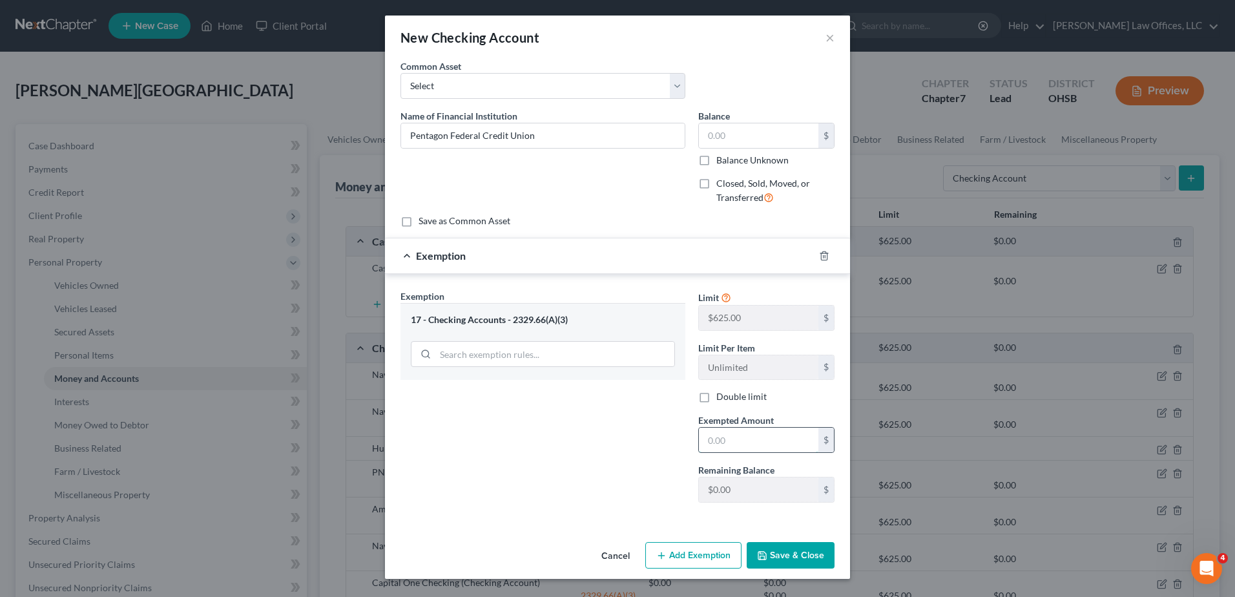
click at [721, 437] on input "text" at bounding box center [758, 440] width 119 height 25
type input "0"
click at [788, 555] on button "Save & Close" at bounding box center [791, 555] width 88 height 27
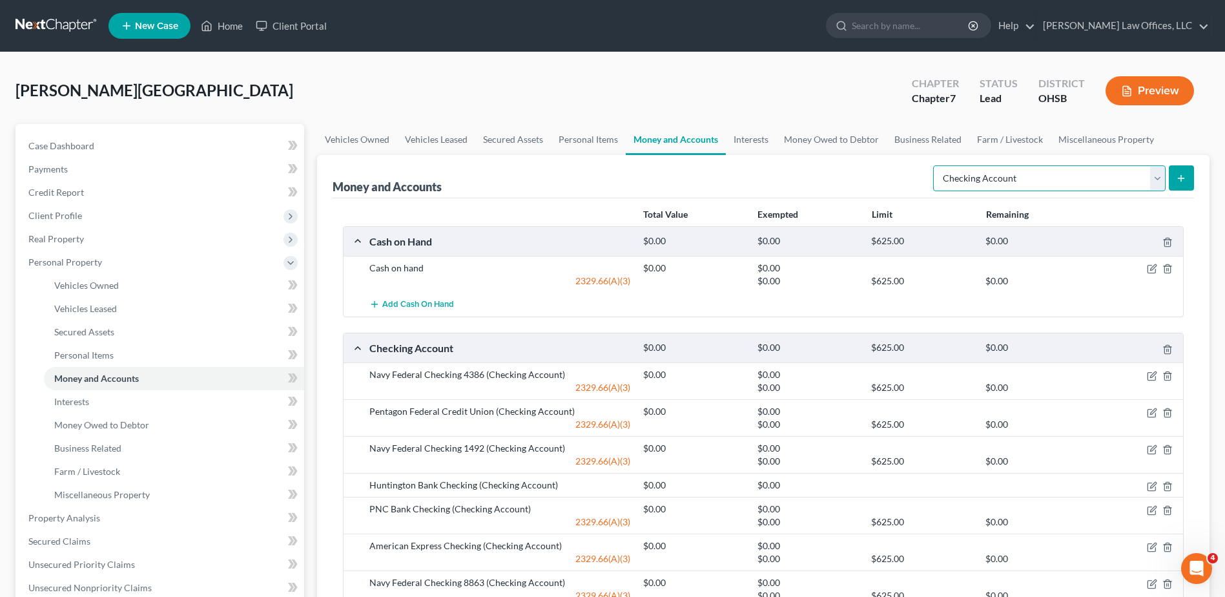
click at [1153, 177] on select "Select Account Type Brokerage Cash on Hand Certificates of Deposit Checking Acc…" at bounding box center [1049, 178] width 232 height 26
select select "savings"
click at [936, 165] on select "Select Account Type Brokerage Cash on Hand Certificates of Deposit Checking Acc…" at bounding box center [1049, 178] width 232 height 26
click at [1178, 178] on icon "submit" at bounding box center [1181, 178] width 10 height 10
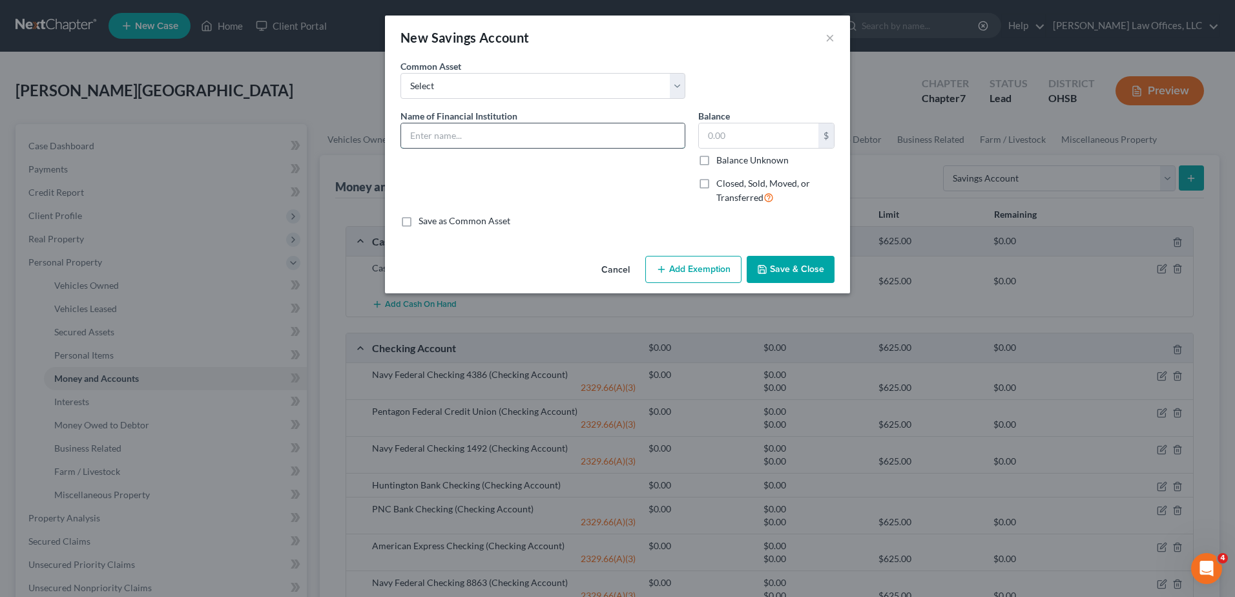
click at [444, 141] on input "text" at bounding box center [543, 135] width 284 height 25
type input "Pentagon Federal Credit Union"
click at [692, 271] on button "Add Exemption" at bounding box center [693, 269] width 96 height 27
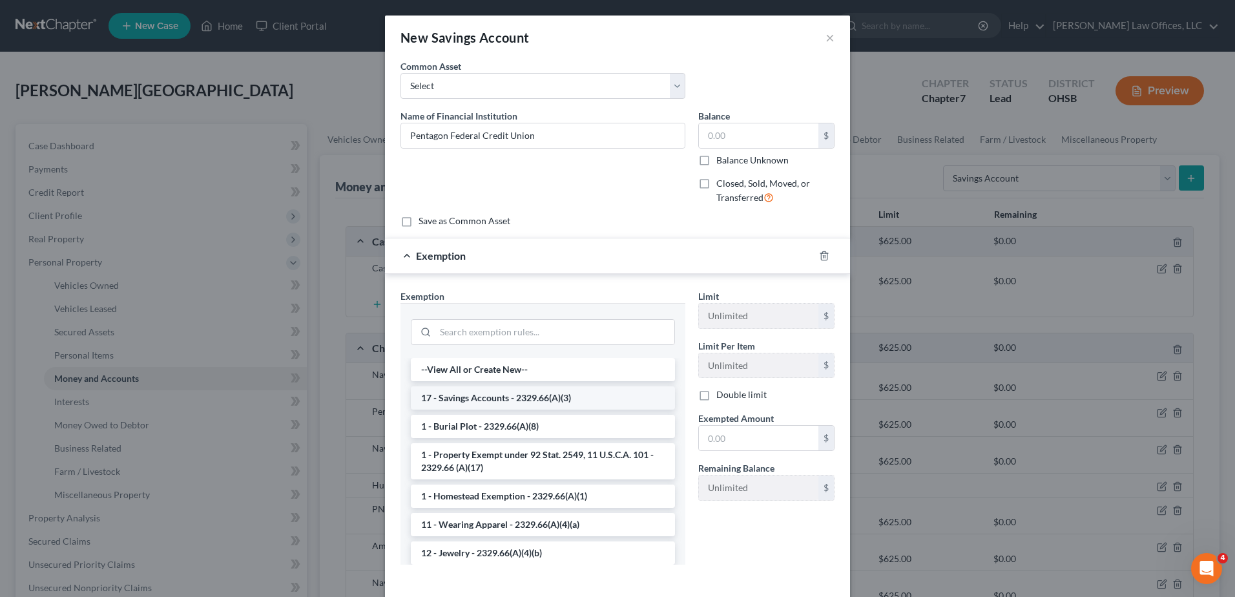
click at [479, 404] on li "17 - Savings Accounts - 2329.66(A)(3)" at bounding box center [543, 397] width 264 height 23
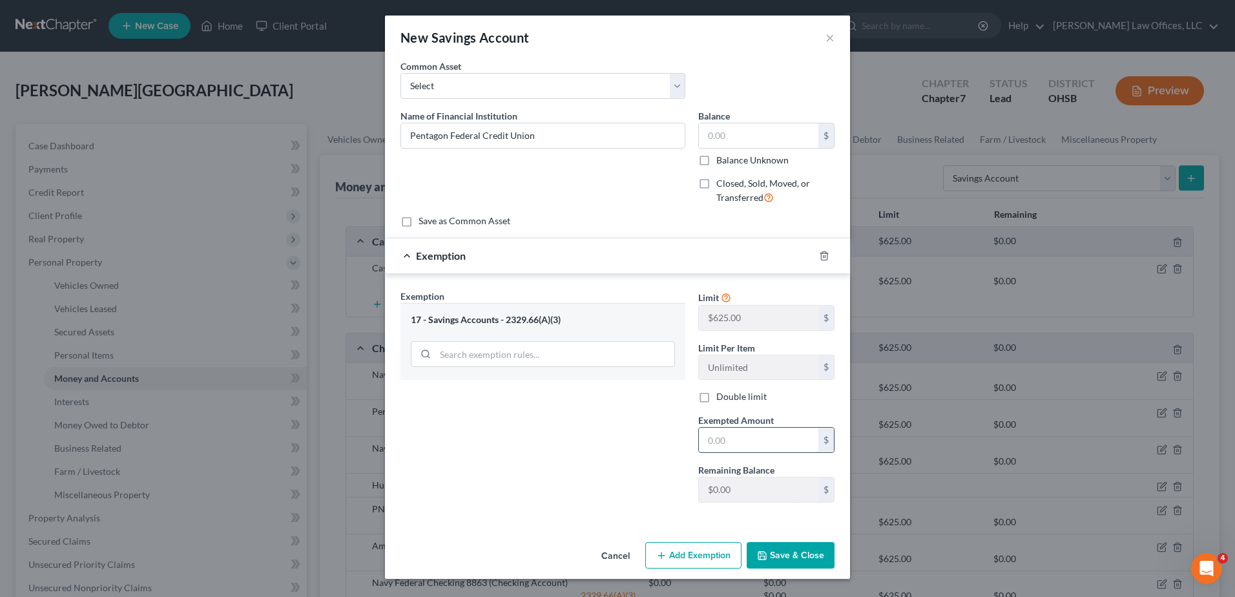
click at [711, 442] on input "text" at bounding box center [758, 440] width 119 height 25
type input "0"
click at [781, 557] on button "Save & Close" at bounding box center [791, 555] width 88 height 27
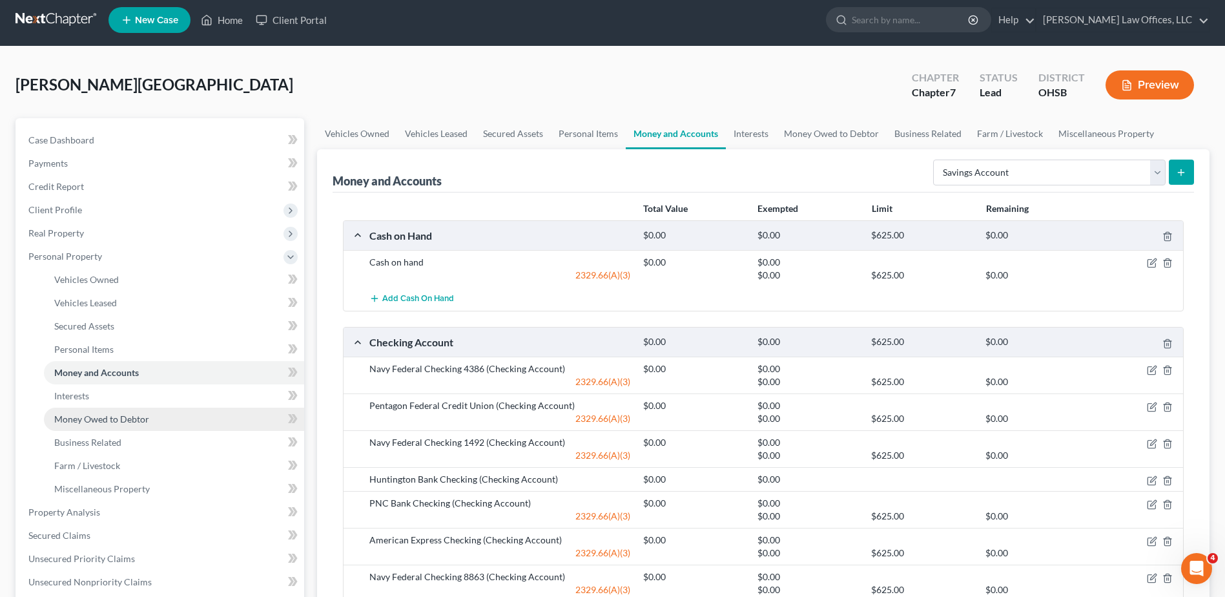
scroll to position [329, 0]
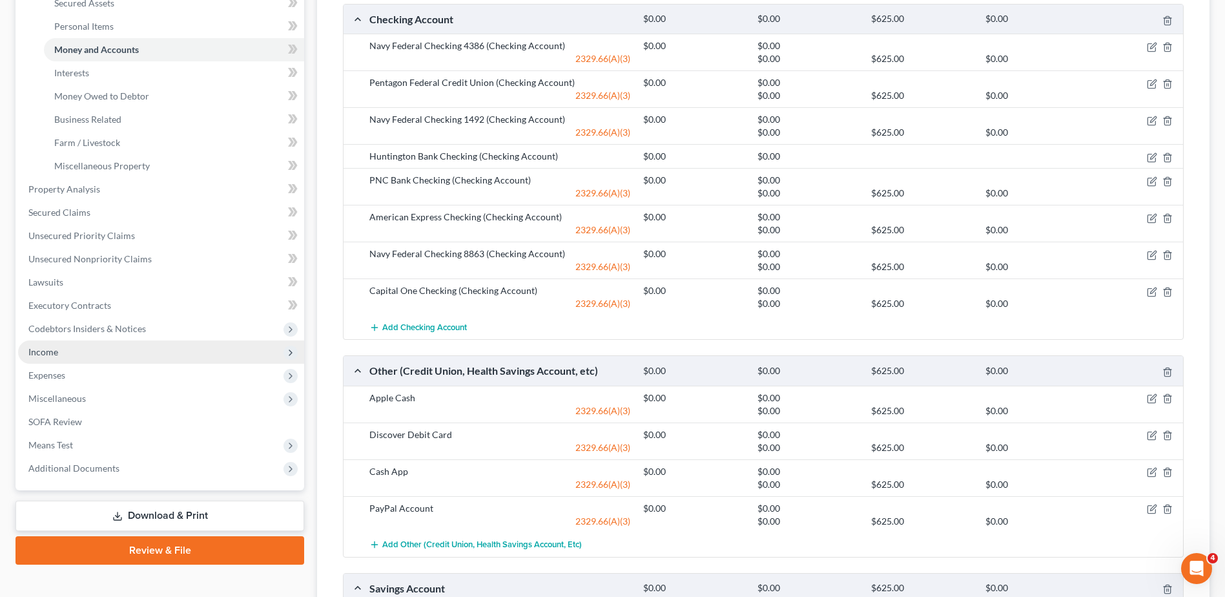
click at [52, 349] on span "Income" at bounding box center [43, 351] width 30 height 11
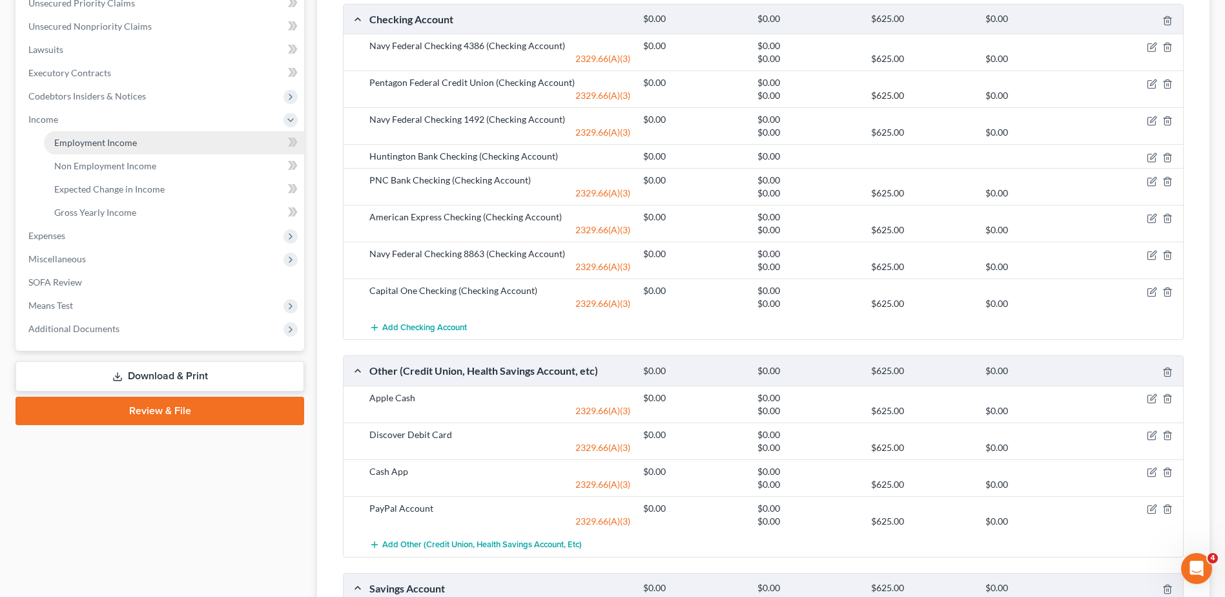
click at [100, 141] on span "Employment Income" at bounding box center [95, 142] width 83 height 11
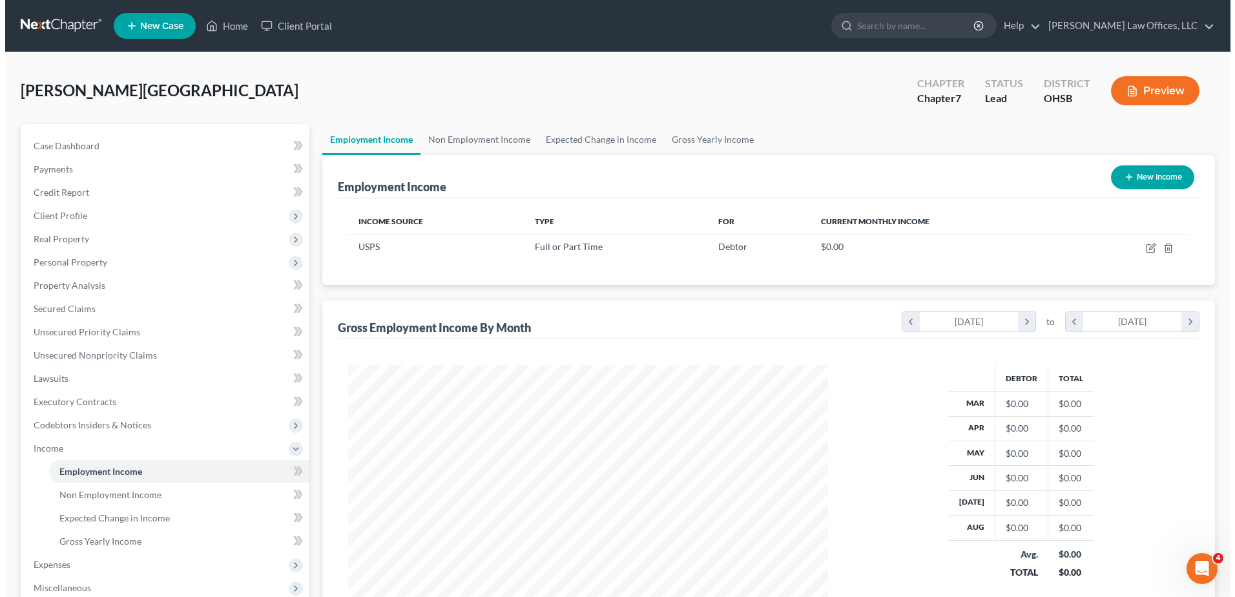
scroll to position [240, 505]
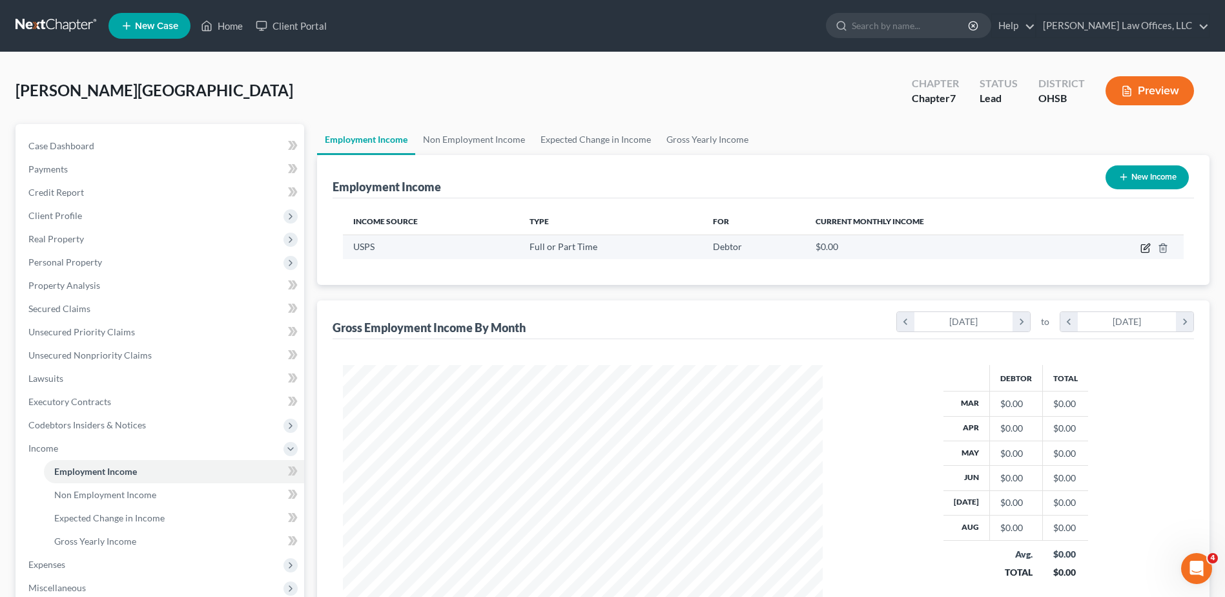
click at [1142, 246] on icon "button" at bounding box center [1145, 249] width 8 height 8
select select "0"
select select "2"
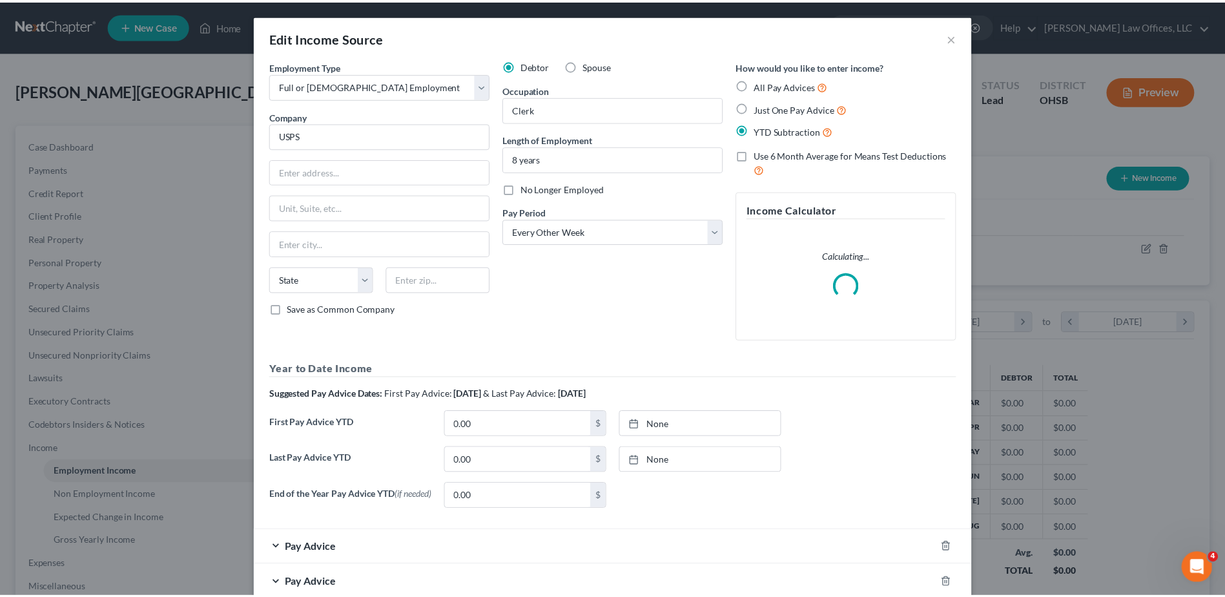
scroll to position [242, 510]
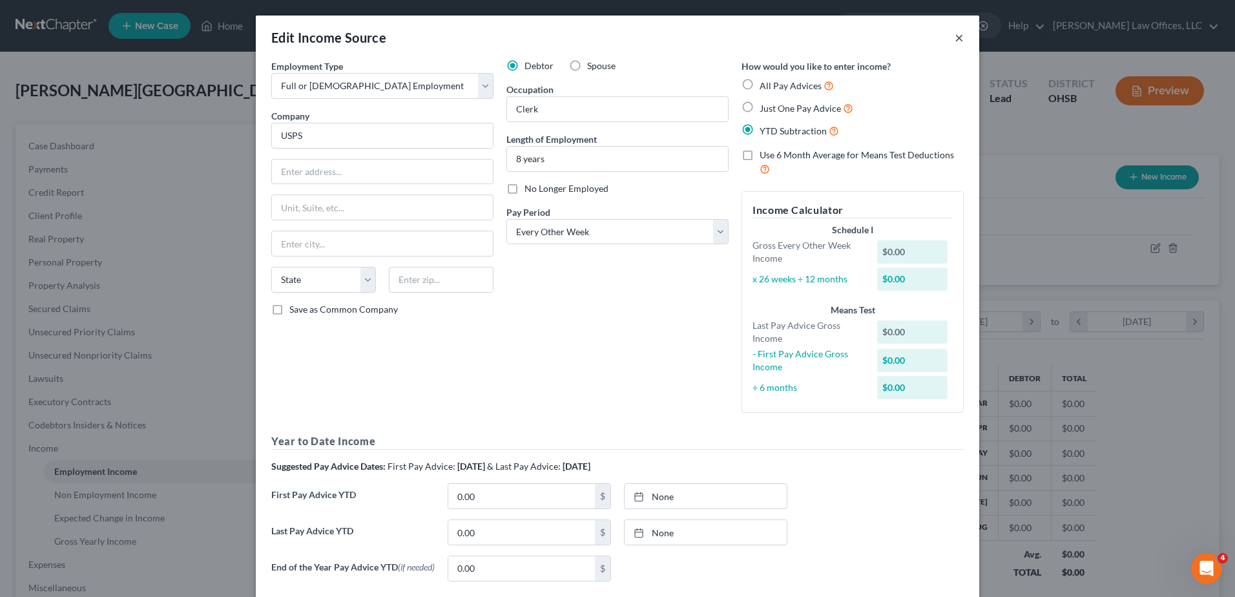
click at [958, 36] on button "×" at bounding box center [959, 37] width 9 height 15
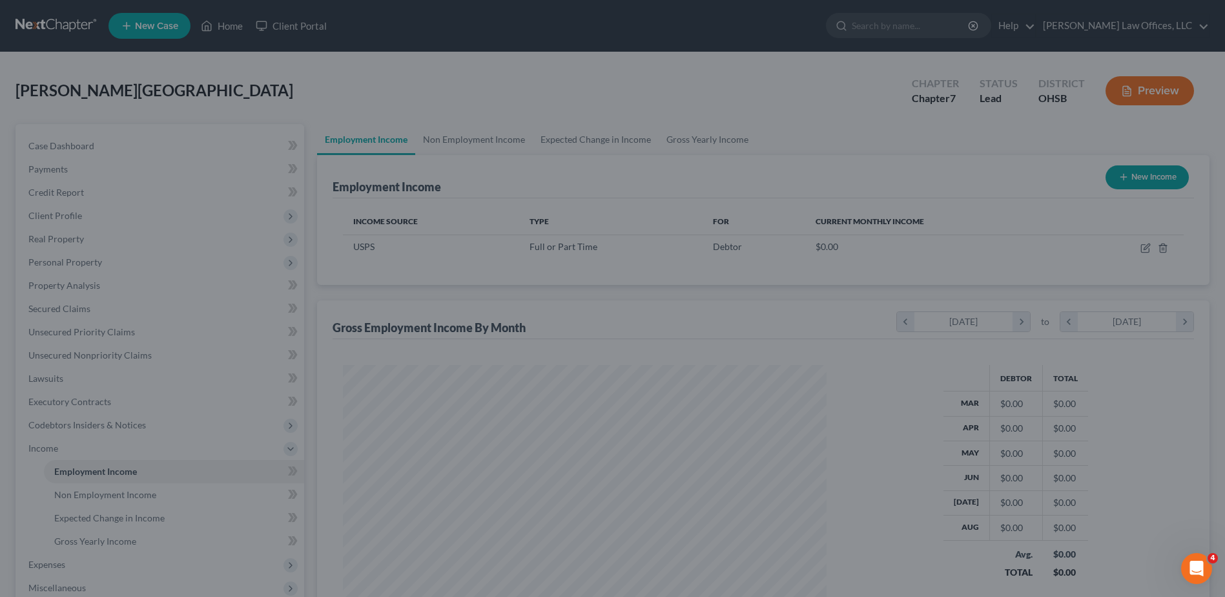
scroll to position [645566, 645300]
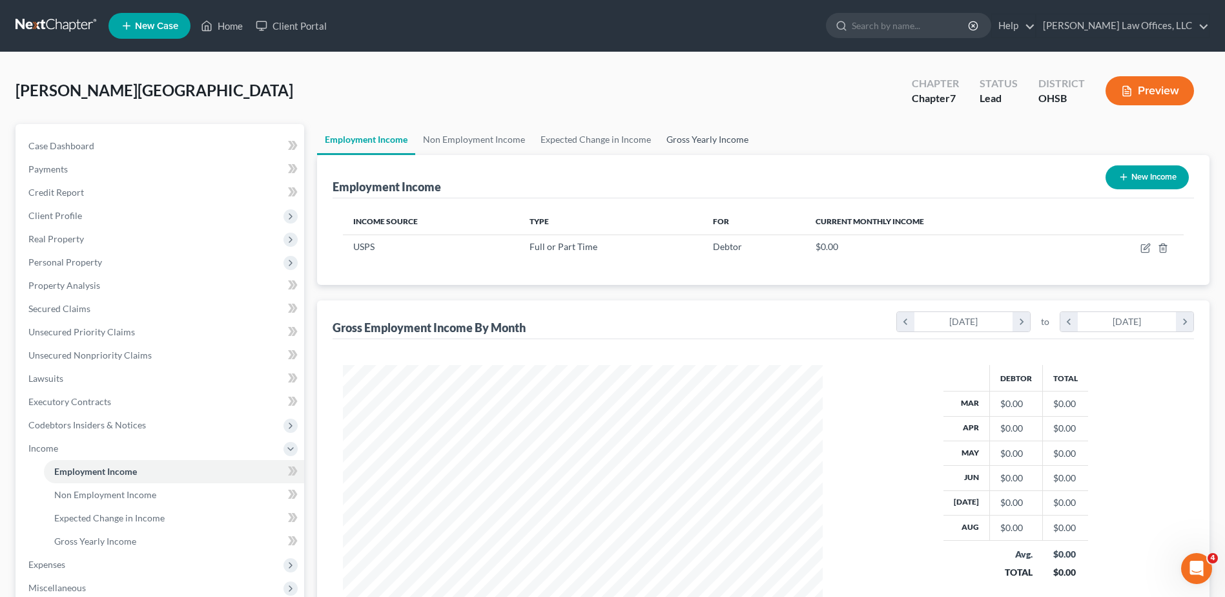
click at [696, 139] on link "Gross Yearly Income" at bounding box center [708, 139] width 98 height 31
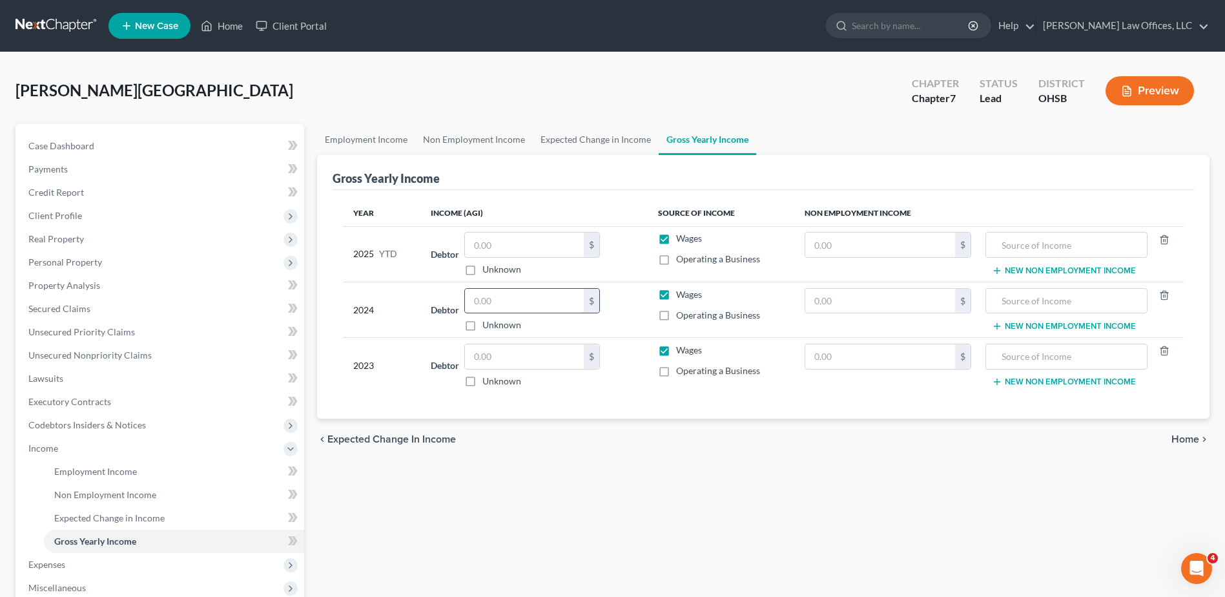
click at [490, 300] on input "text" at bounding box center [524, 301] width 119 height 25
type input "25,357"
click at [493, 358] on input "text" at bounding box center [524, 356] width 119 height 25
type input "20,708"
click at [1179, 434] on span "Home" at bounding box center [1185, 439] width 28 height 10
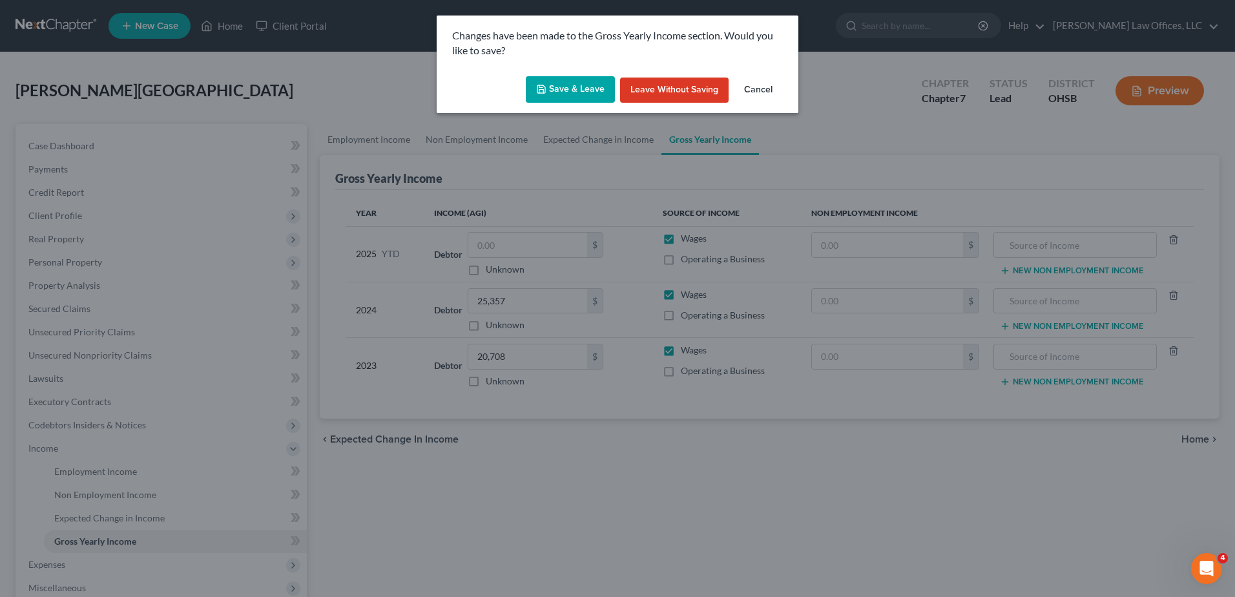
click at [585, 93] on button "Save & Leave" at bounding box center [570, 89] width 89 height 27
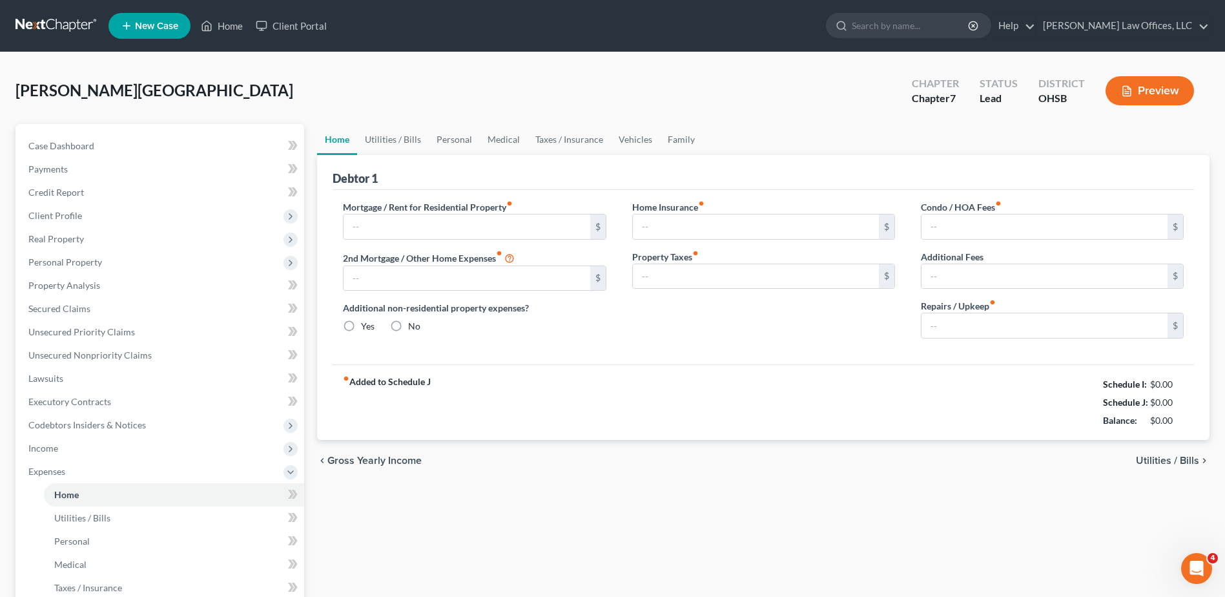
radio input "true"
click at [488, 223] on input "text" at bounding box center [467, 226] width 246 height 25
type input "1,695"
type input "15"
drag, startPoint x: 597, startPoint y: 369, endPoint x: 697, endPoint y: 401, distance: 105.6
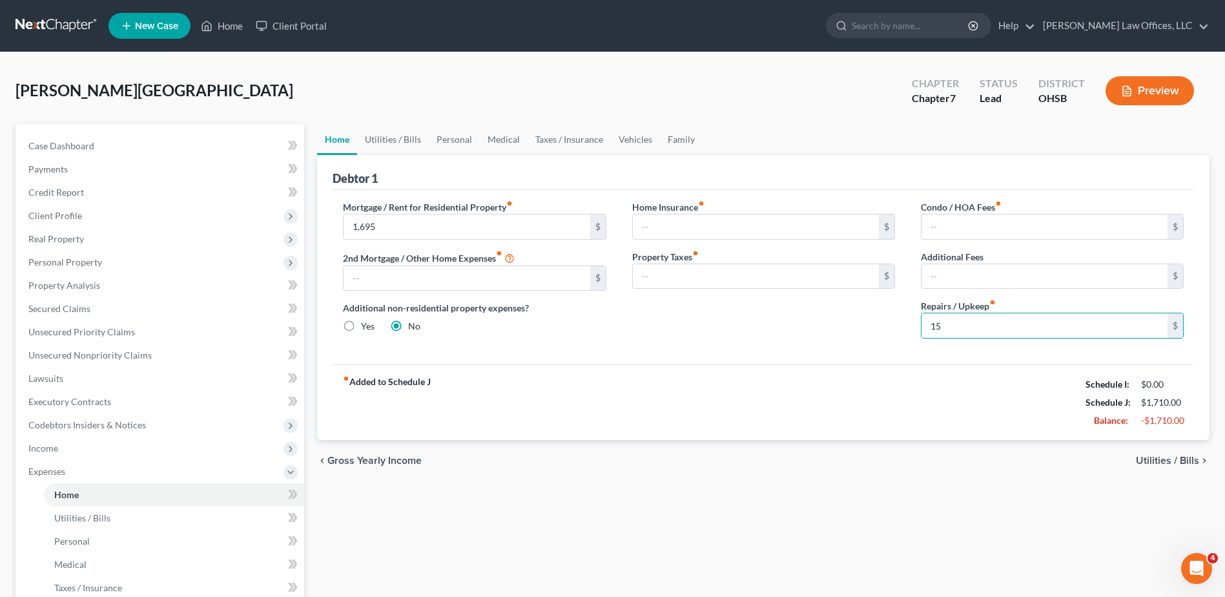
click at [597, 369] on div "fiber_manual_record Added to Schedule J Schedule I: $0.00 Schedule J: $1,710.00…" at bounding box center [764, 402] width 862 height 76
click at [1159, 459] on span "Utilities / Bills" at bounding box center [1167, 460] width 63 height 10
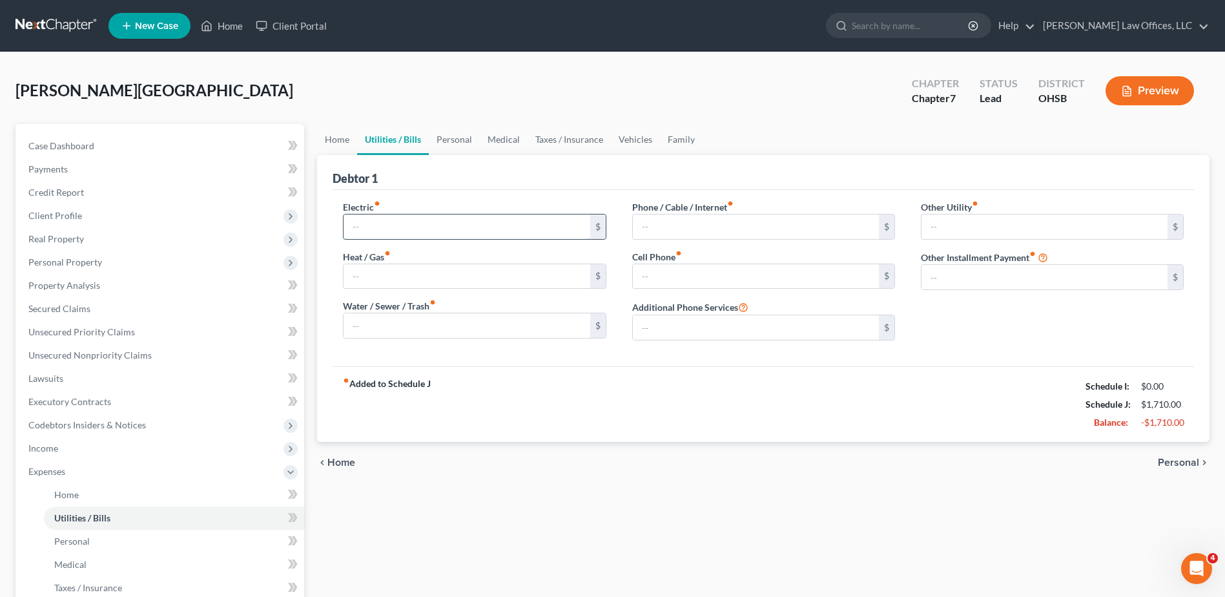
click at [385, 225] on input "text" at bounding box center [467, 226] width 246 height 25
type input "120.00"
type input "100"
type input "80.00"
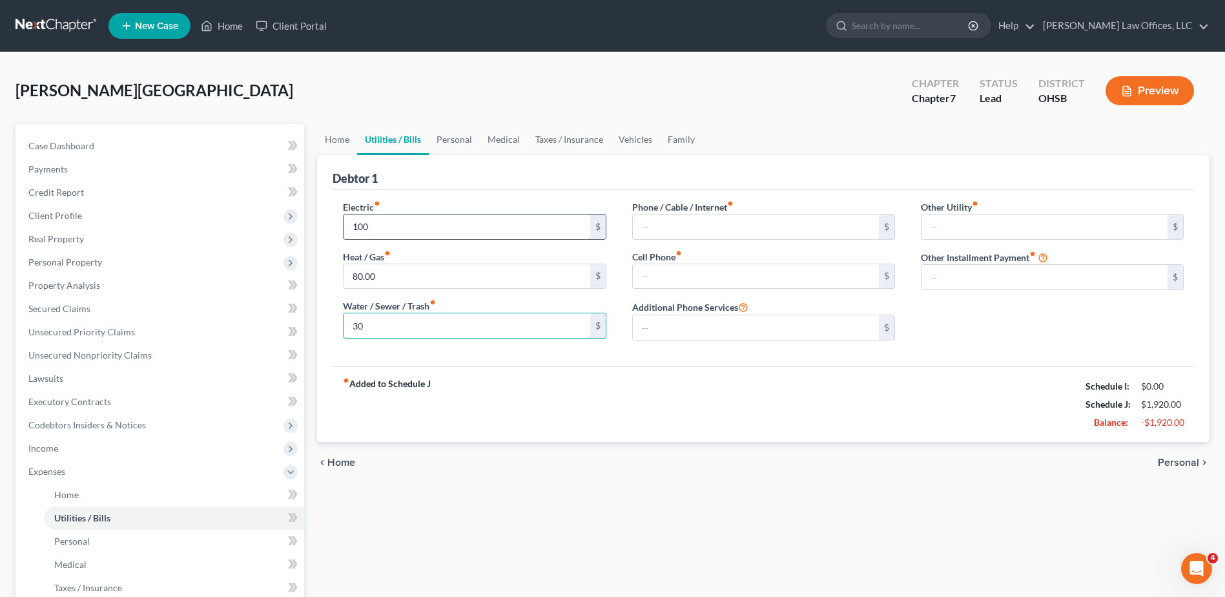
type input "30"
type input "100"
type input "75"
click at [1166, 466] on span "Personal" at bounding box center [1178, 462] width 41 height 10
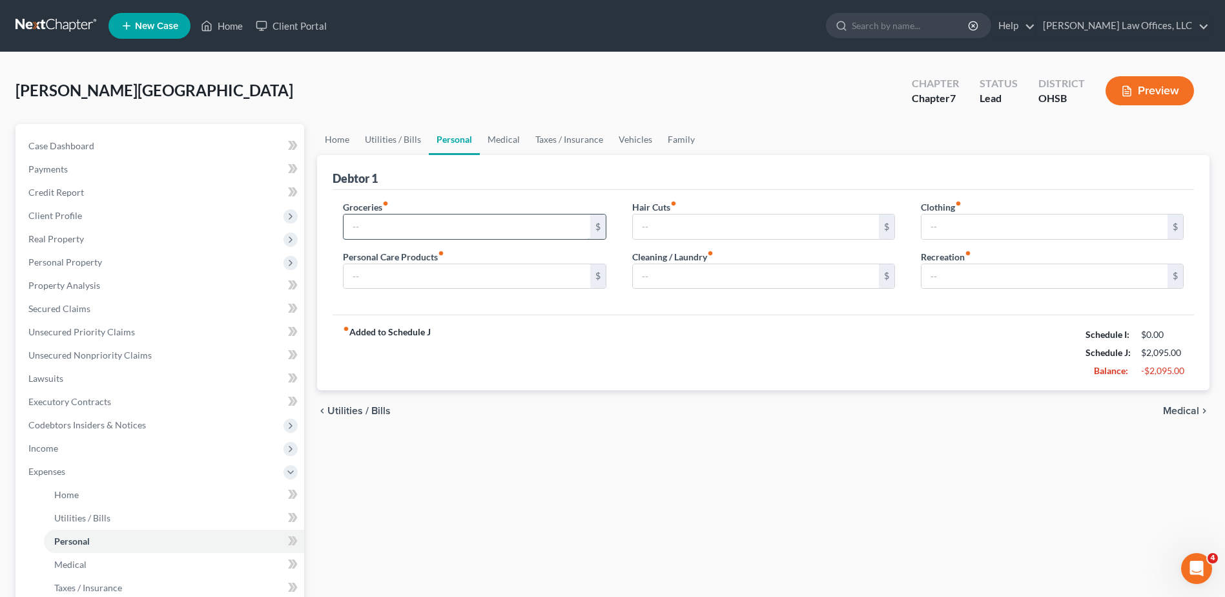
click at [403, 232] on input "text" at bounding box center [467, 226] width 246 height 25
type input "550"
type input "100"
type input "20"
type input "15"
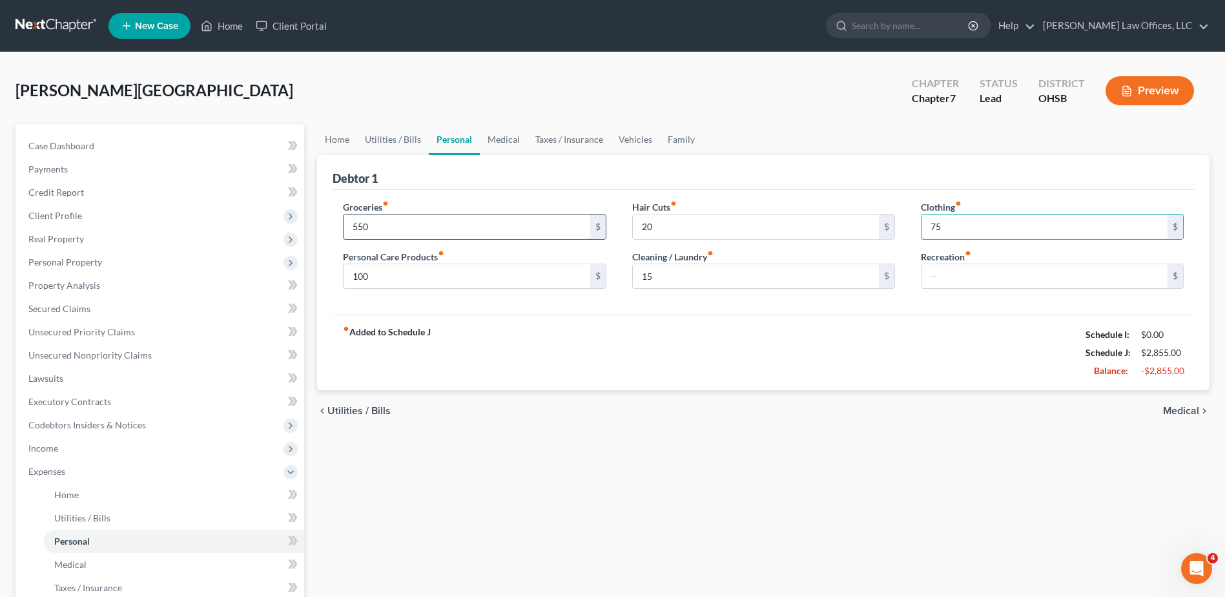
type input "75"
type input "50"
click at [1190, 414] on span "Medical" at bounding box center [1181, 411] width 36 height 10
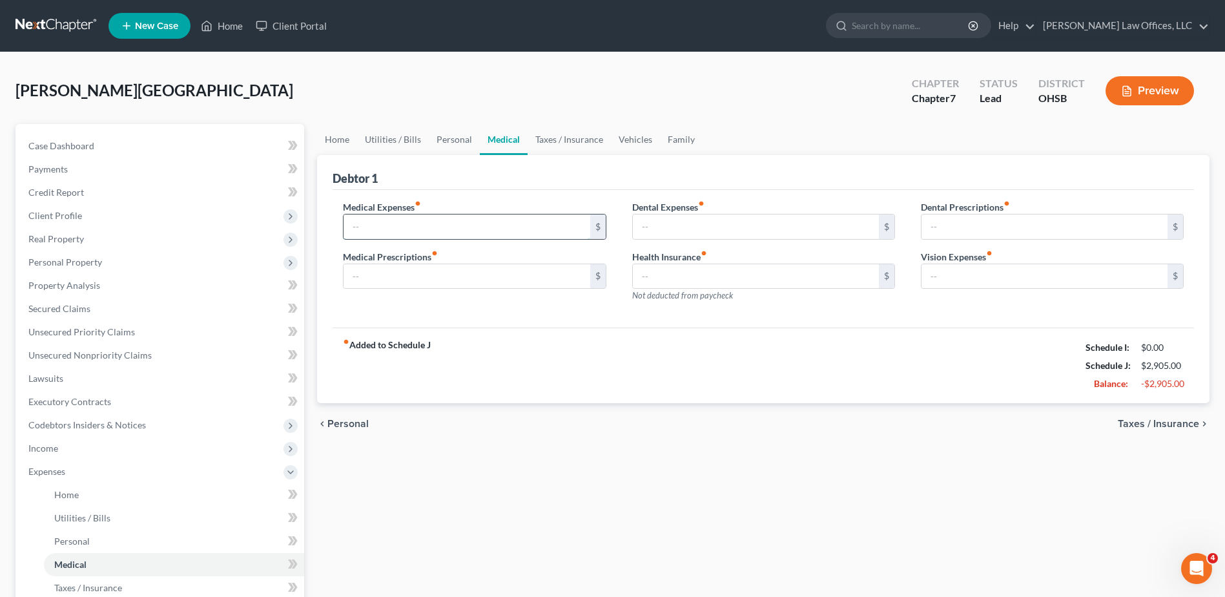
click at [482, 229] on input "text" at bounding box center [467, 226] width 246 height 25
type input "100"
type input "20"
click at [1142, 419] on span "Taxes / Insurance" at bounding box center [1158, 423] width 81 height 10
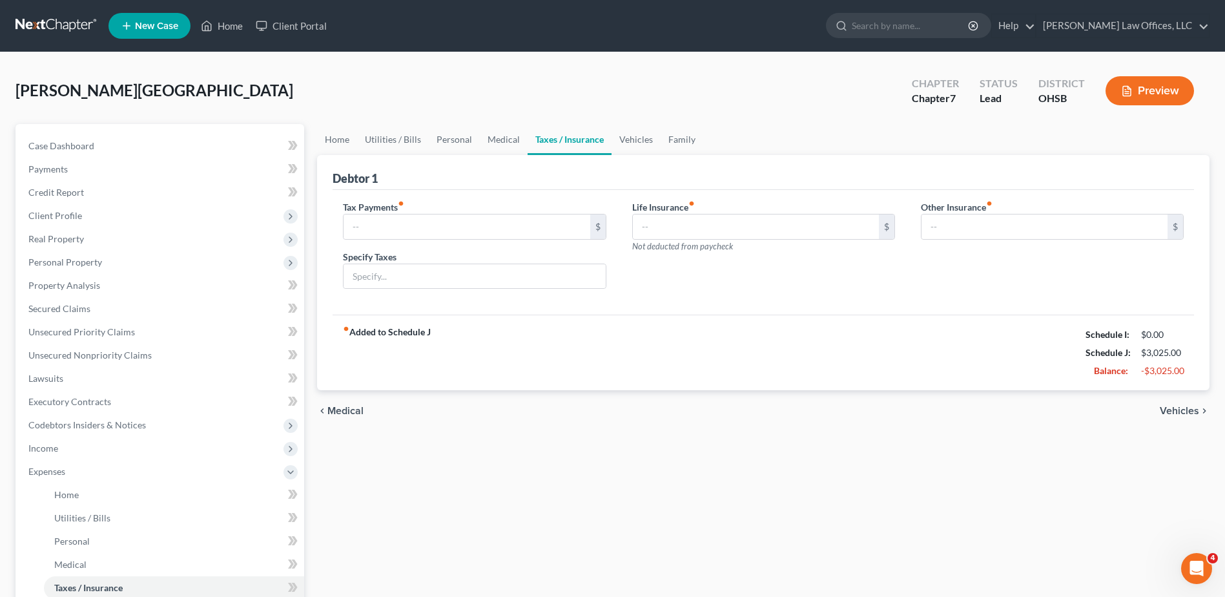
click at [1174, 414] on span "Vehicles" at bounding box center [1179, 411] width 39 height 10
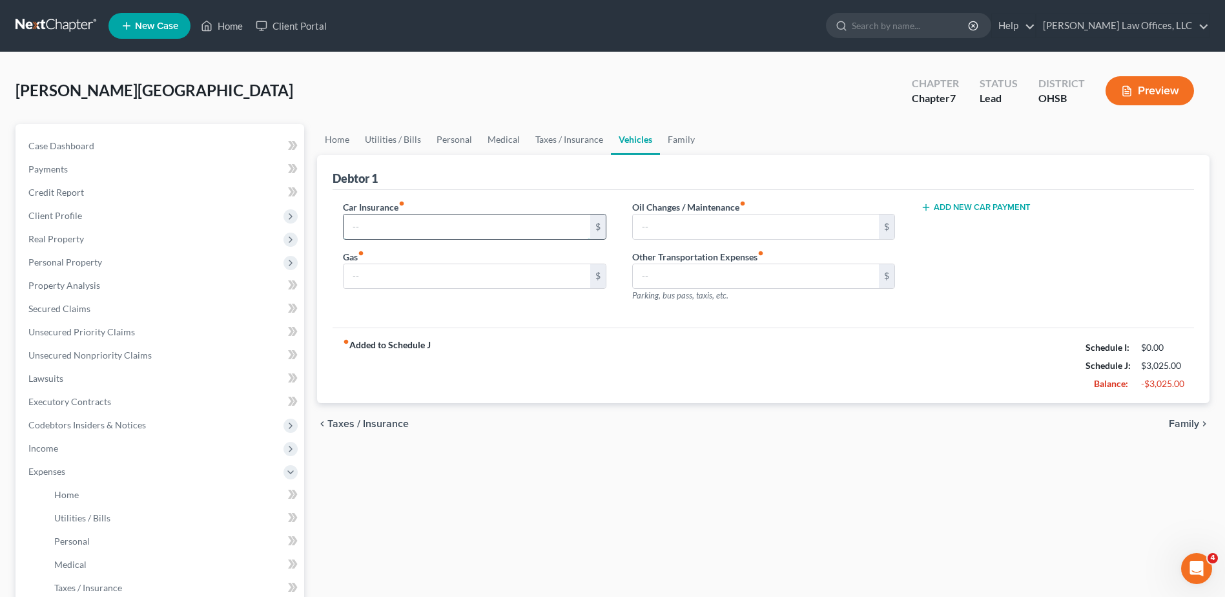
click at [437, 228] on input "text" at bounding box center [467, 226] width 246 height 25
type input "50"
type input "150"
type input "75"
click at [1177, 422] on span "Family" at bounding box center [1184, 423] width 30 height 10
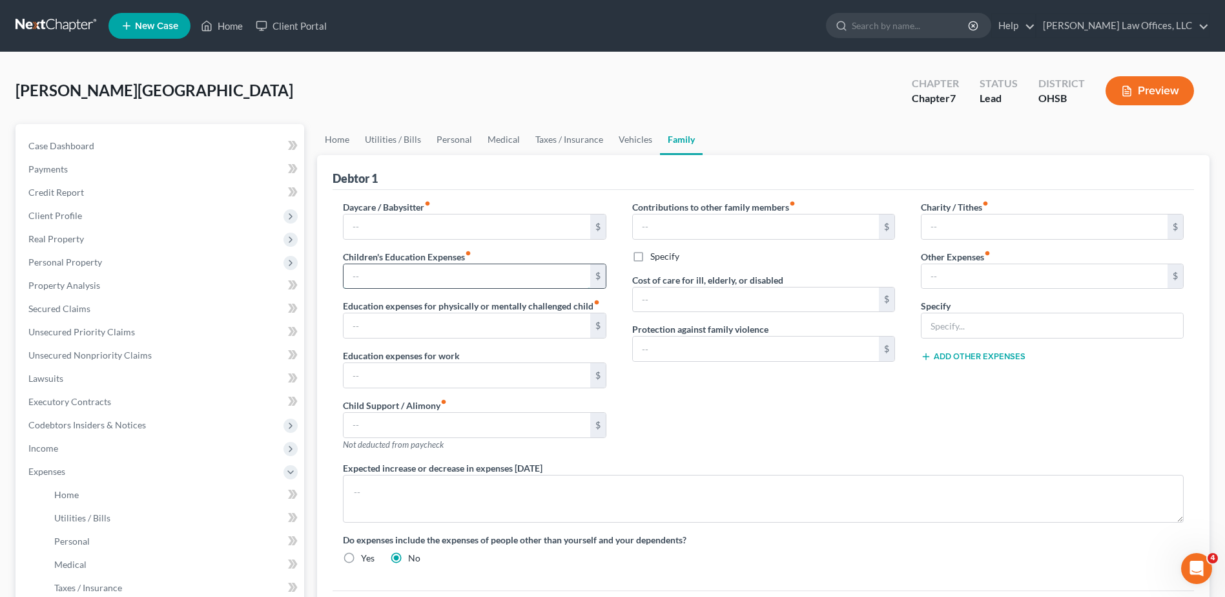
click at [420, 281] on input "text" at bounding box center [467, 276] width 246 height 25
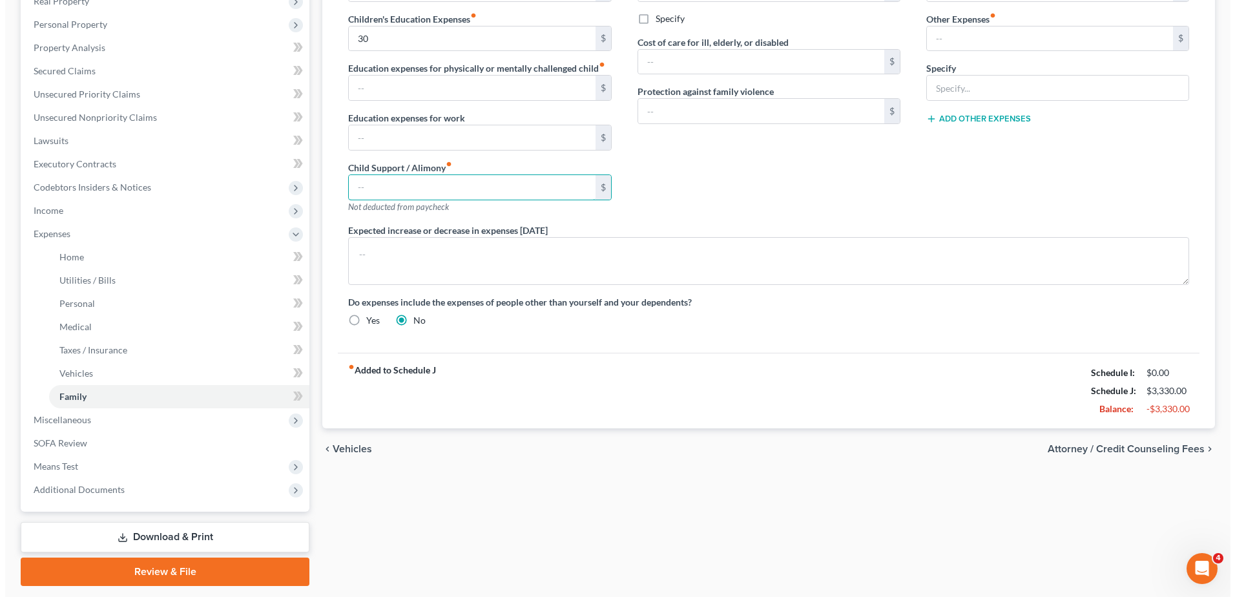
scroll to position [276, 0]
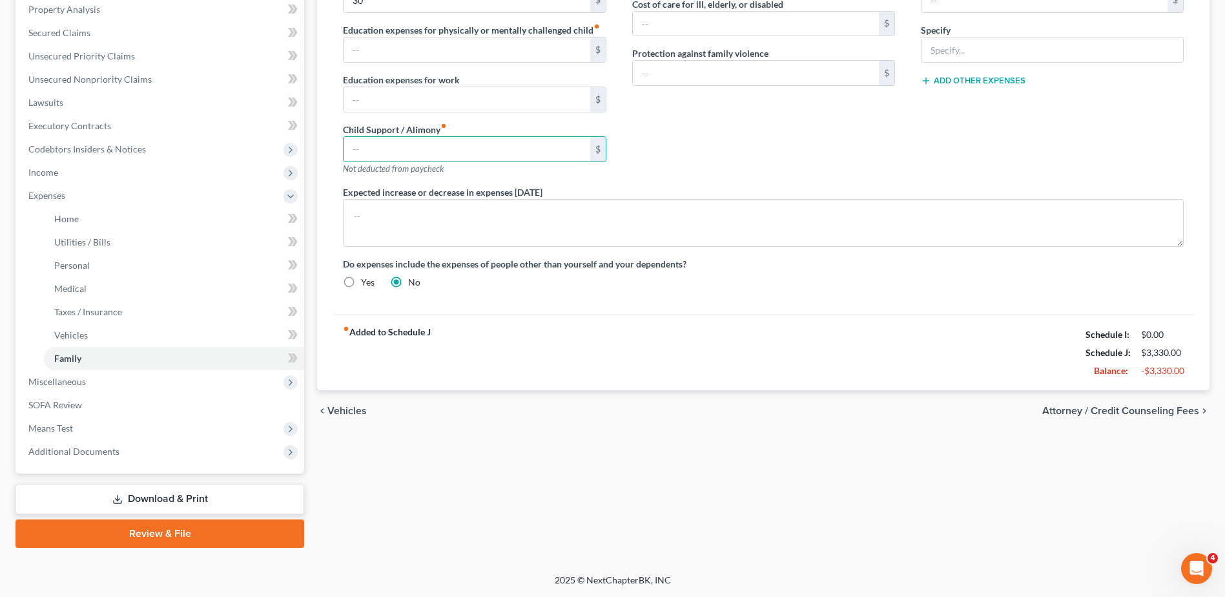
click at [1119, 412] on span "Attorney / Credit Counseling Fees" at bounding box center [1120, 411] width 157 height 10
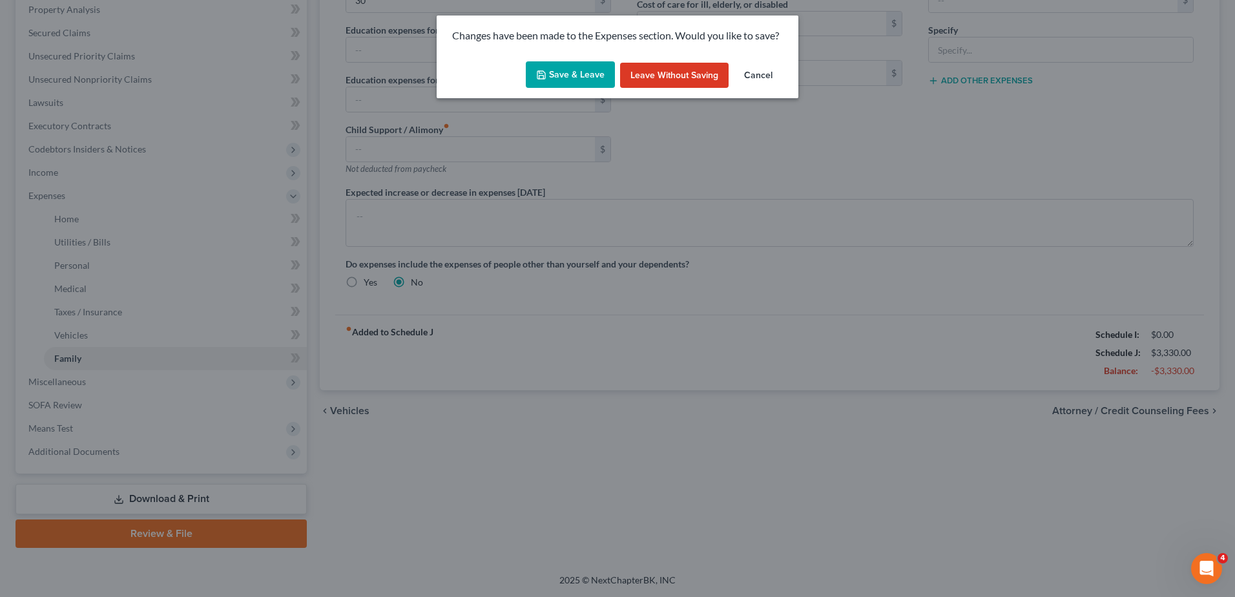
click at [570, 83] on button "Save & Leave" at bounding box center [570, 74] width 89 height 27
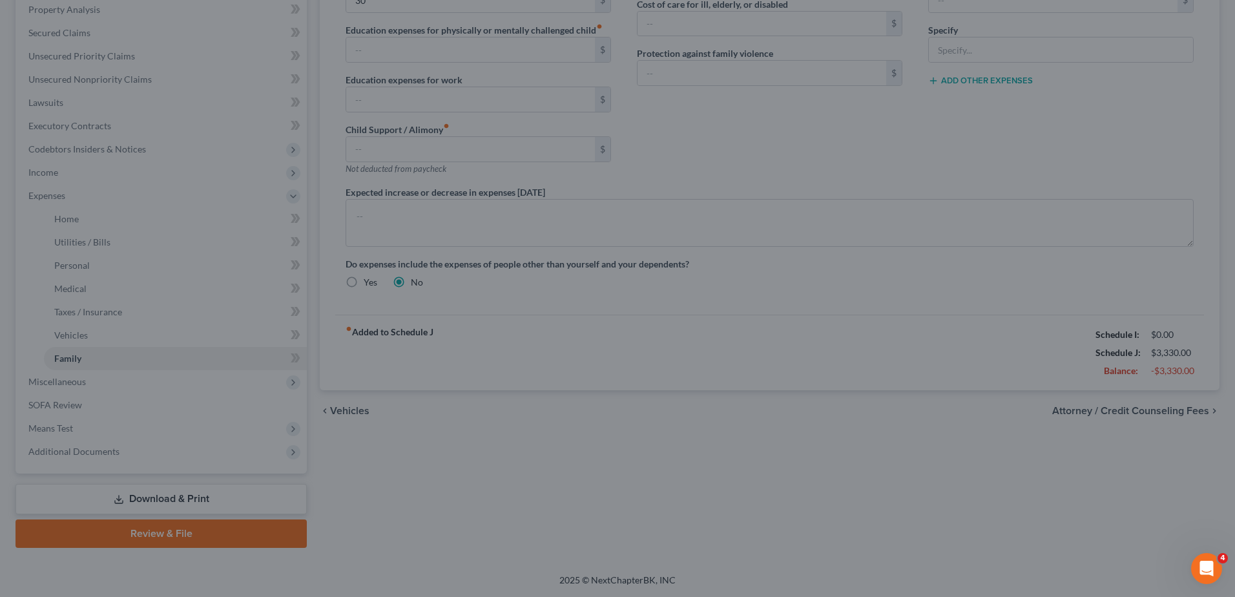
type input "30.00"
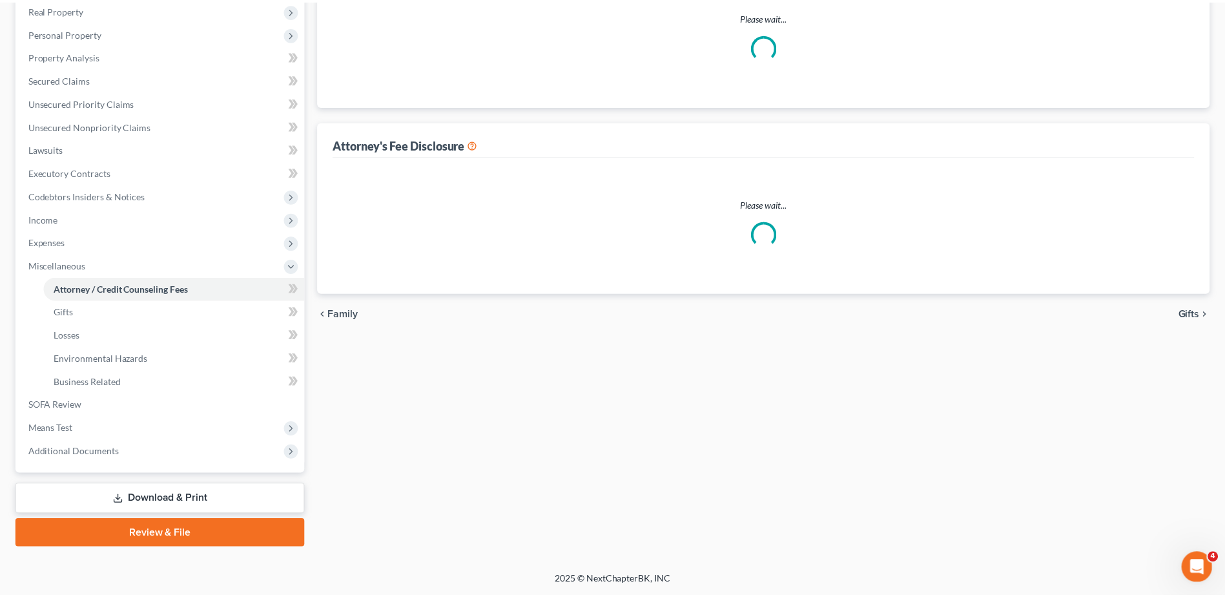
scroll to position [46, 0]
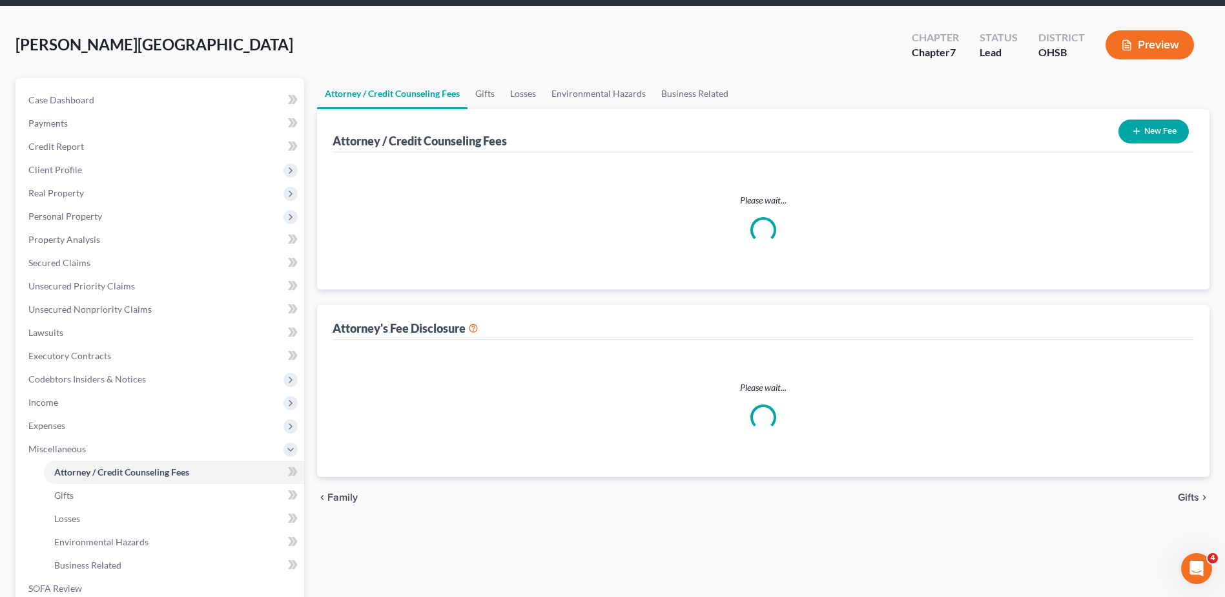
select select "1"
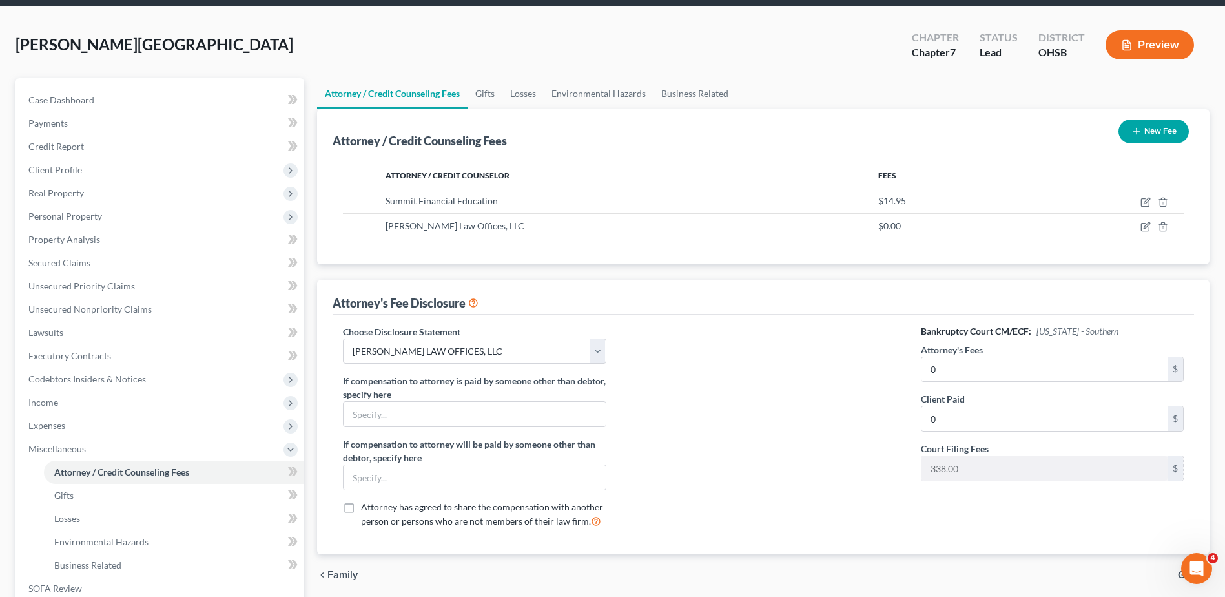
scroll to position [0, 0]
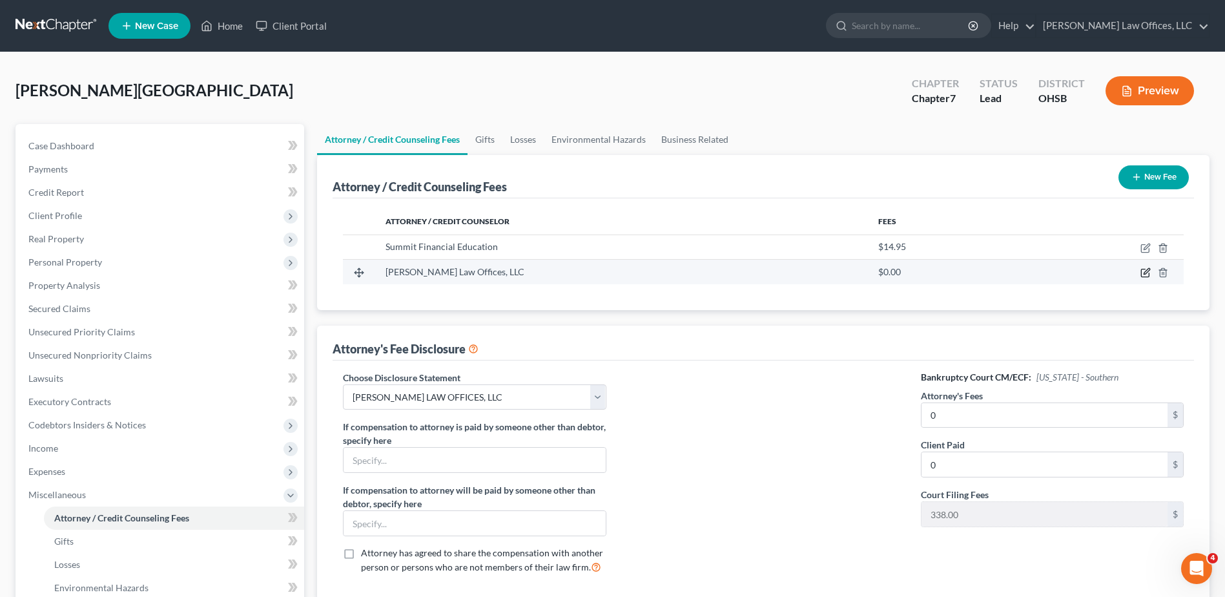
click at [1144, 273] on icon "button" at bounding box center [1147, 272] width 6 height 6
select select "36"
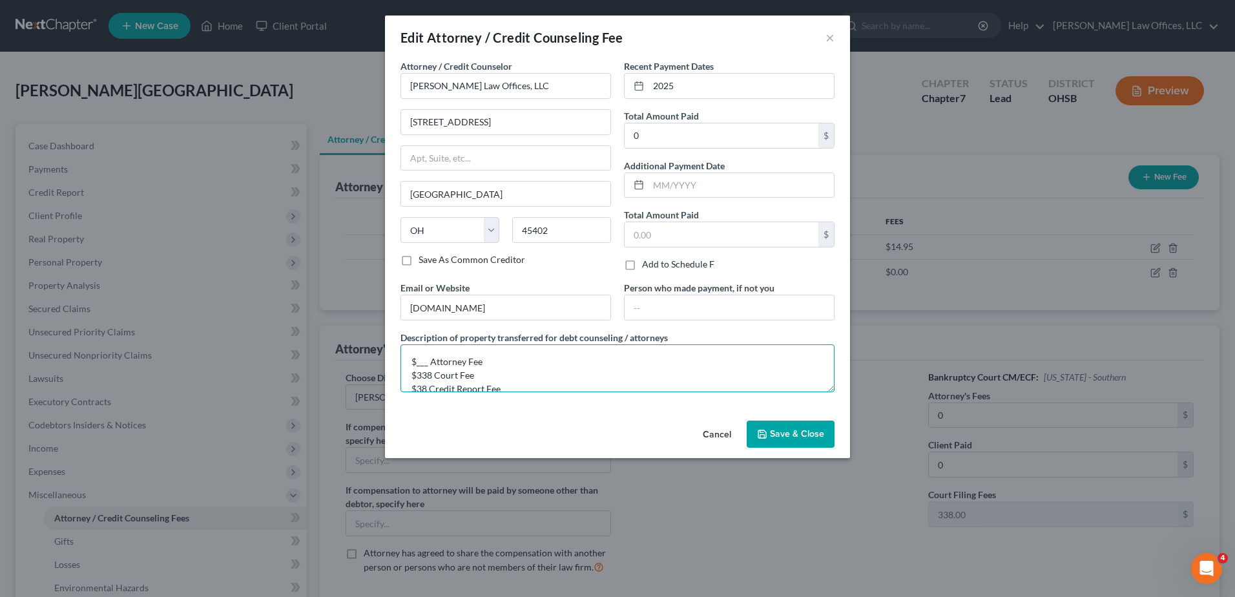
click at [427, 365] on textarea "$___ Attorney Fee $338 Court Fee $38 Credit Report Fee" at bounding box center [617, 368] width 434 height 48
type textarea "$925 Attorney Fee $338 Court Fee $38 Credit Report Fee"
type input "962"
drag, startPoint x: 476, startPoint y: 377, endPoint x: 411, endPoint y: 375, distance: 65.3
click at [411, 375] on textarea "$925 Attorney Fee $338 Court Fee $38 Credit Report Fee" at bounding box center [617, 368] width 434 height 48
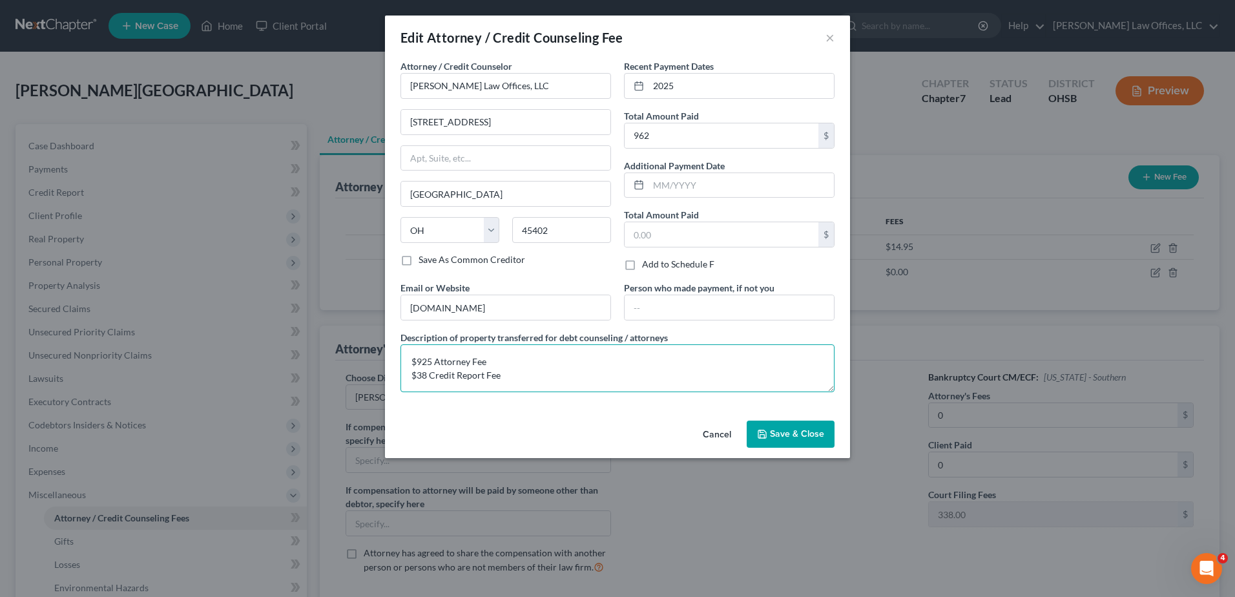
type textarea "$925 Attorney Fee $38 Credit Report Fee"
click at [783, 429] on span "Save & Close" at bounding box center [797, 433] width 54 height 11
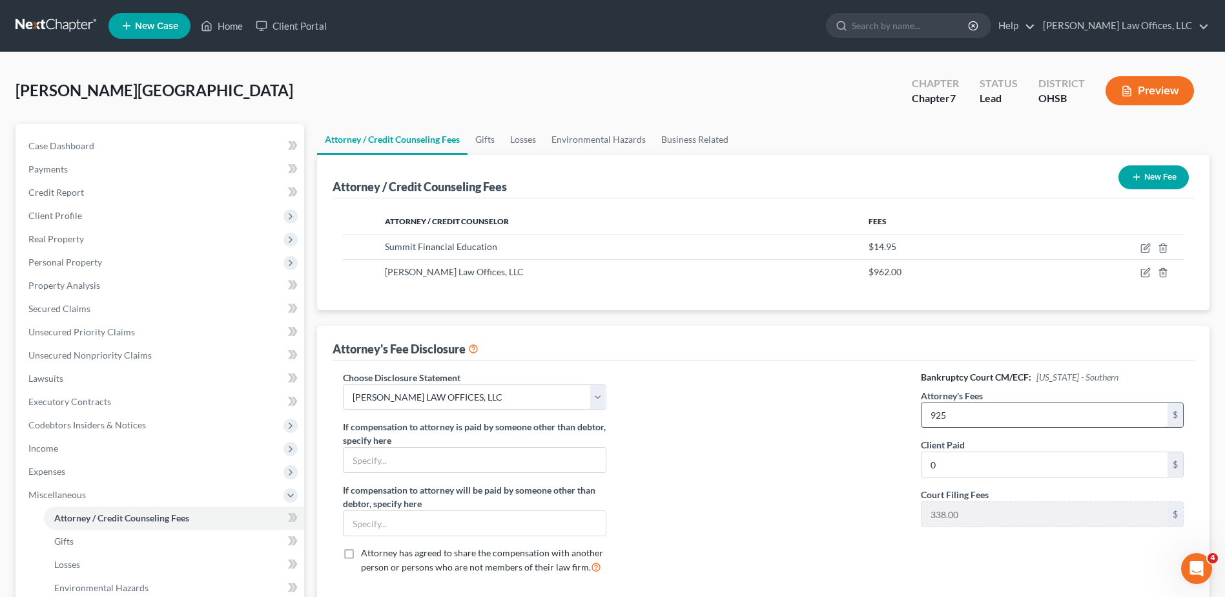
type input "925"
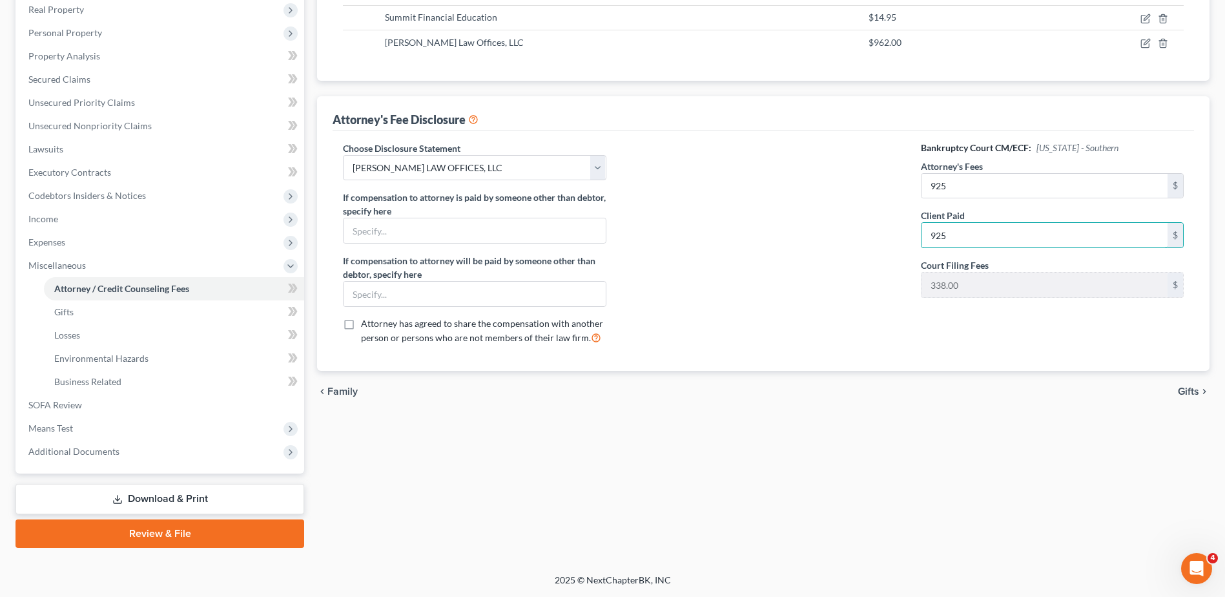
type input "925"
click at [1189, 391] on span "Gifts" at bounding box center [1188, 391] width 21 height 10
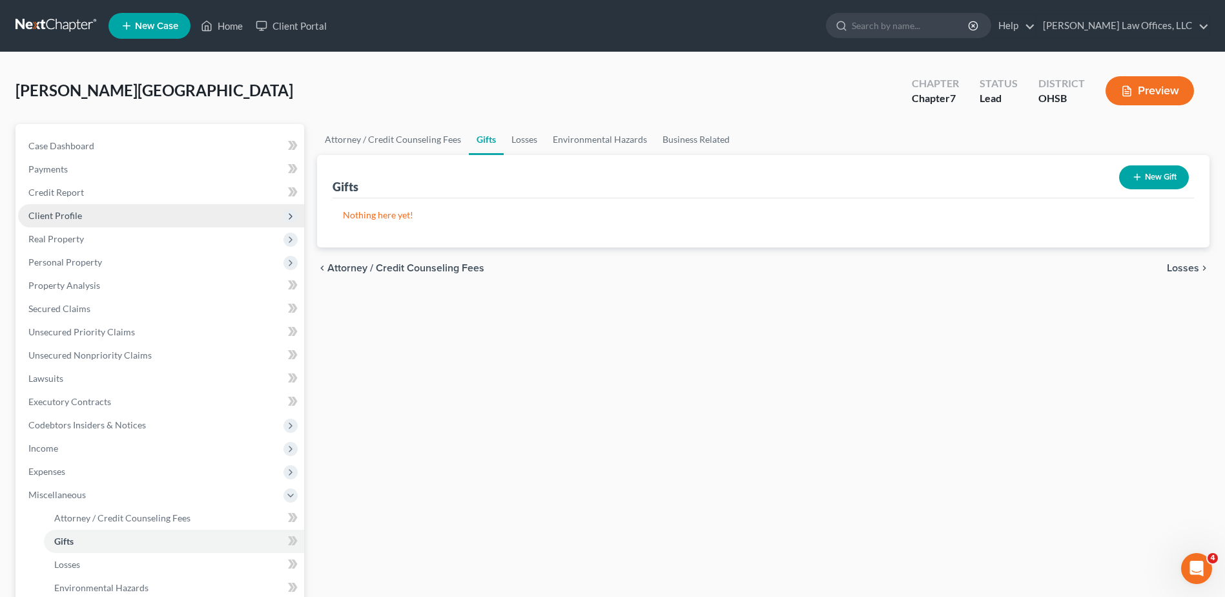
click at [76, 216] on span "Client Profile" at bounding box center [55, 215] width 54 height 11
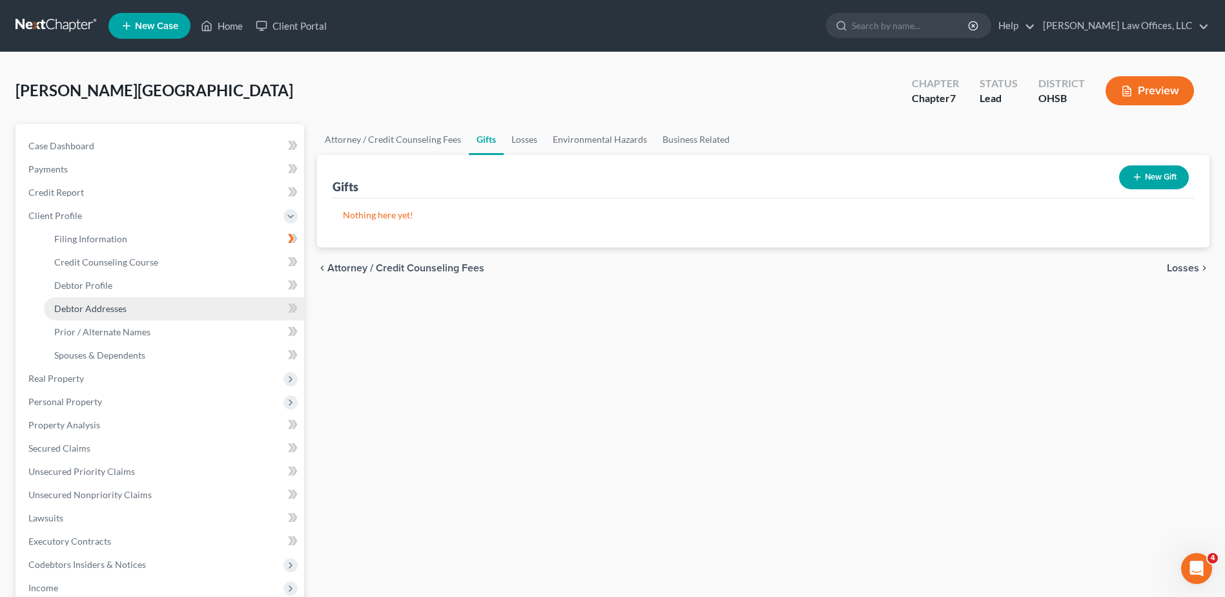
click at [81, 309] on span "Debtor Addresses" at bounding box center [90, 308] width 72 height 11
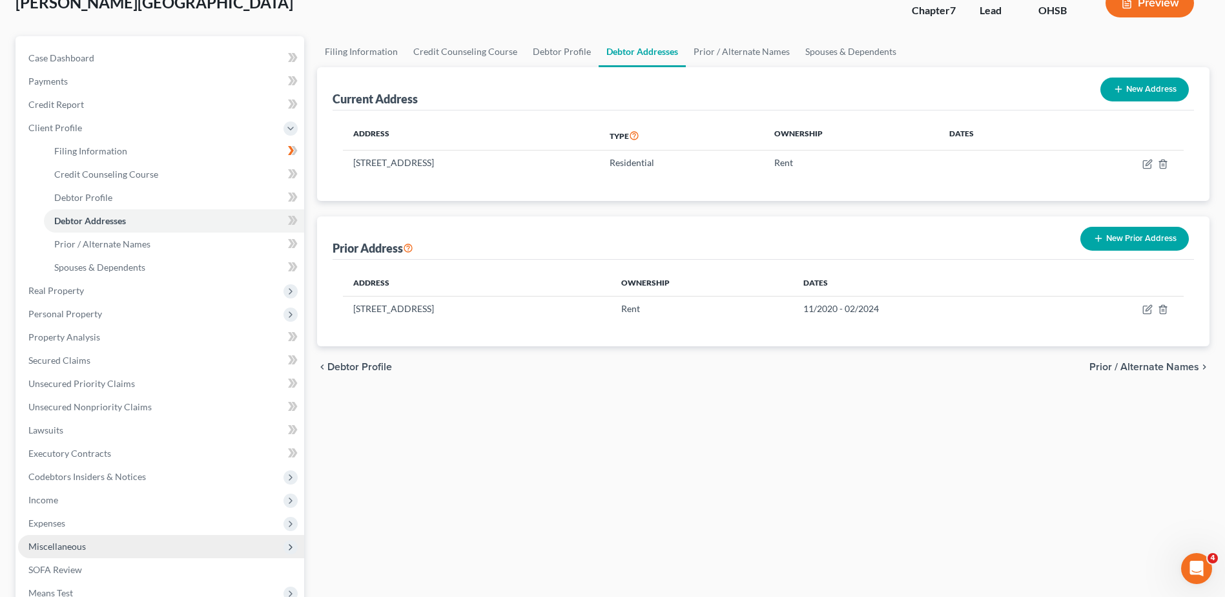
scroll to position [253, 0]
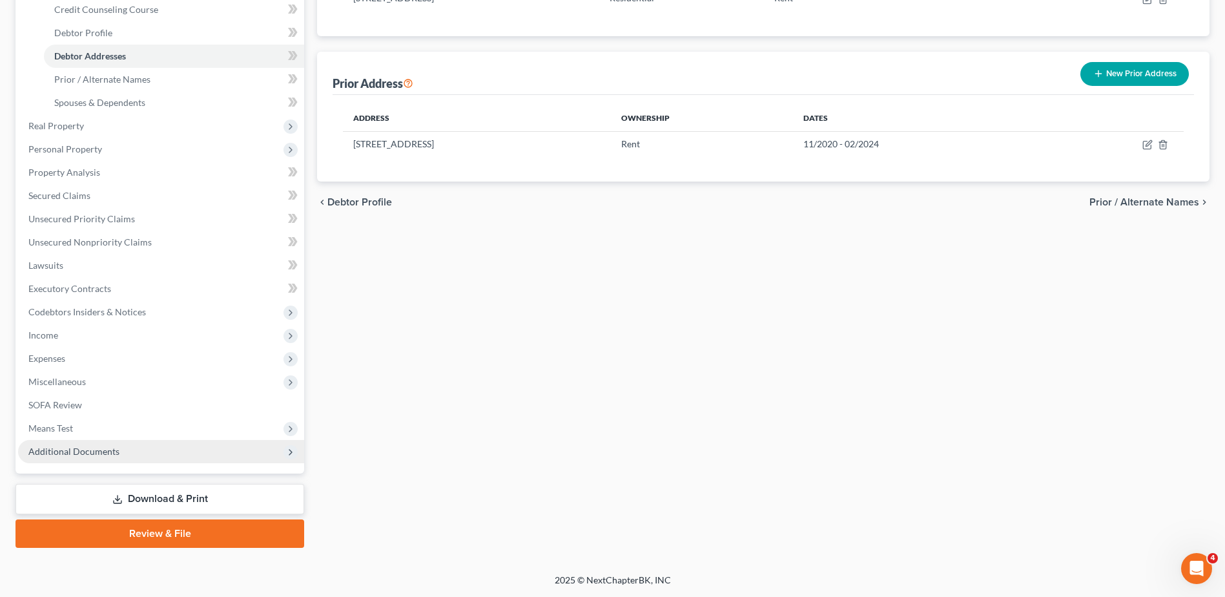
click at [59, 449] on span "Additional Documents" at bounding box center [73, 451] width 91 height 11
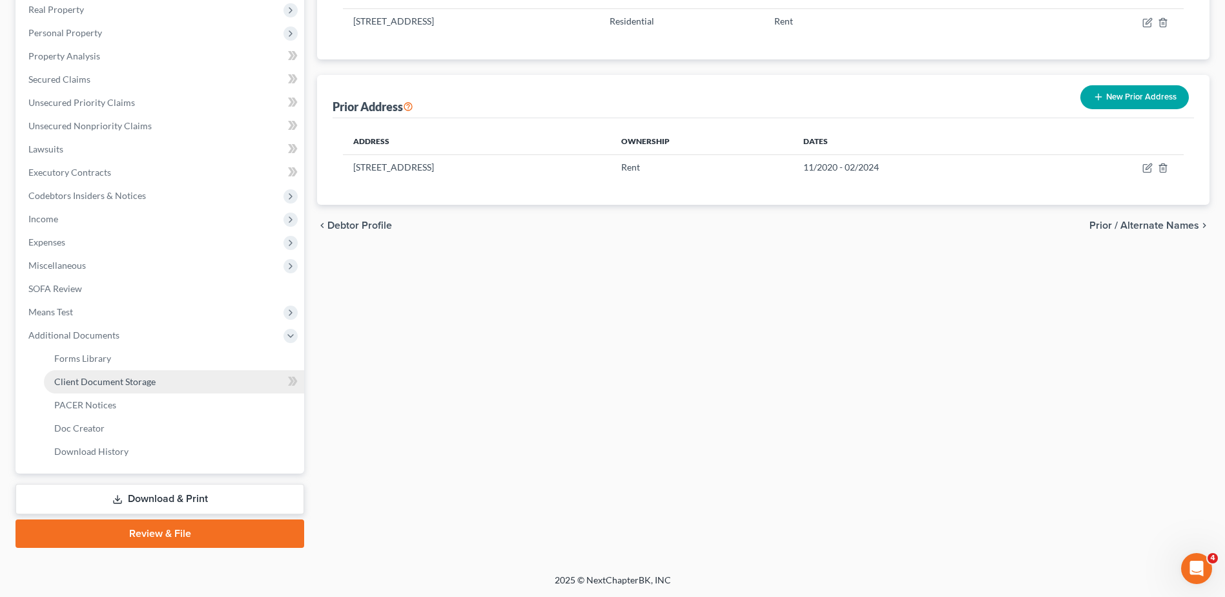
click at [76, 384] on span "Client Document Storage" at bounding box center [104, 381] width 101 height 11
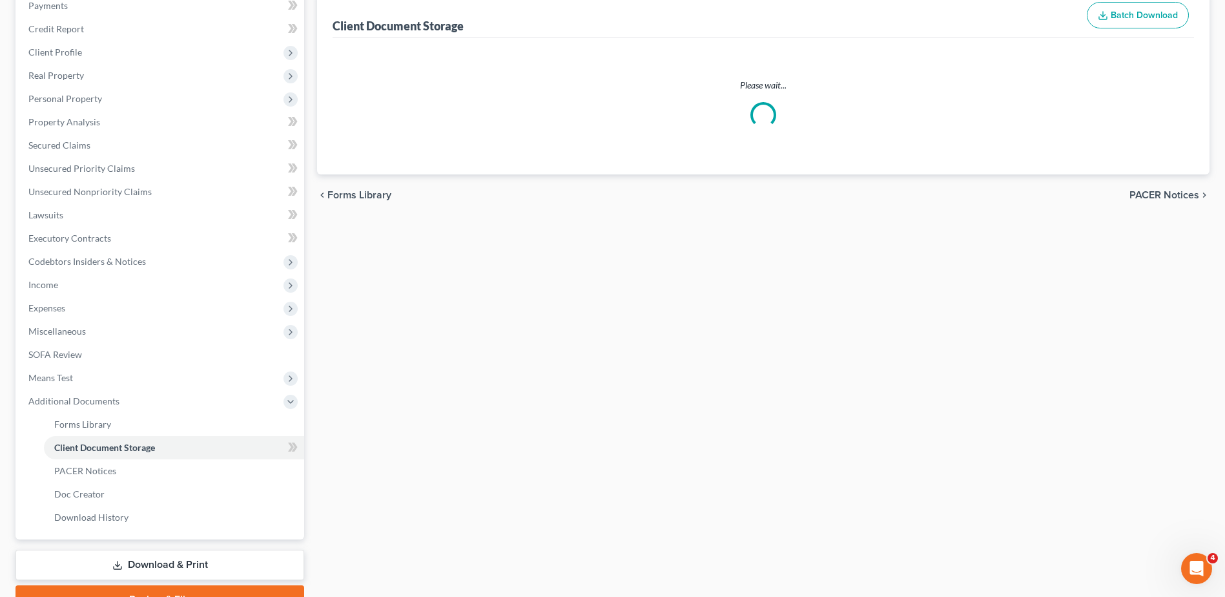
scroll to position [31, 0]
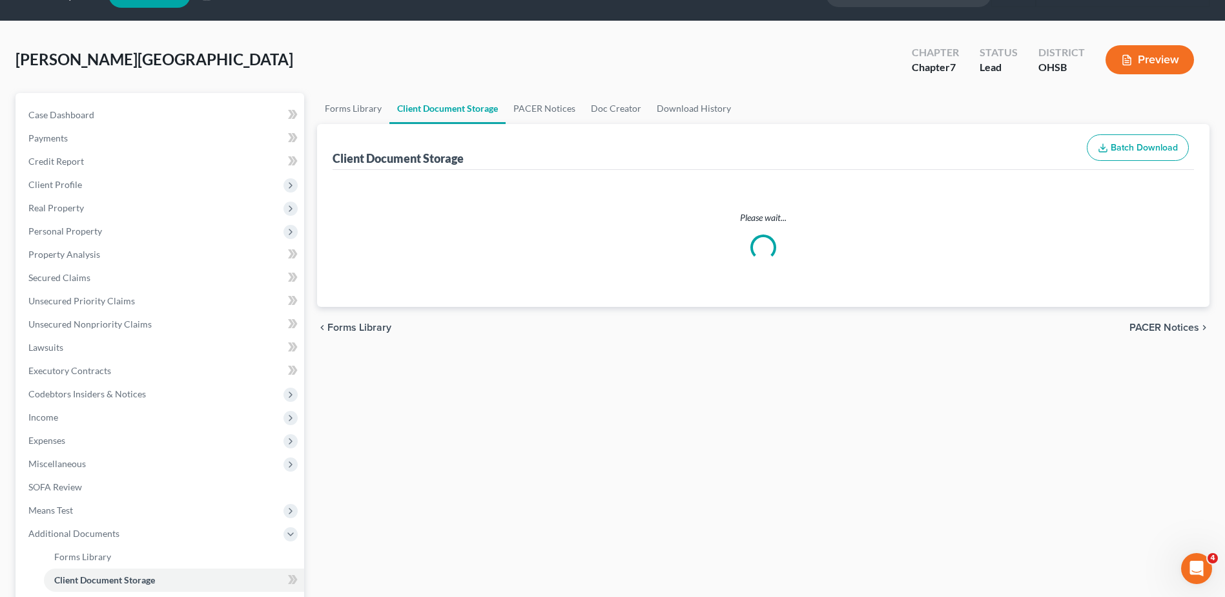
select select "7"
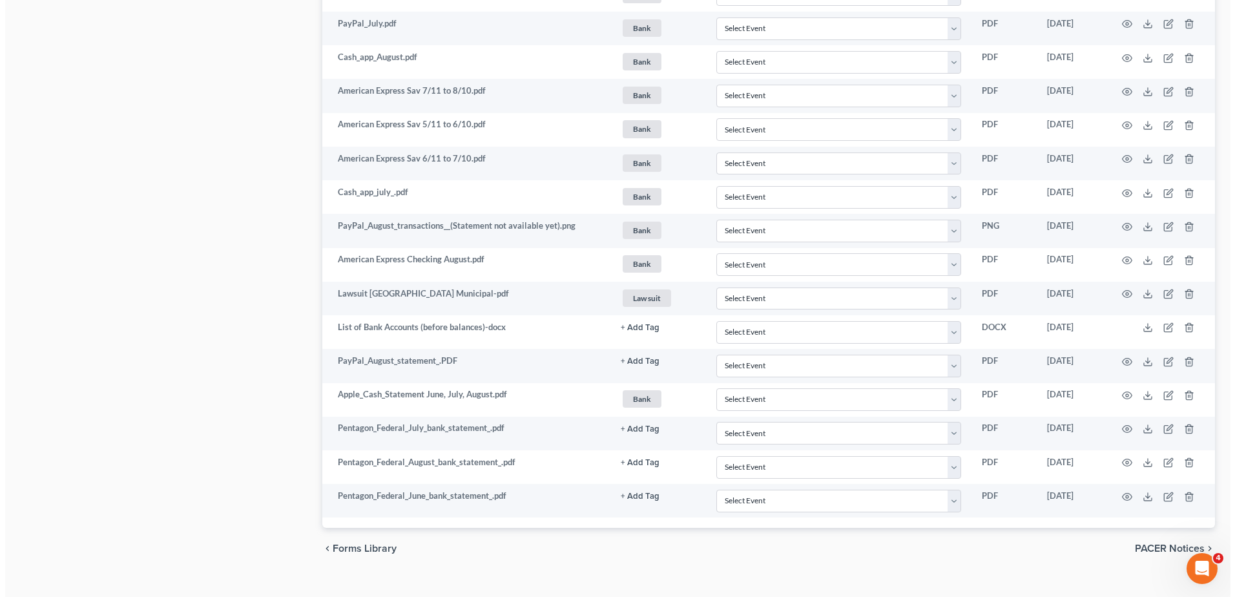
scroll to position [1636, 0]
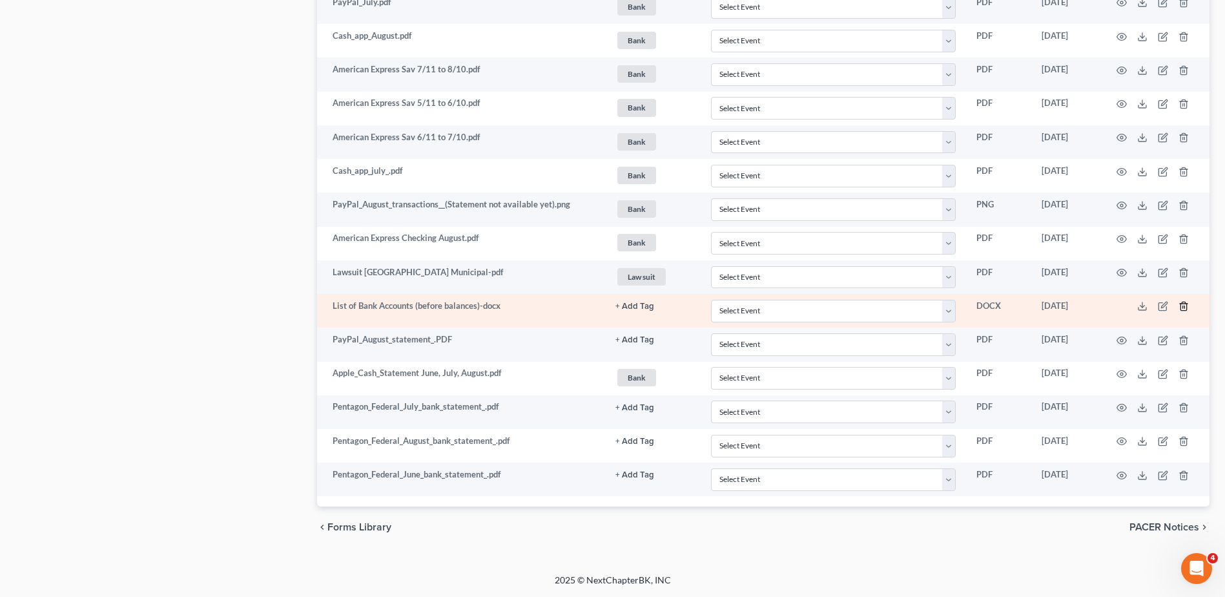
click at [1184, 305] on icon "button" at bounding box center [1184, 306] width 10 height 10
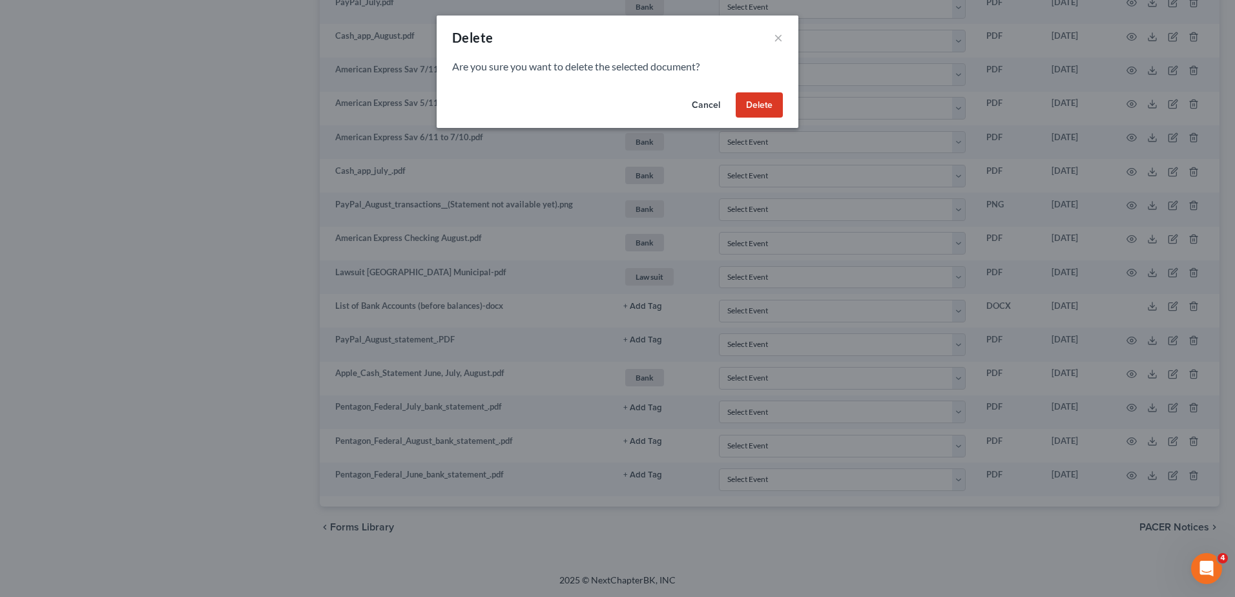
click at [758, 101] on button "Delete" at bounding box center [759, 105] width 47 height 26
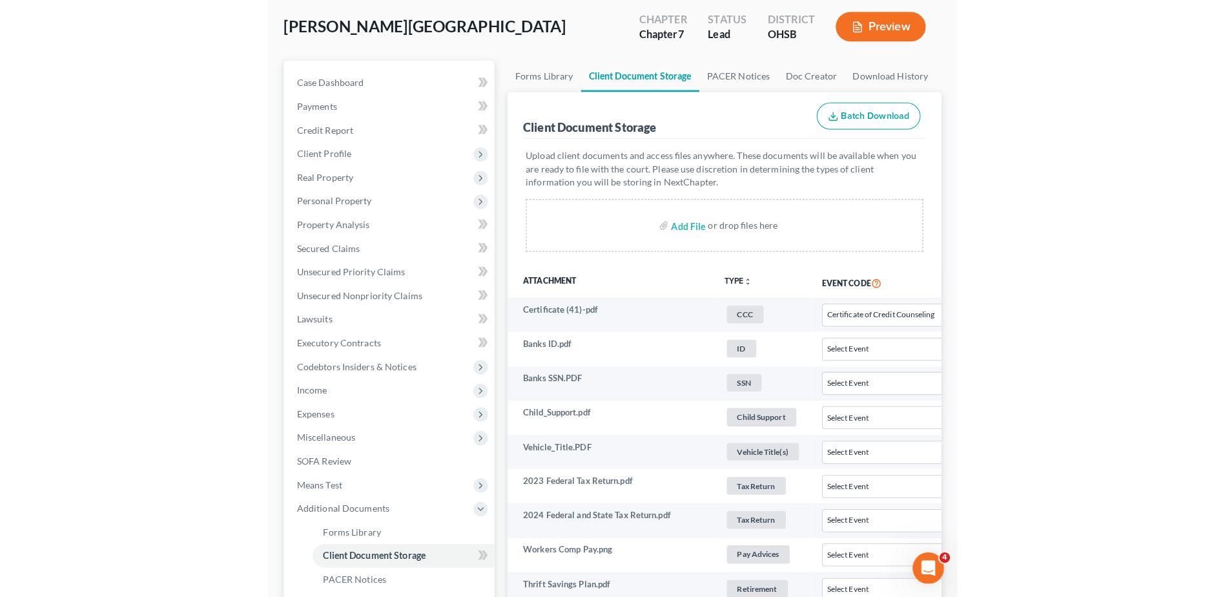
scroll to position [0, 0]
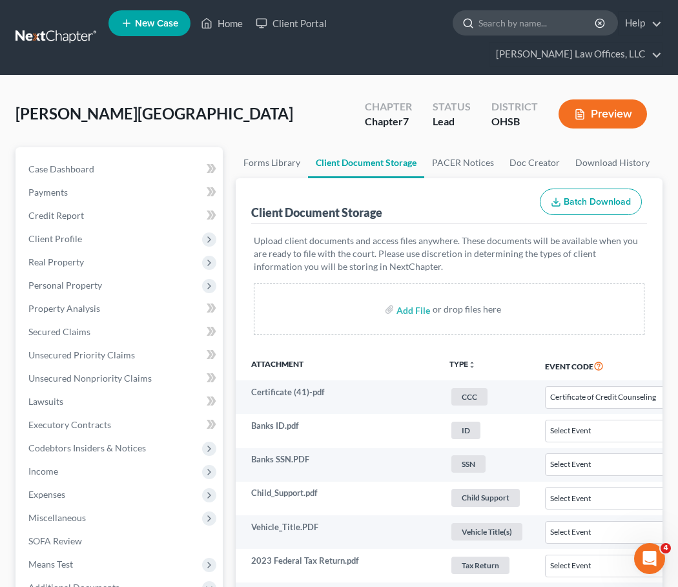
select select "7"
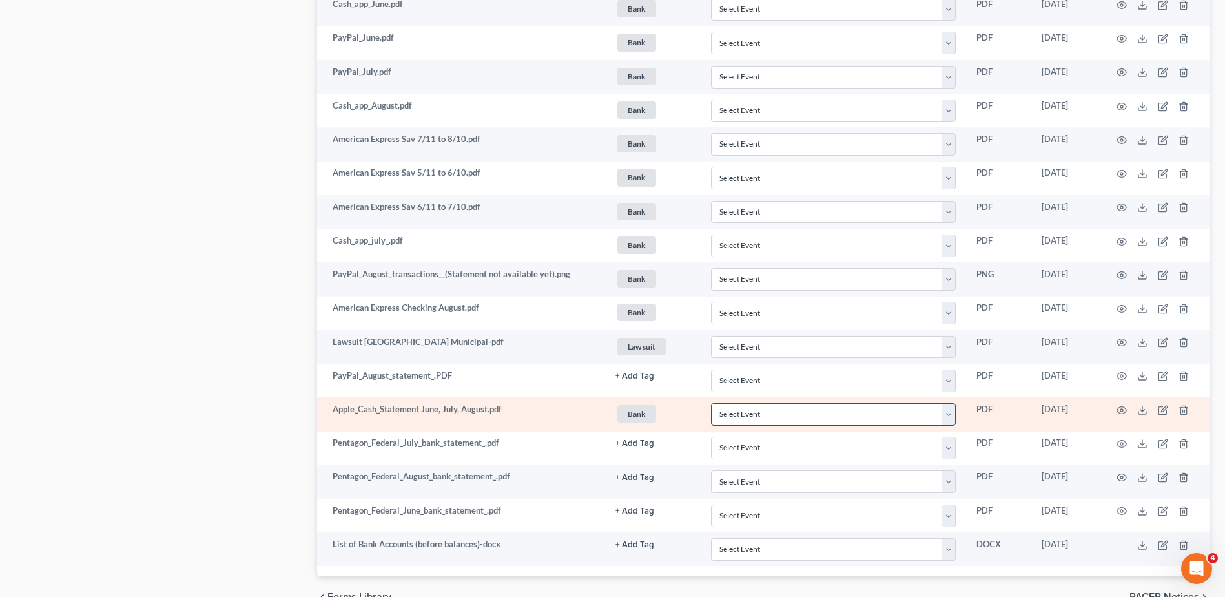
scroll to position [1636, 0]
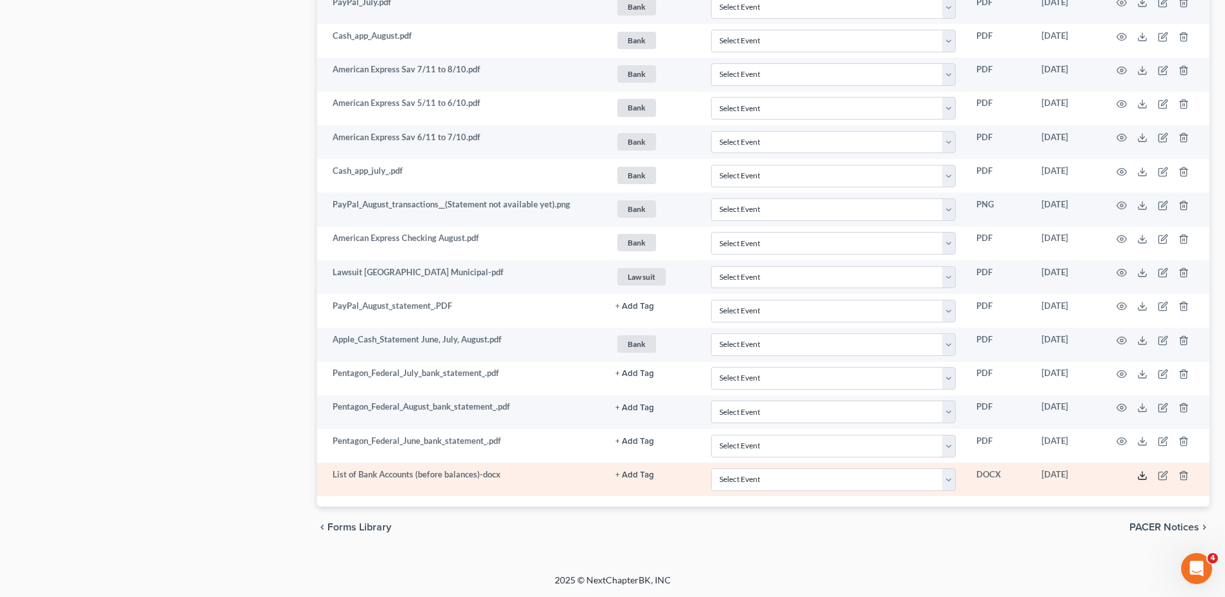
click at [1142, 474] on line at bounding box center [1142, 473] width 0 height 5
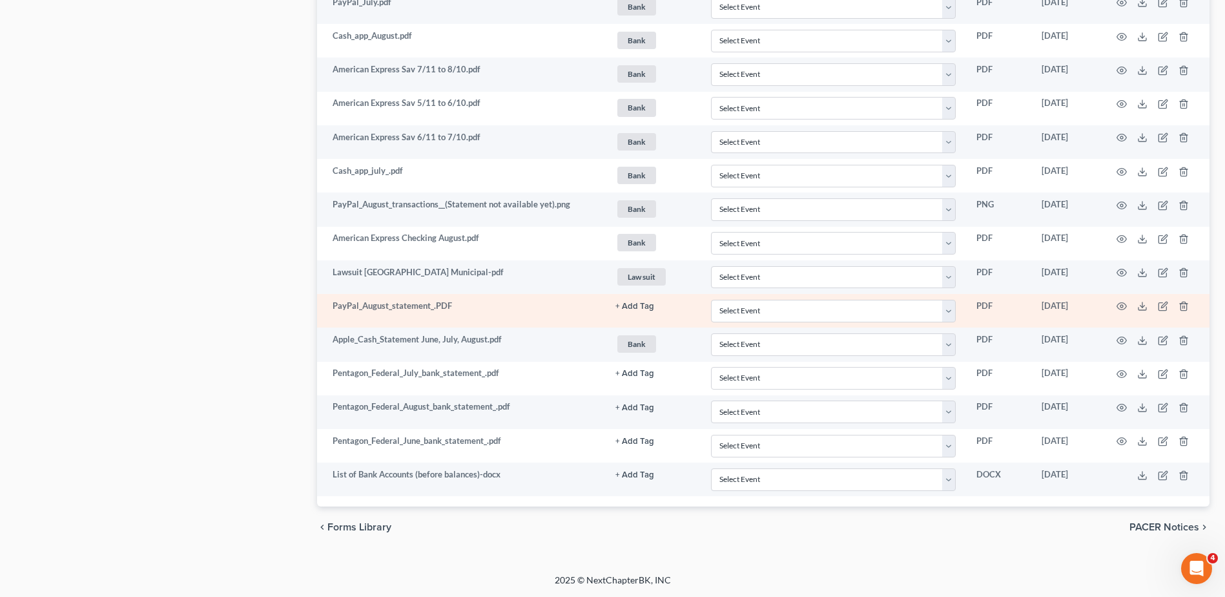
click at [635, 309] on button "+ Add Tag" at bounding box center [634, 306] width 39 height 8
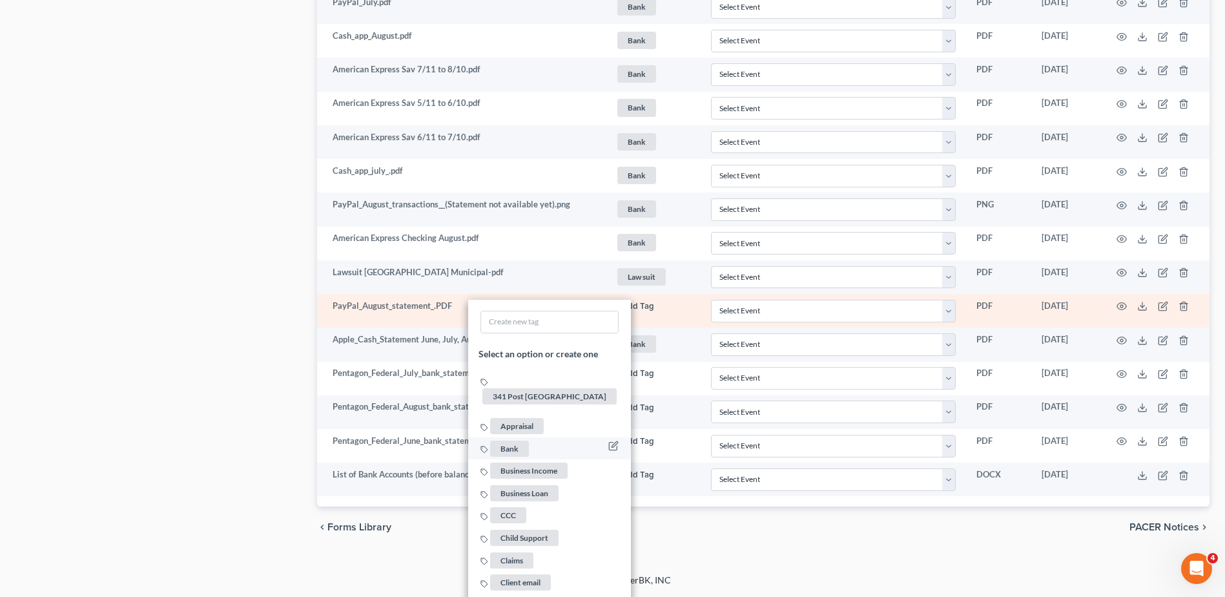
click at [513, 440] on span "Bank" at bounding box center [509, 448] width 39 height 16
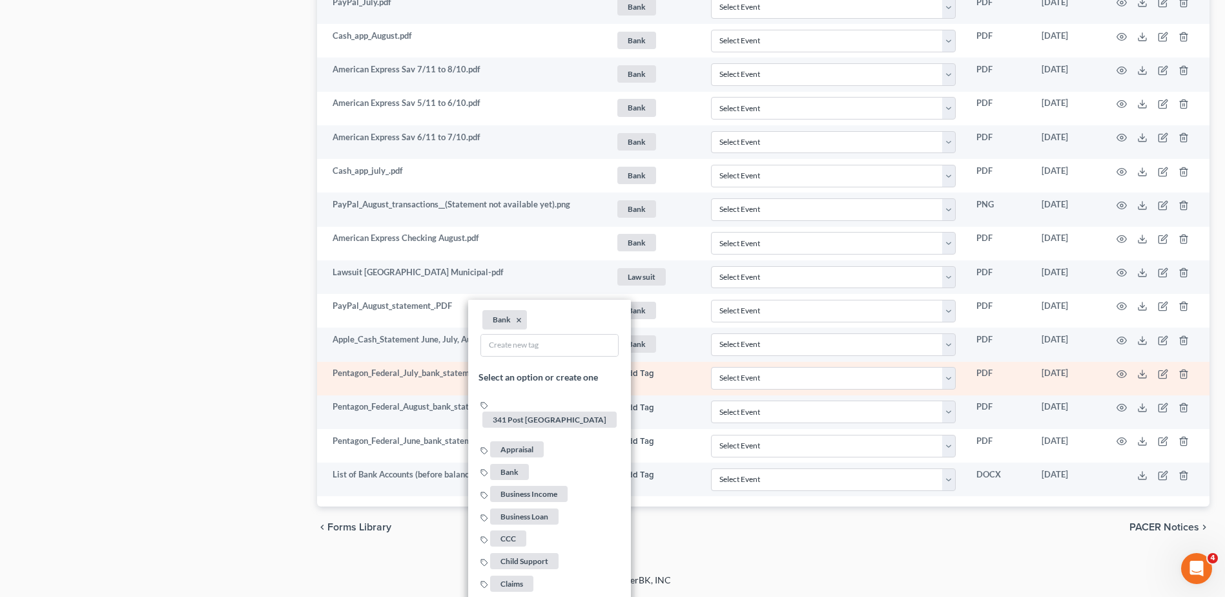
click at [637, 371] on button "+ Add Tag" at bounding box center [634, 373] width 39 height 8
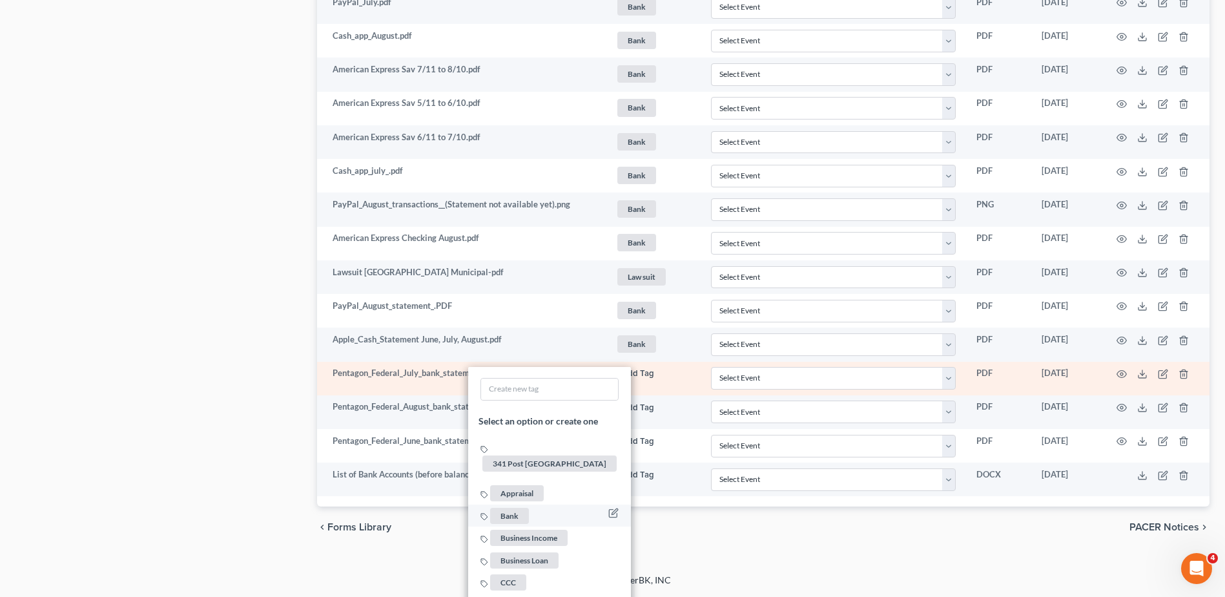
click at [506, 508] on span "Bank" at bounding box center [509, 516] width 39 height 16
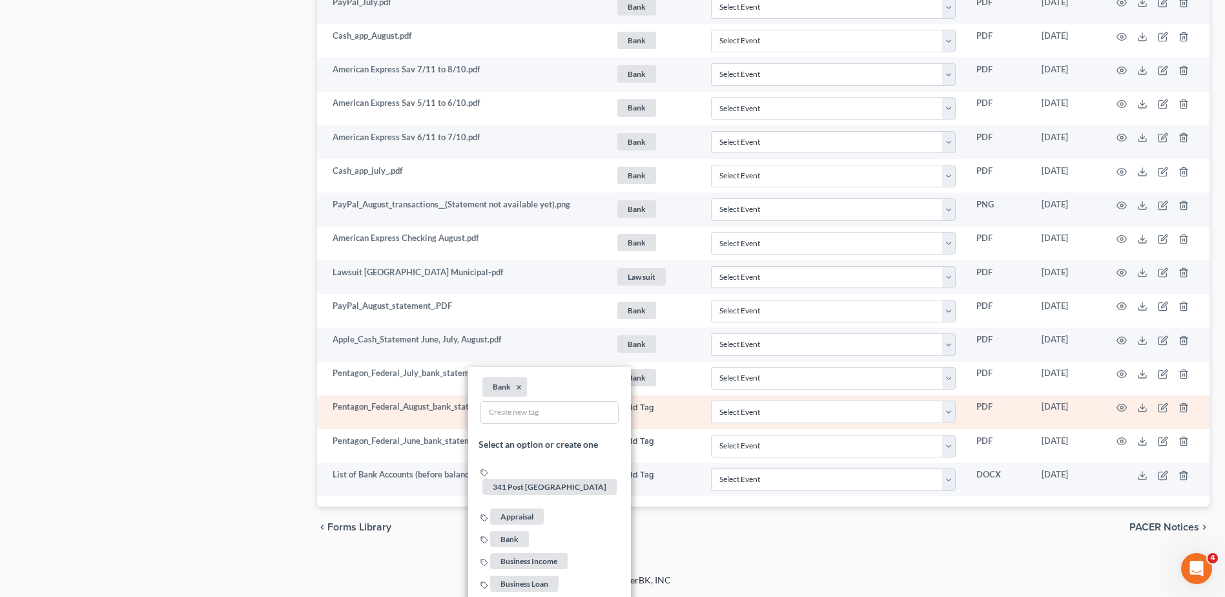
click at [635, 408] on button "+ Add Tag" at bounding box center [634, 408] width 39 height 8
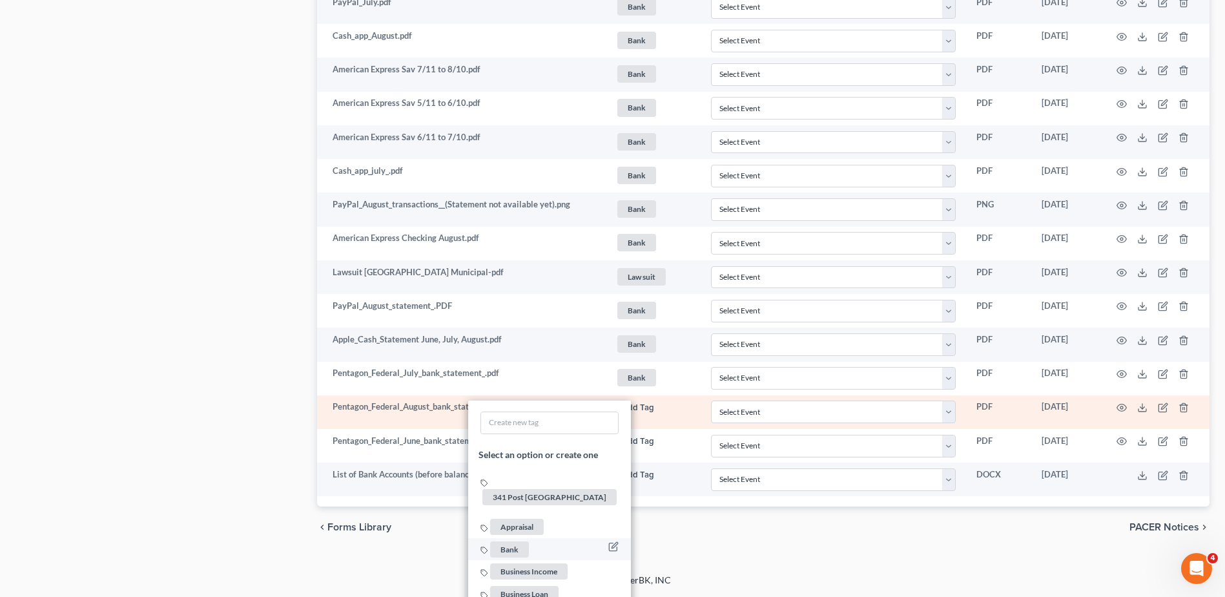
click at [517, 541] on span "Bank" at bounding box center [509, 549] width 39 height 16
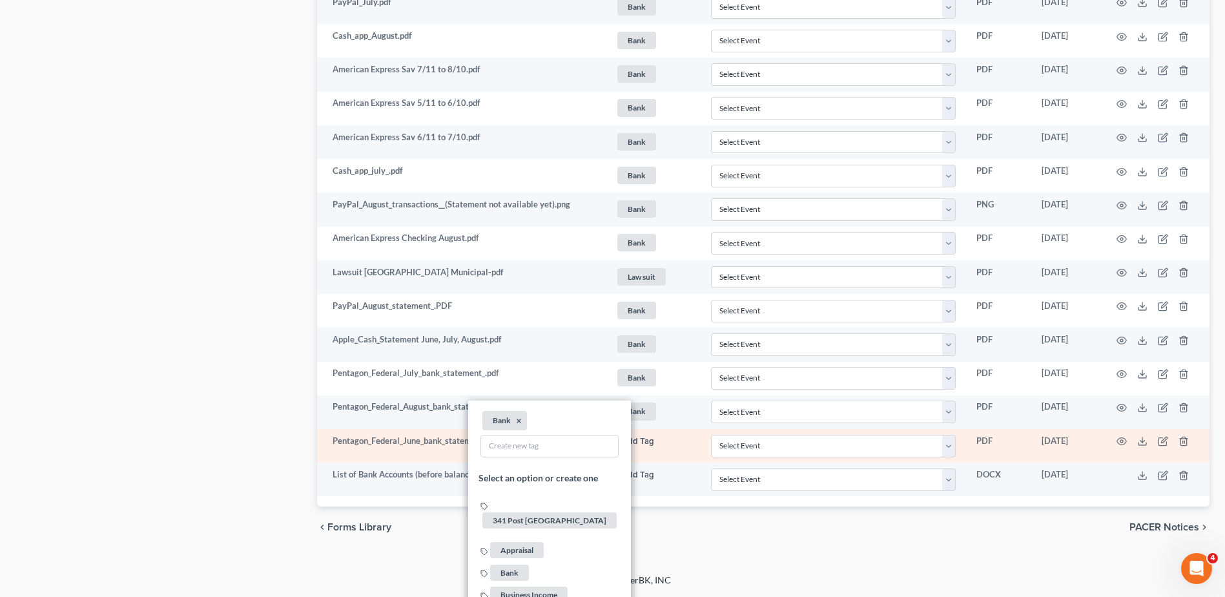
click at [637, 437] on button "+ Add Tag" at bounding box center [634, 441] width 39 height 8
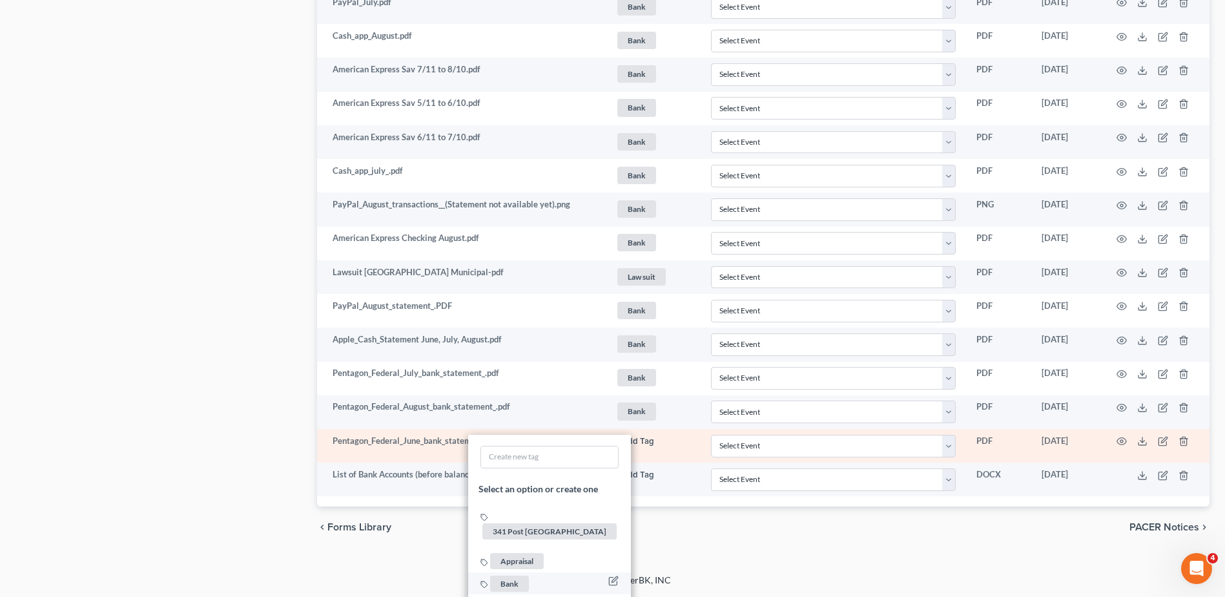
click at [508, 575] on span "Bank" at bounding box center [509, 583] width 39 height 16
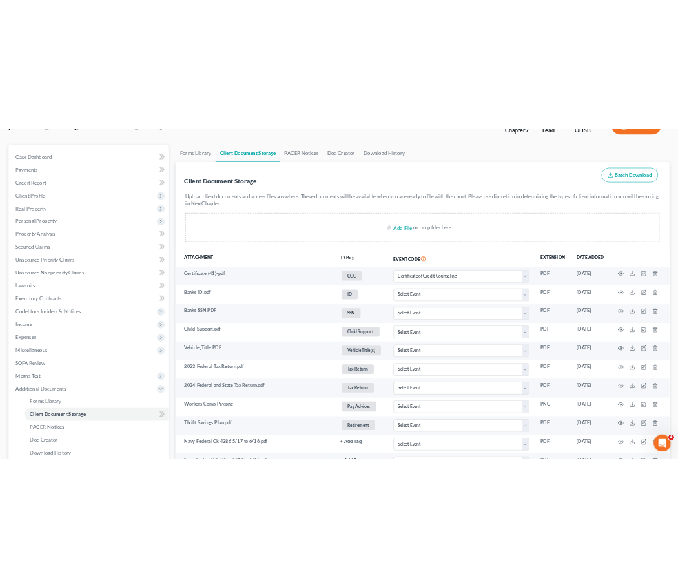
scroll to position [0, 0]
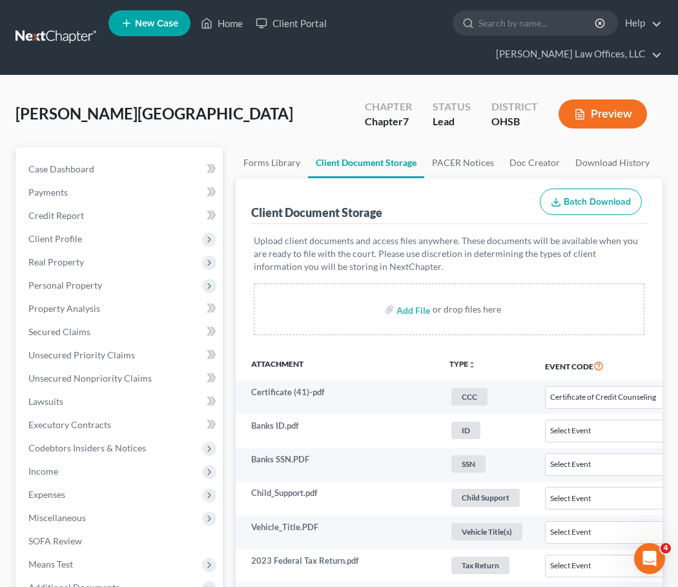
select select "7"
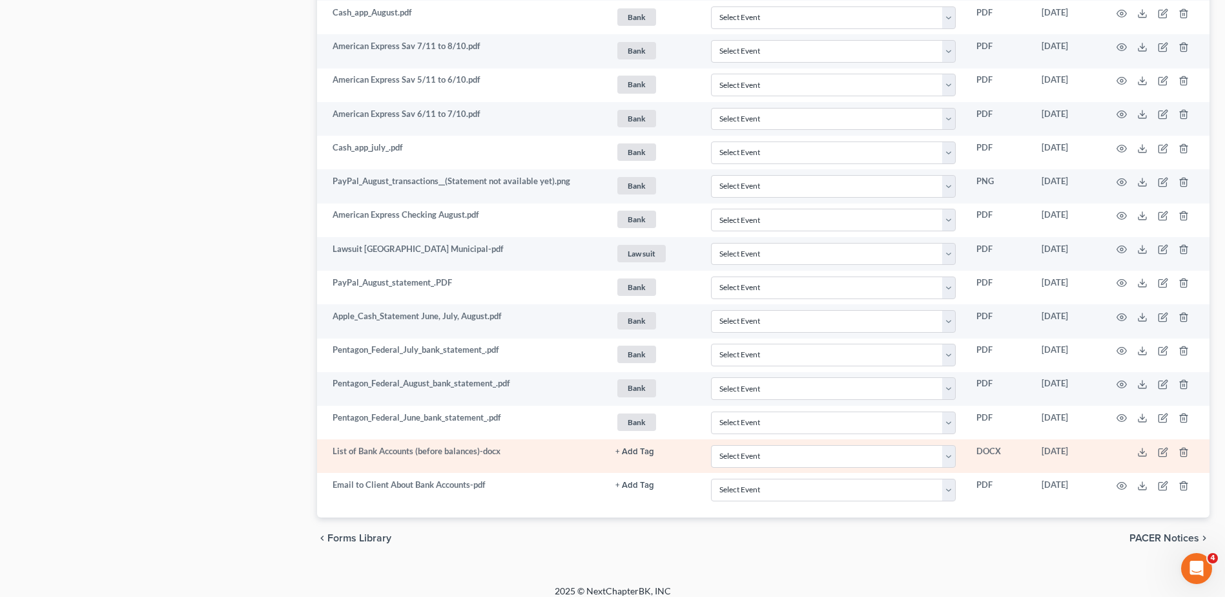
scroll to position [1670, 0]
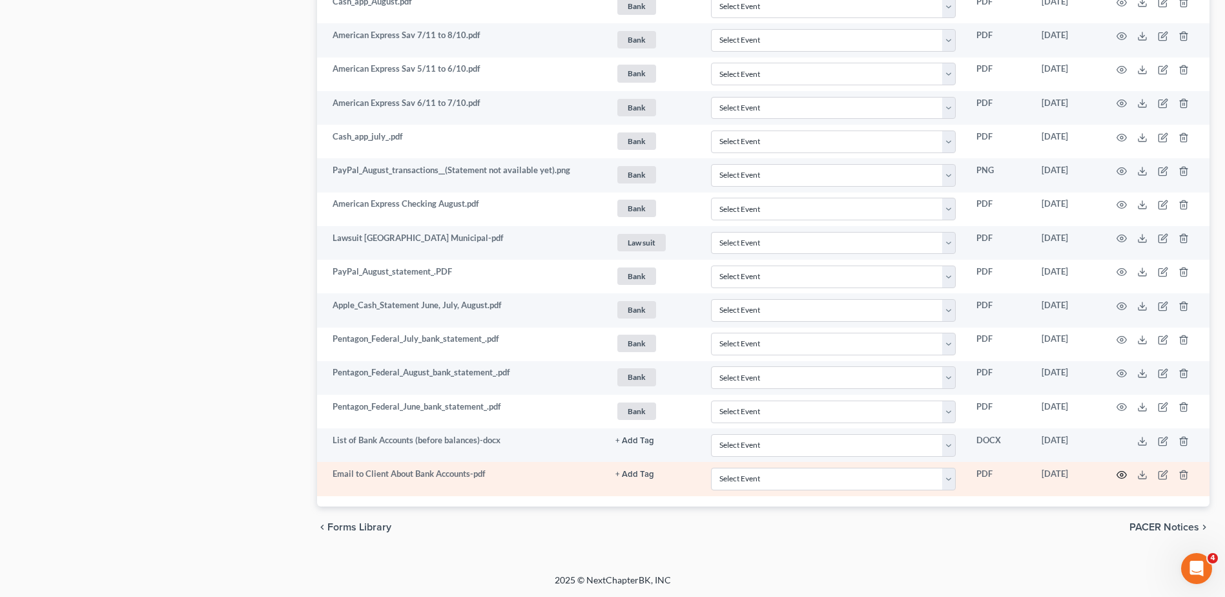
click at [1122, 474] on icon "button" at bounding box center [1122, 475] width 10 height 10
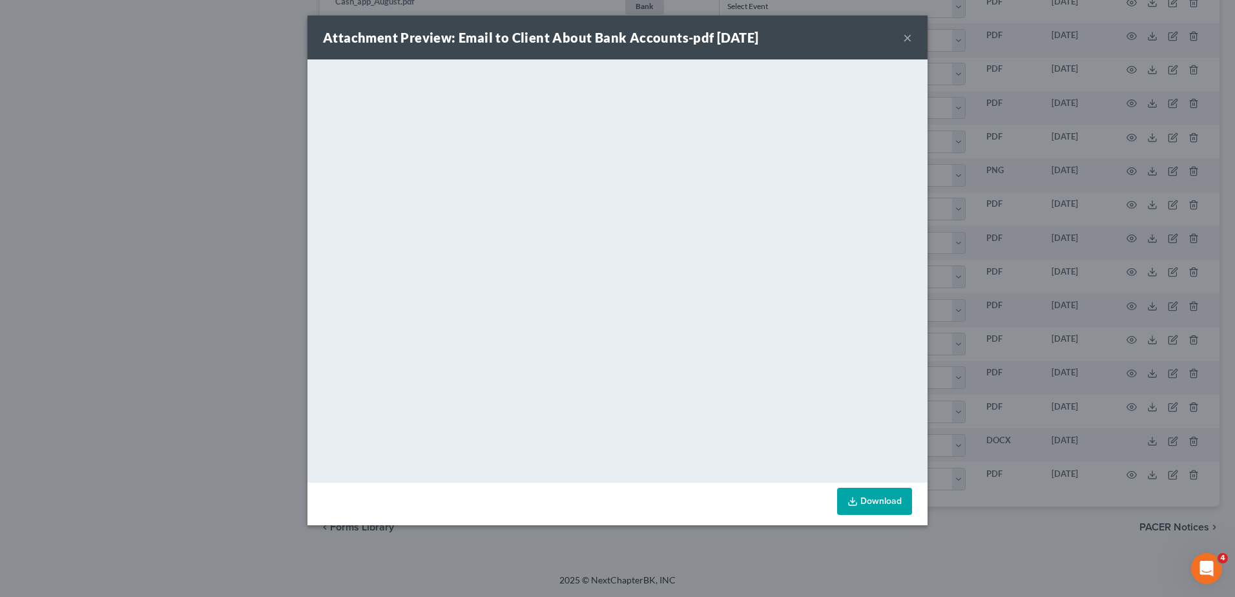
click at [907, 37] on button "×" at bounding box center [907, 37] width 9 height 15
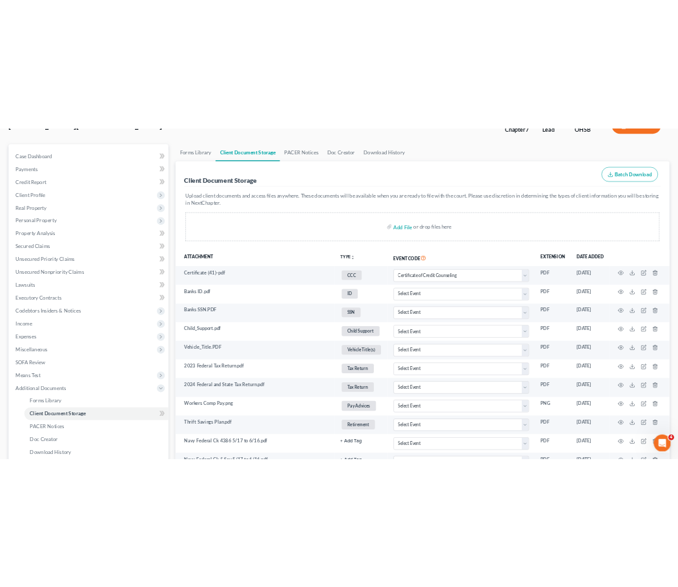
scroll to position [0, 0]
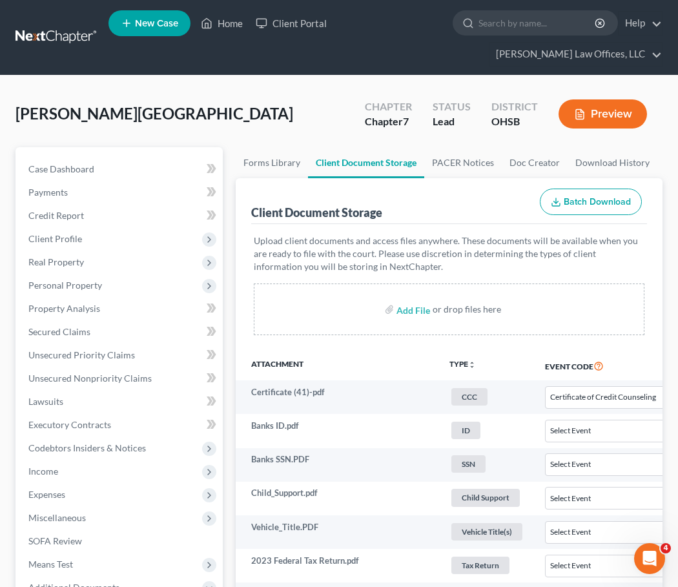
select select "7"
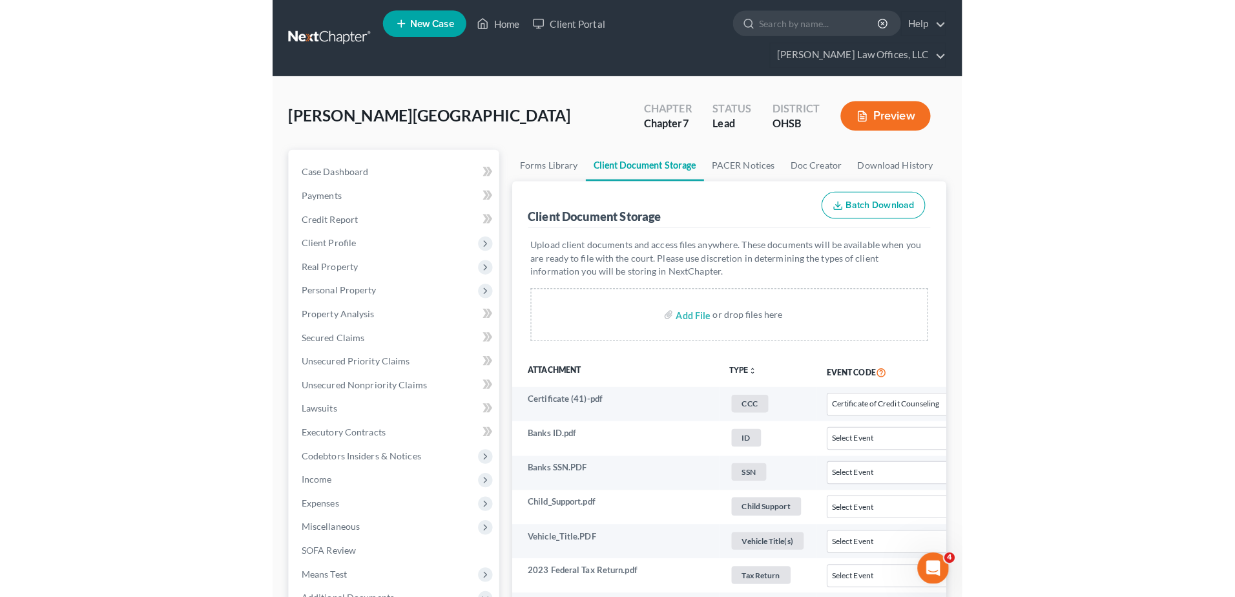
scroll to position [1704, 0]
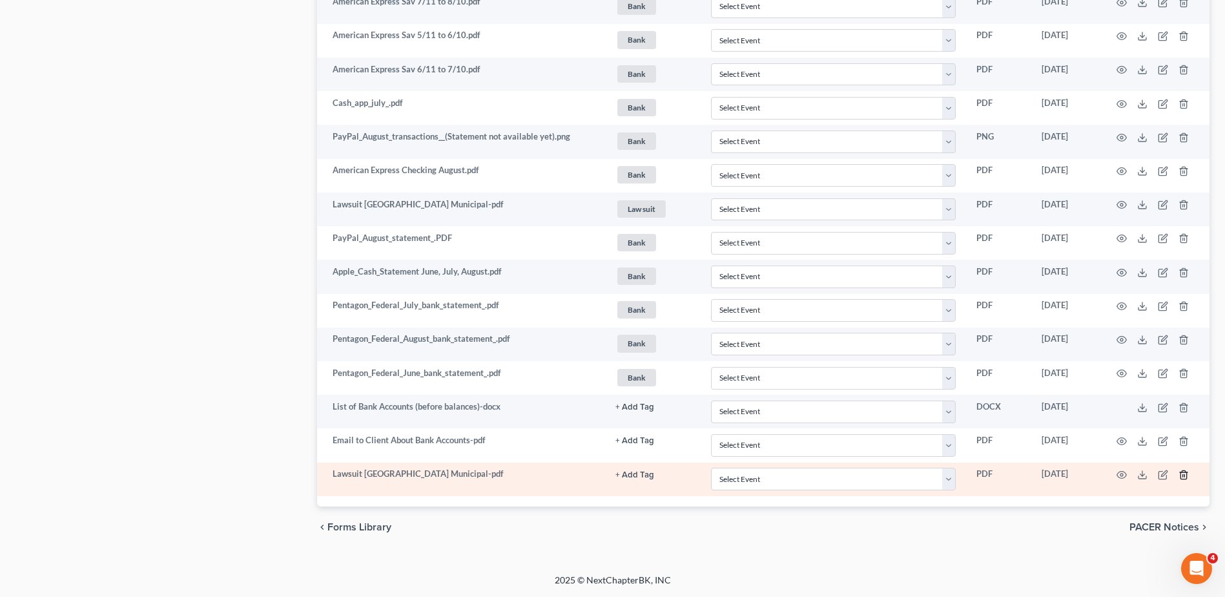
click at [1182, 476] on icon "button" at bounding box center [1184, 475] width 10 height 10
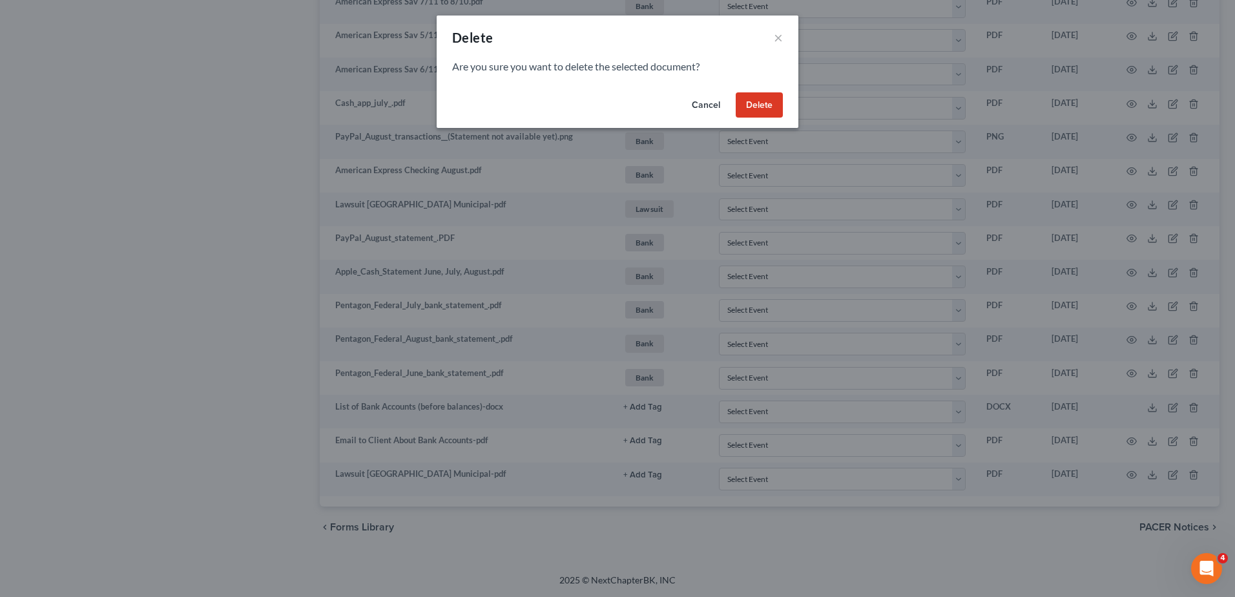
click at [763, 103] on button "Delete" at bounding box center [759, 105] width 47 height 26
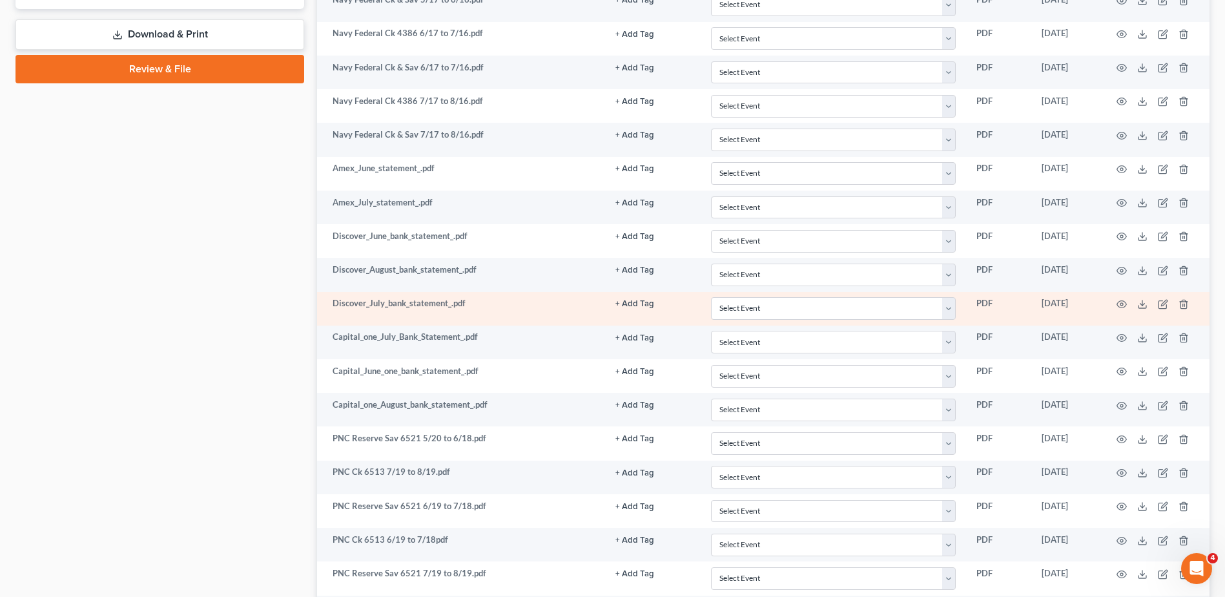
scroll to position [0, 0]
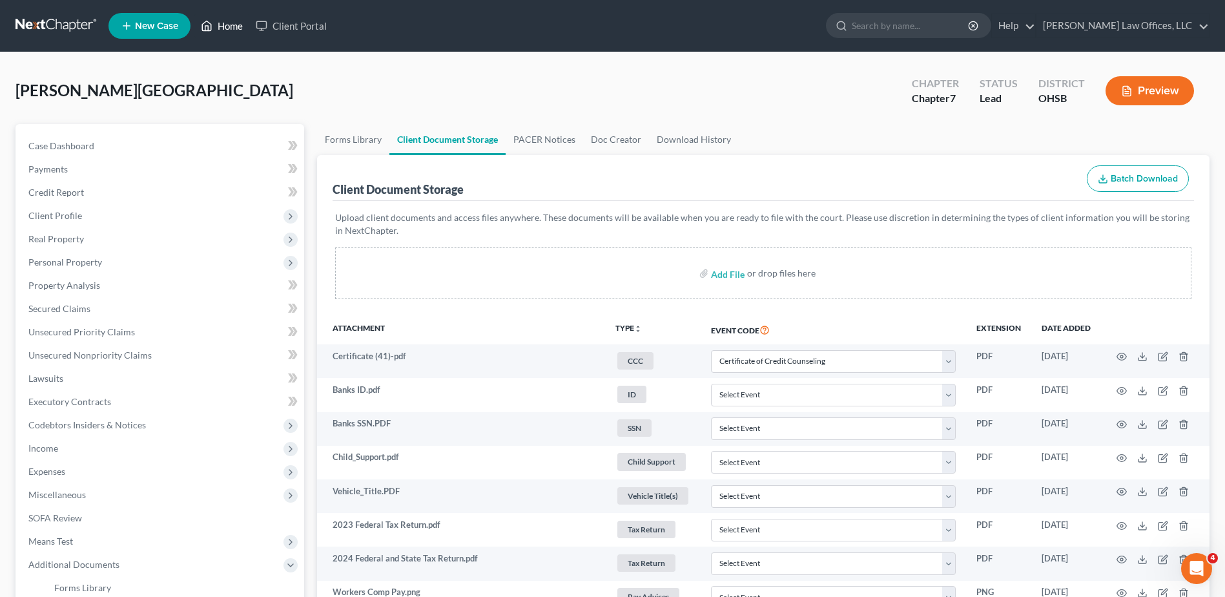
click at [240, 26] on link "Home" at bounding box center [221, 25] width 55 height 23
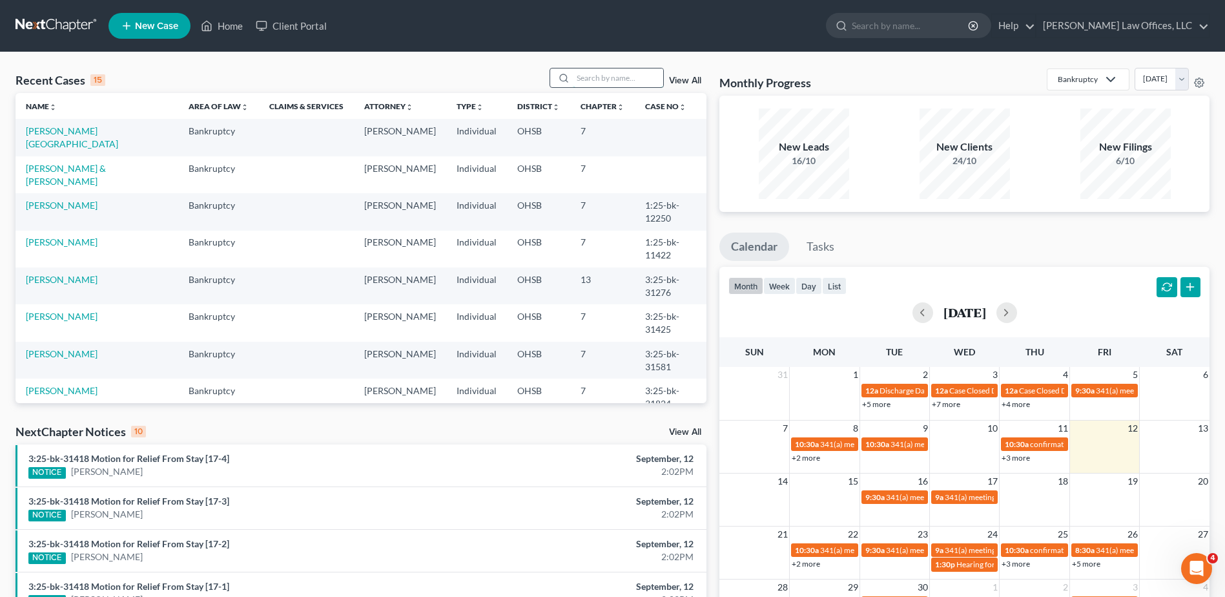
click at [592, 77] on input "search" at bounding box center [618, 77] width 90 height 19
type input "[PERSON_NAME]"
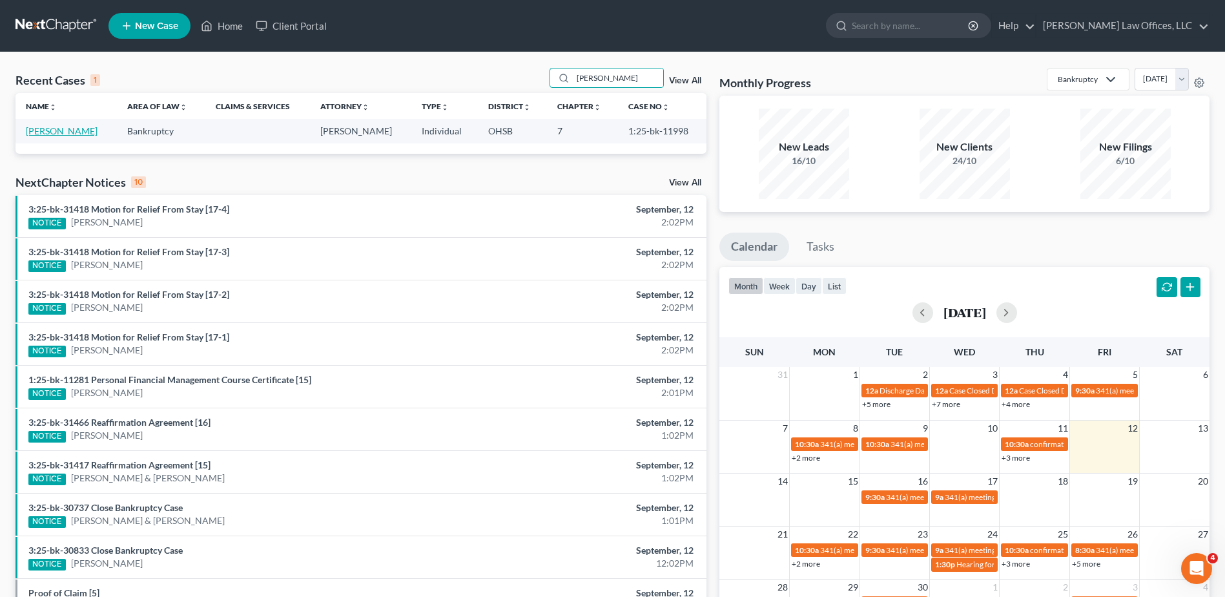
click at [78, 129] on link "[PERSON_NAME]" at bounding box center [62, 130] width 72 height 11
select select "0"
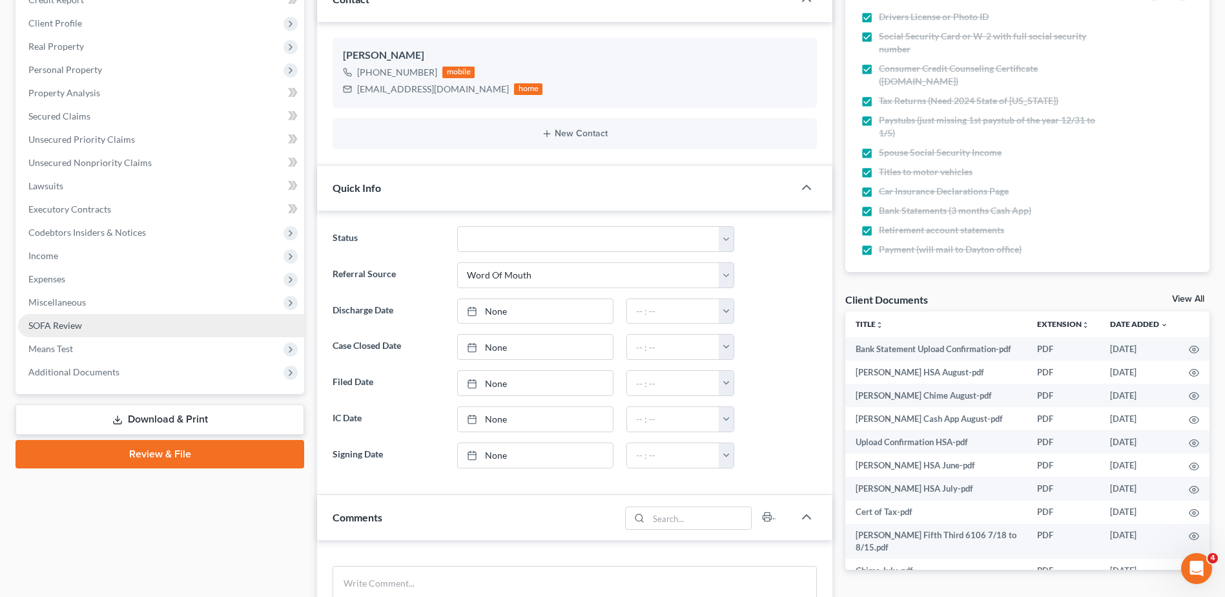
scroll to position [194, 0]
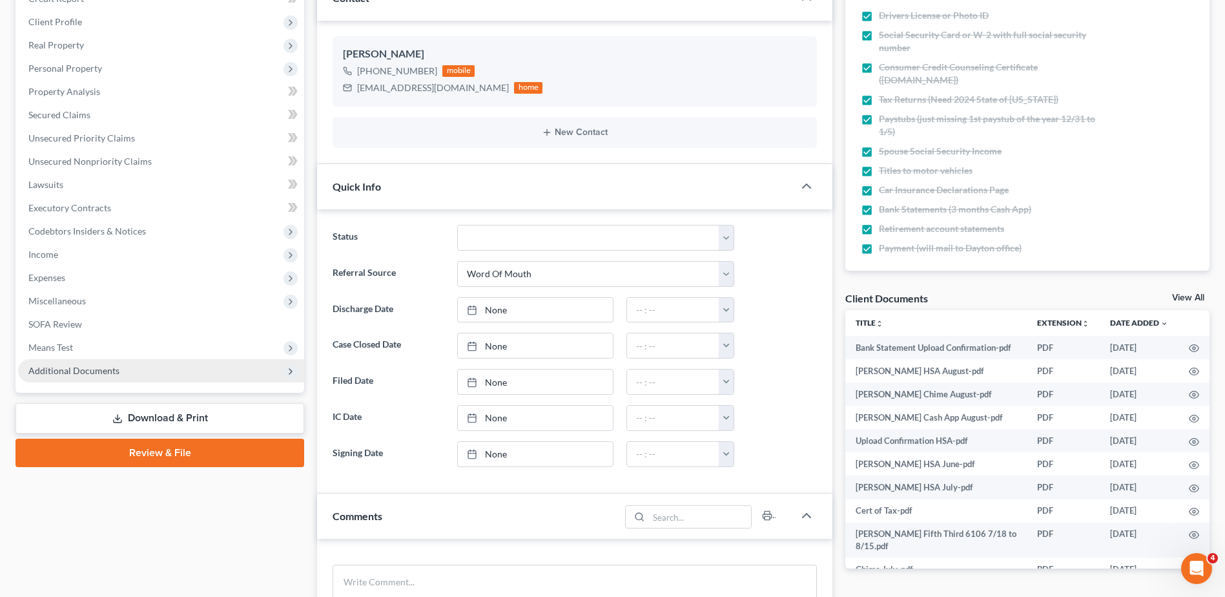
click at [107, 366] on span "Additional Documents" at bounding box center [73, 370] width 91 height 11
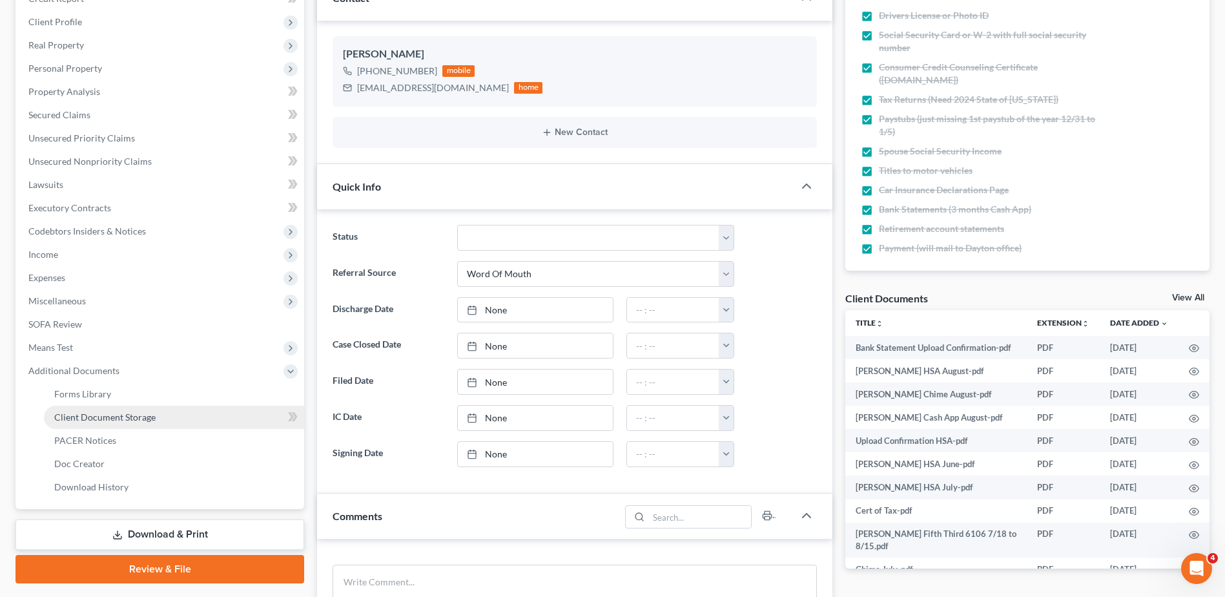
click at [114, 420] on span "Client Document Storage" at bounding box center [104, 416] width 101 height 11
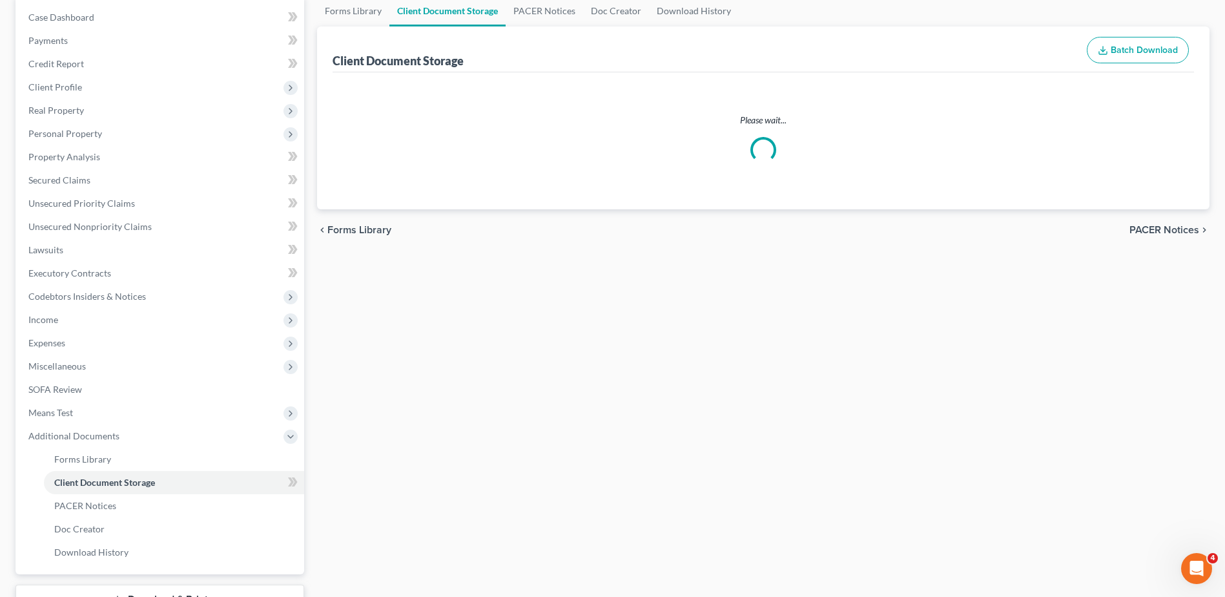
scroll to position [15, 0]
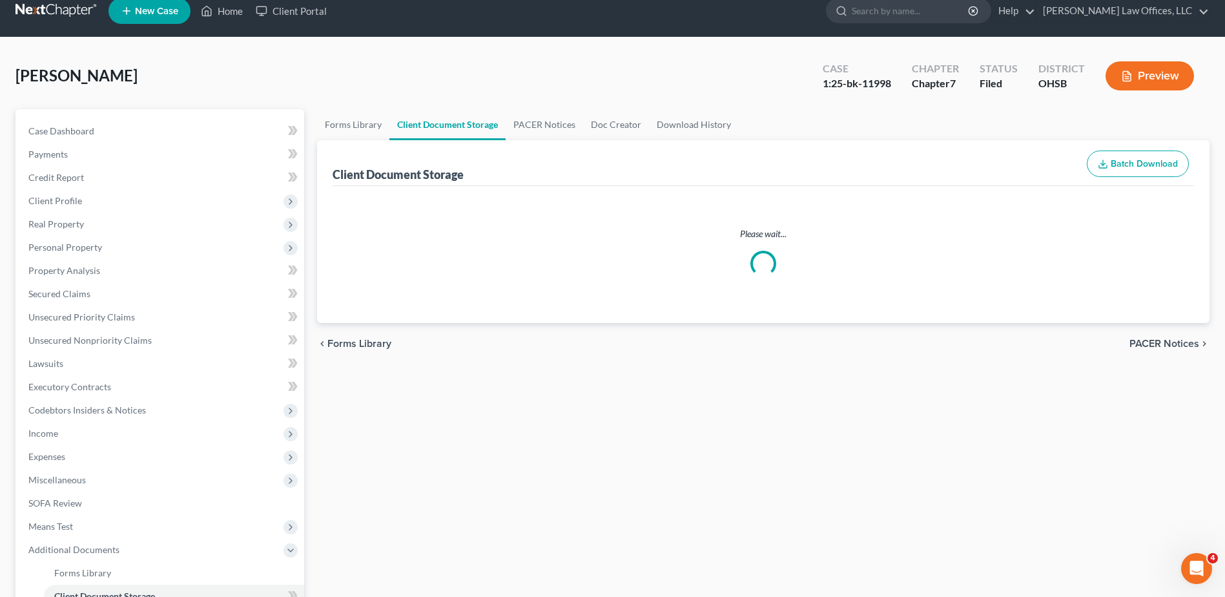
select select "7"
select select "37"
select select "52"
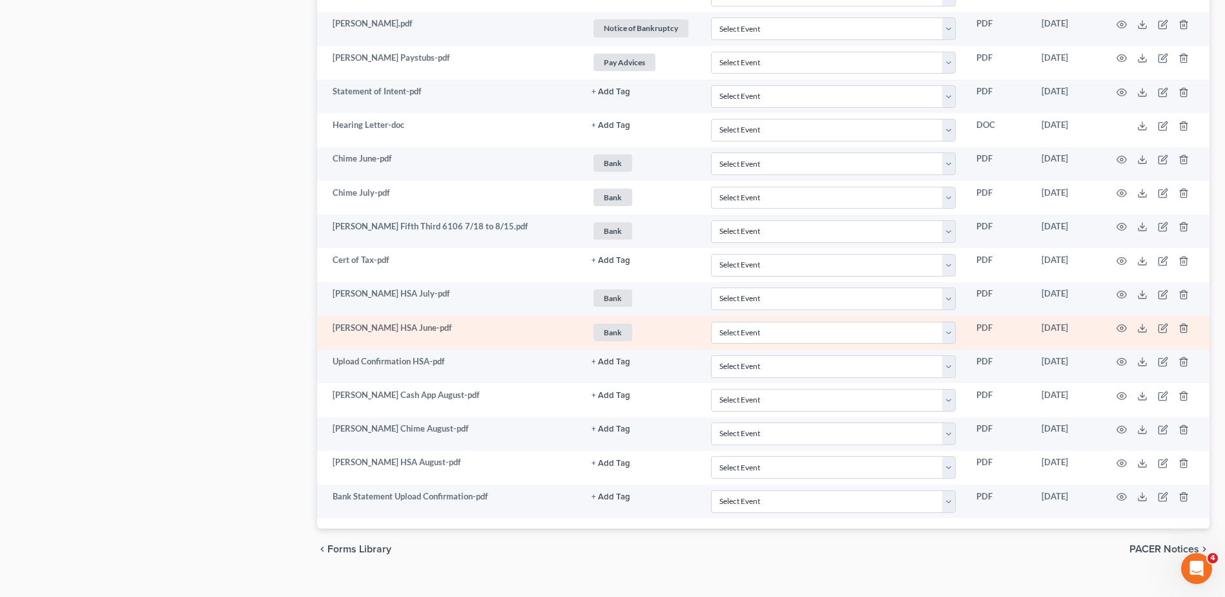
scroll to position [1164, 0]
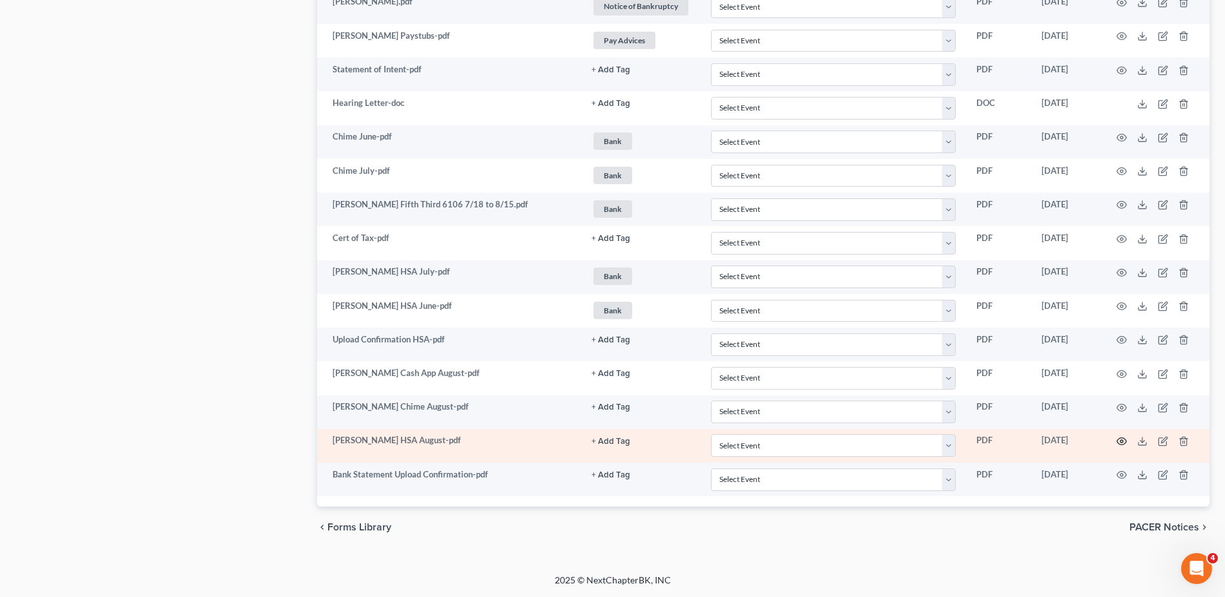
click at [1123, 440] on icon "button" at bounding box center [1122, 441] width 10 height 10
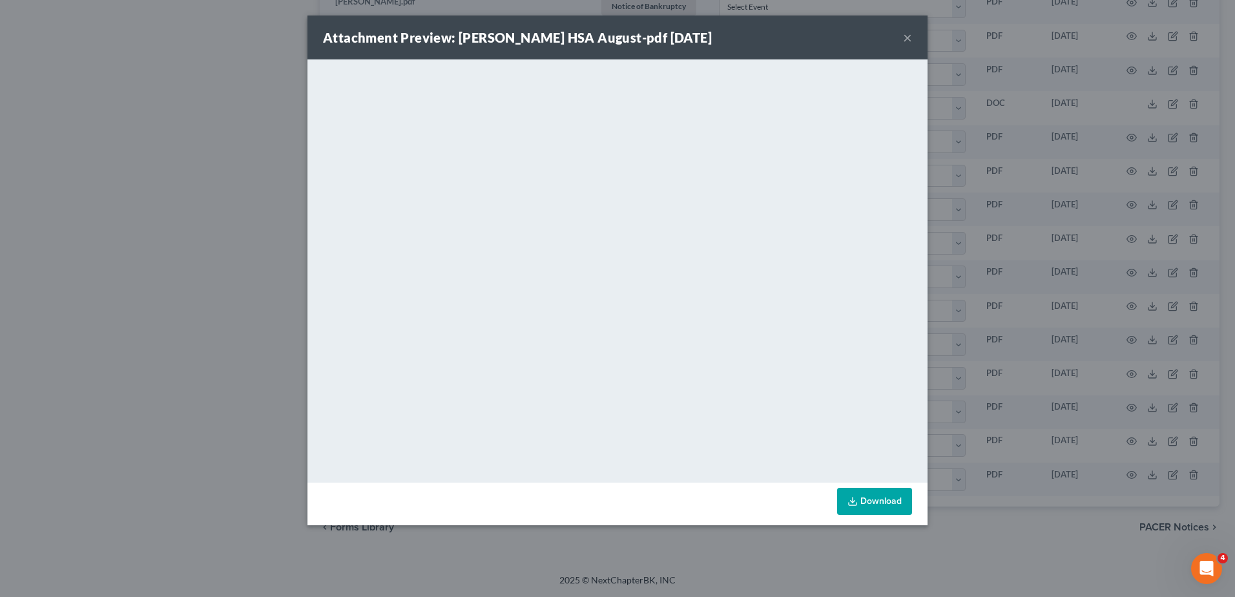
click at [908, 36] on button "×" at bounding box center [907, 37] width 9 height 15
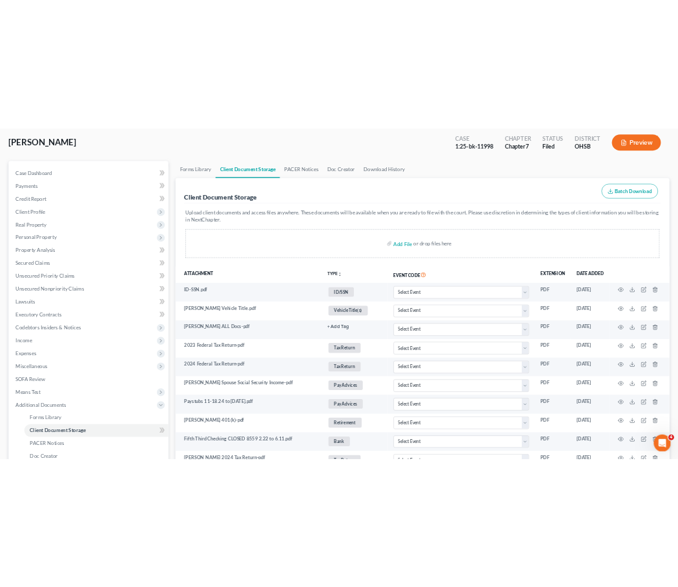
scroll to position [0, 0]
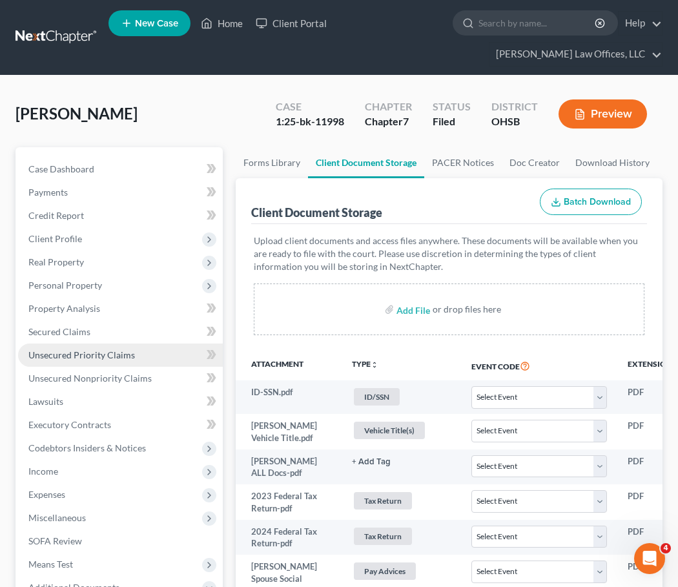
select select "7"
select select "37"
select select "52"
select select "7"
select select "37"
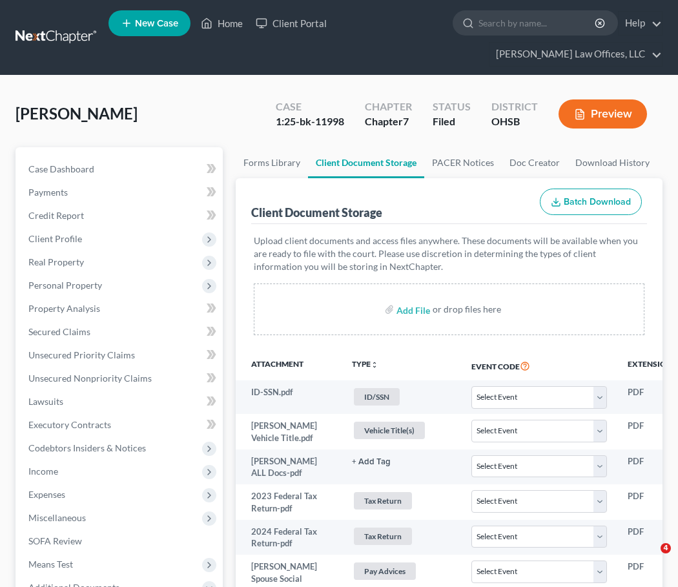
select select "52"
select select "7"
select select "37"
select select "52"
select select "7"
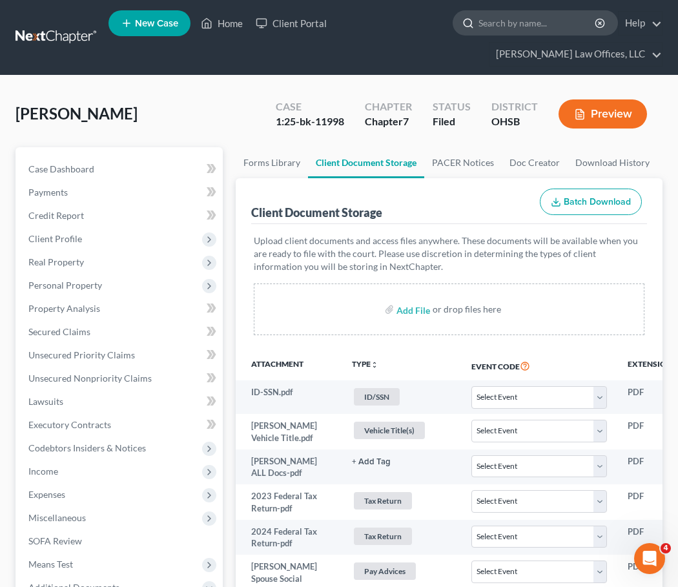
select select "37"
select select "52"
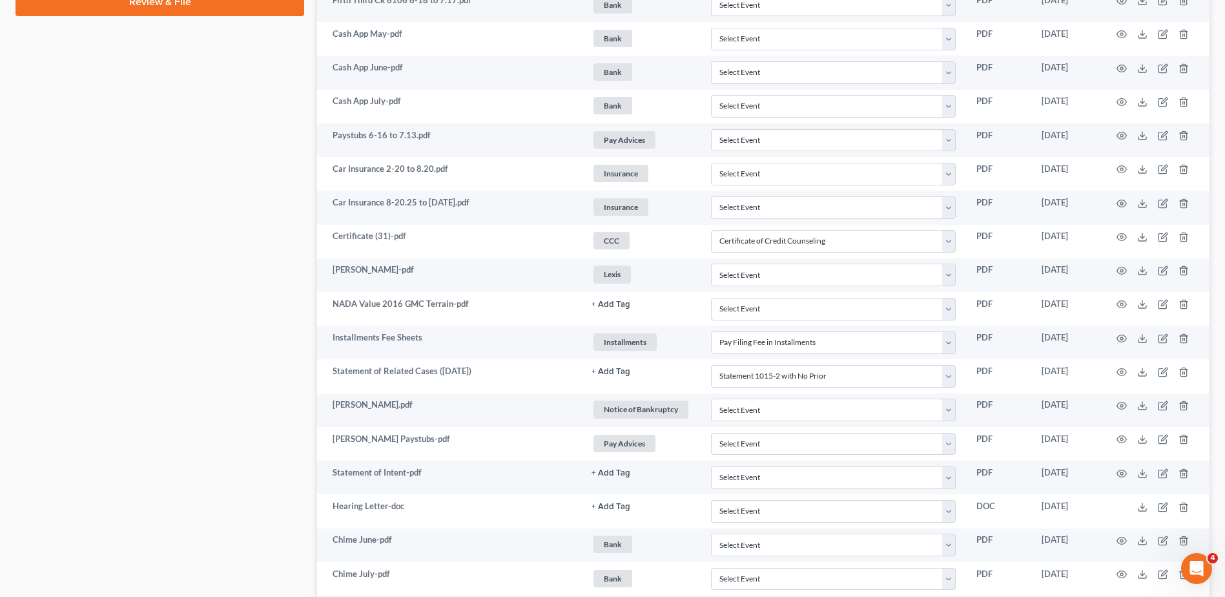
scroll to position [1265, 0]
